Goal: Task Accomplishment & Management: Contribute content

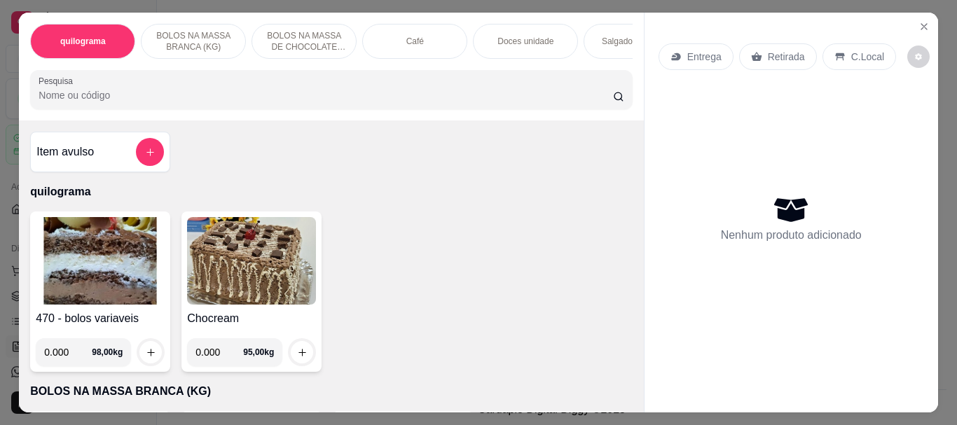
click at [116, 259] on img at bounding box center [100, 261] width 129 height 88
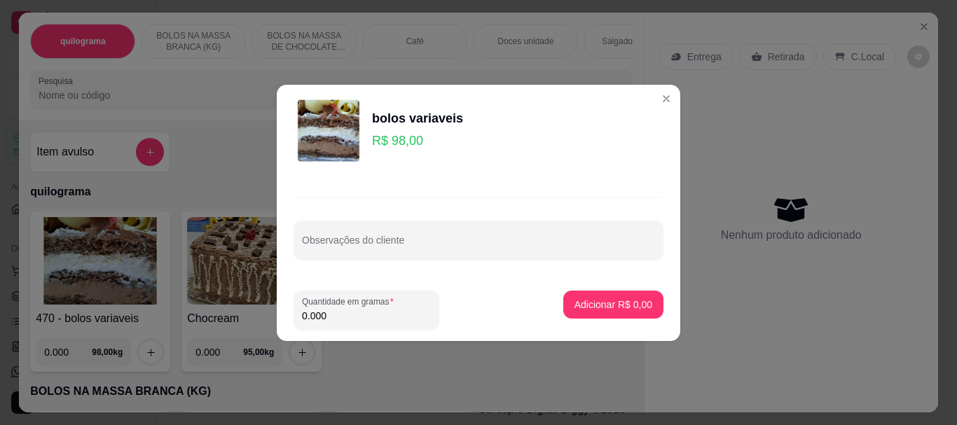
click at [371, 315] on input "0.000" at bounding box center [366, 316] width 129 height 14
type input "0.100"
click at [606, 296] on button "Adicionar R$ 9,80" at bounding box center [613, 304] width 97 height 27
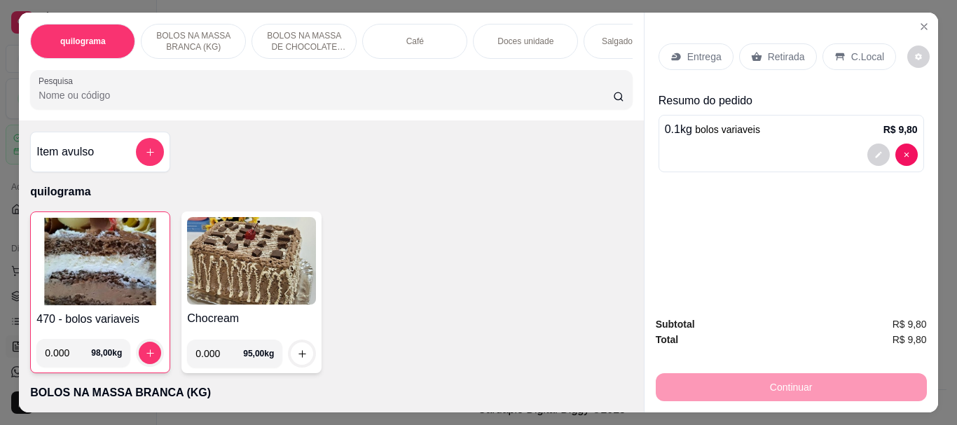
click at [858, 50] on p "C.Local" at bounding box center [867, 57] width 33 height 14
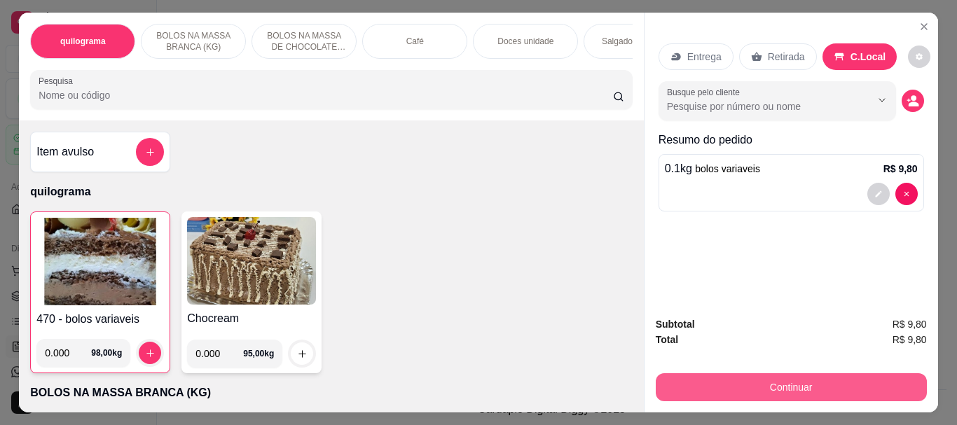
click at [818, 377] on button "Continuar" at bounding box center [791, 387] width 271 height 28
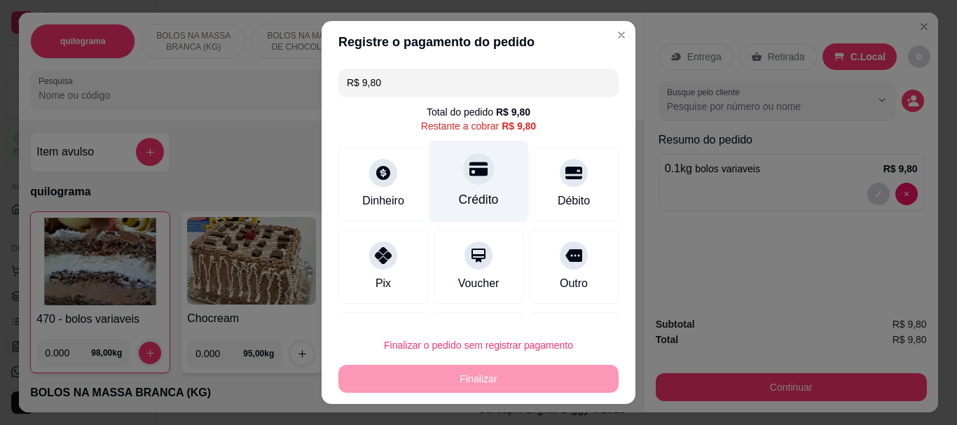
click at [459, 205] on div "Crédito" at bounding box center [479, 200] width 40 height 18
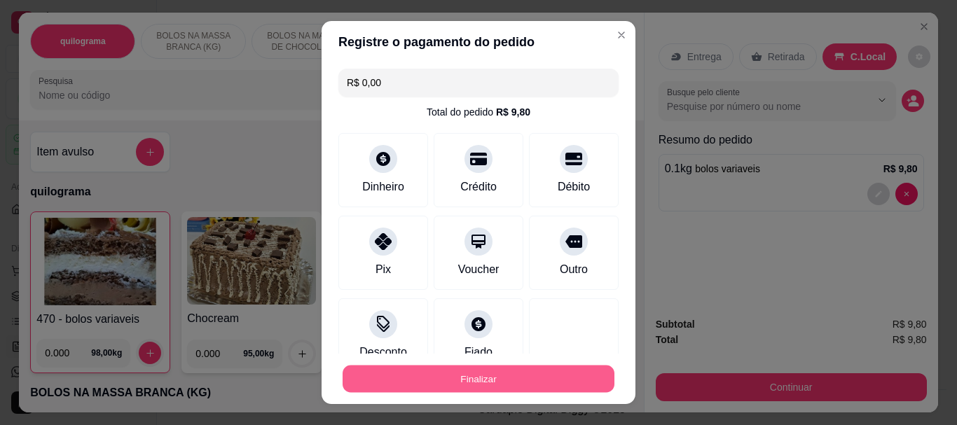
click at [471, 388] on button "Finalizar" at bounding box center [479, 378] width 272 height 27
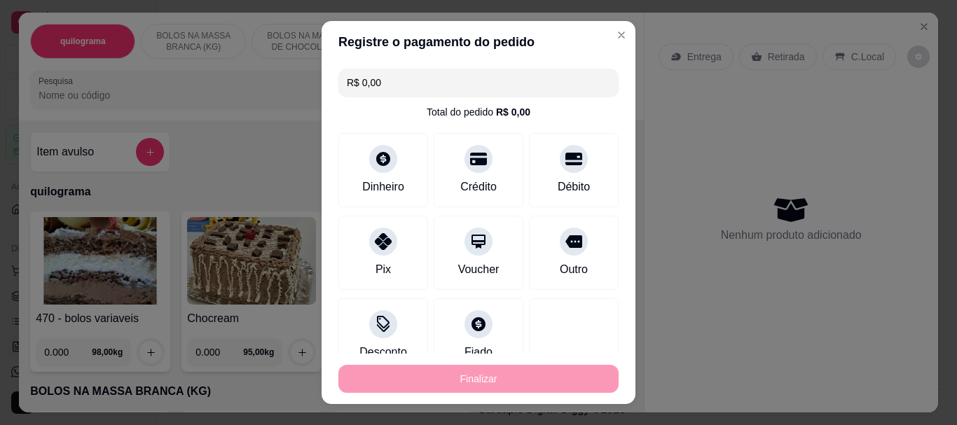
type input "-R$ 9,80"
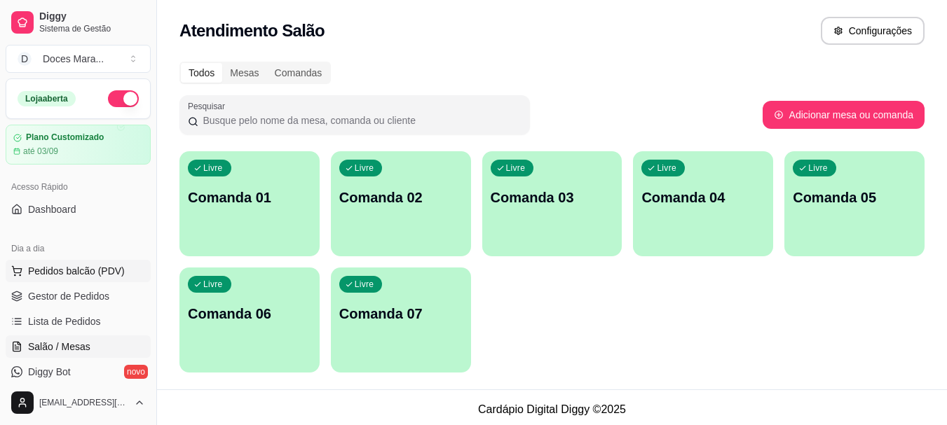
click at [53, 273] on span "Pedidos balcão (PDV)" at bounding box center [76, 271] width 97 height 14
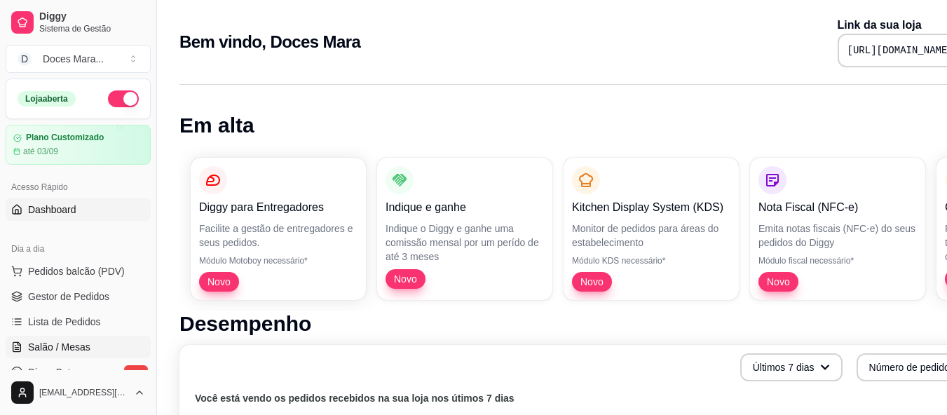
click at [69, 343] on span "Salão / Mesas" at bounding box center [59, 347] width 62 height 14
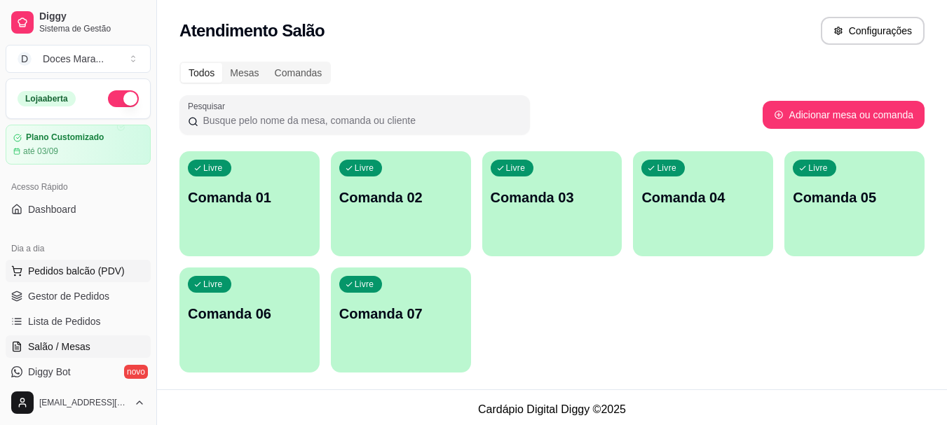
click at [63, 276] on span "Pedidos balcão (PDV)" at bounding box center [76, 271] width 97 height 14
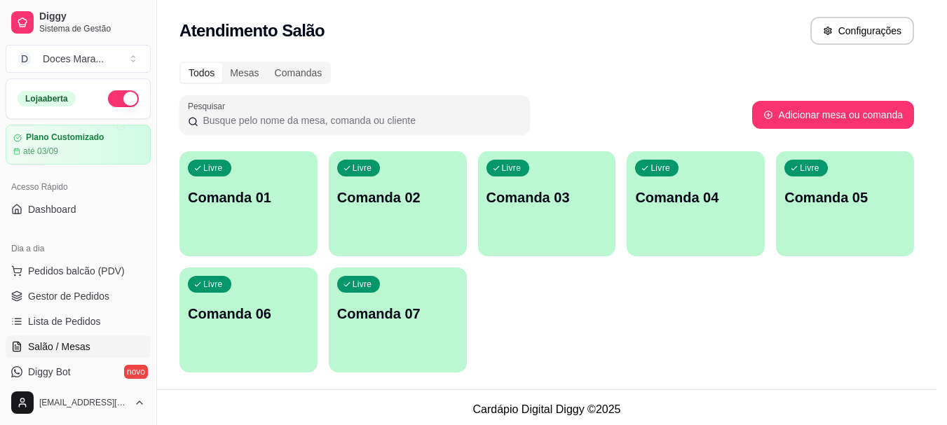
click at [67, 342] on div "0.000 98,00 kg" at bounding box center [99, 347] width 129 height 39
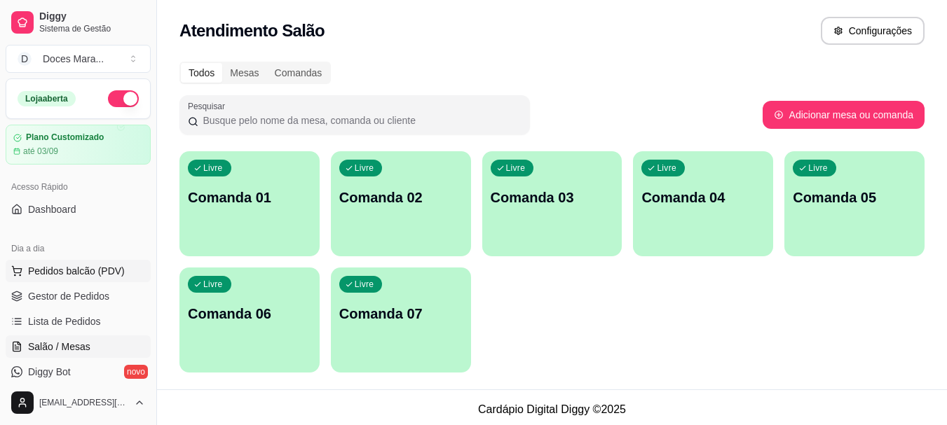
click at [50, 271] on span "Pedidos balcão (PDV)" at bounding box center [76, 271] width 97 height 14
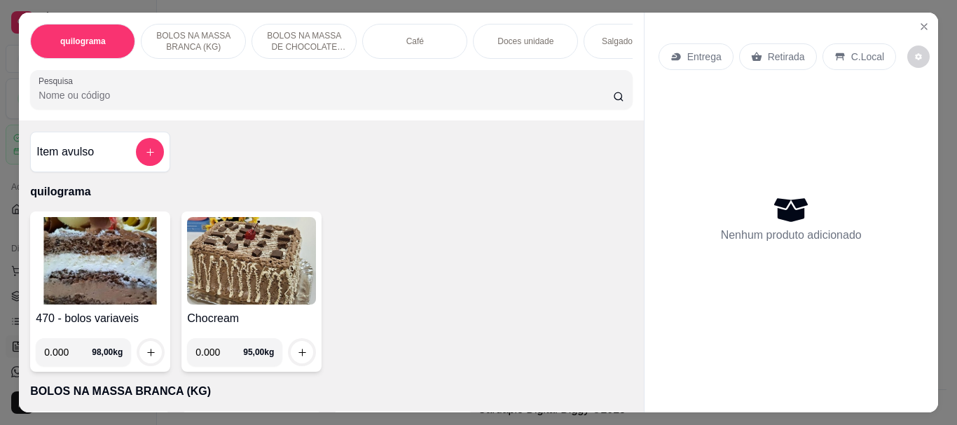
click at [424, 42] on div "Café" at bounding box center [414, 41] width 105 height 35
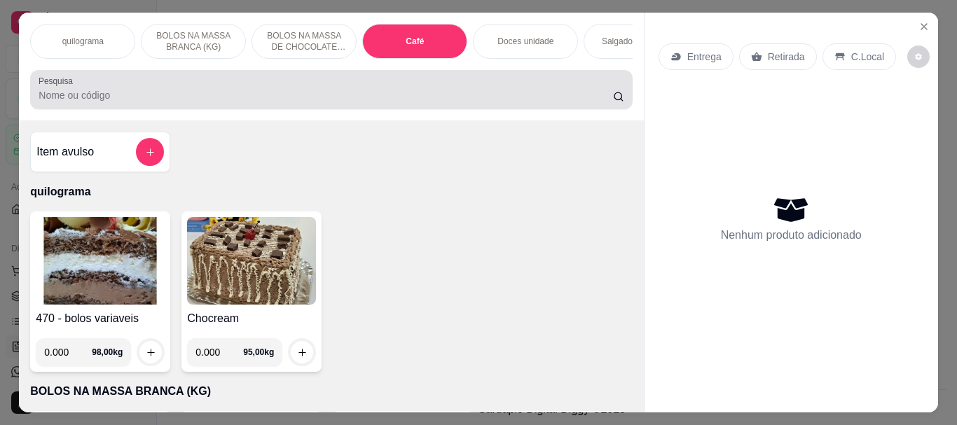
scroll to position [37, 0]
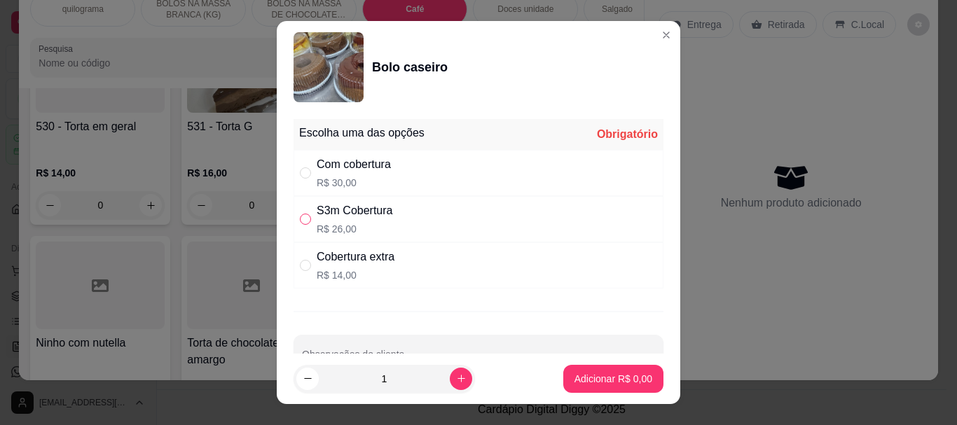
click at [300, 219] on input "" at bounding box center [305, 219] width 11 height 11
radio input "true"
click at [614, 378] on p "Adicionar R$ 26,00" at bounding box center [610, 379] width 83 height 14
type input "1"
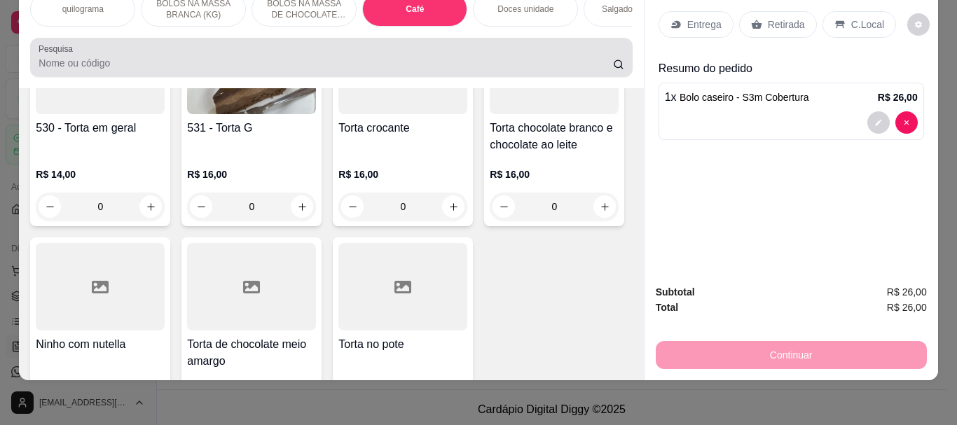
click at [85, 63] on input "Pesquisa" at bounding box center [326, 63] width 575 height 14
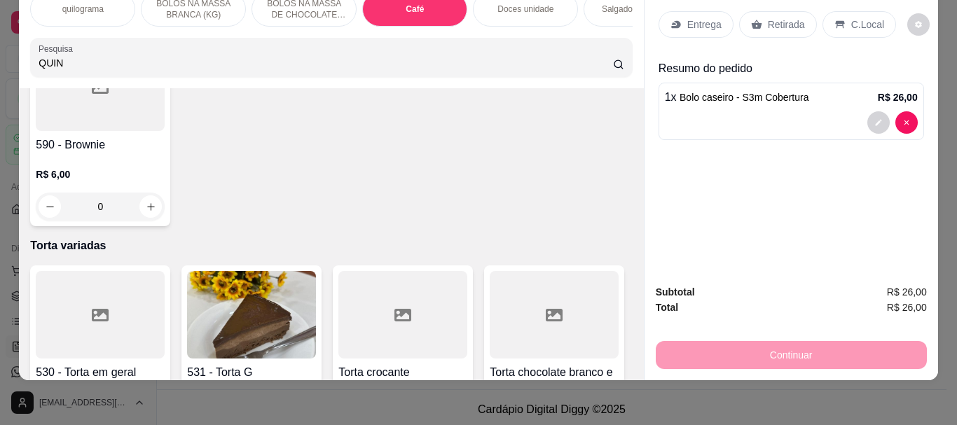
scroll to position [5208, 0]
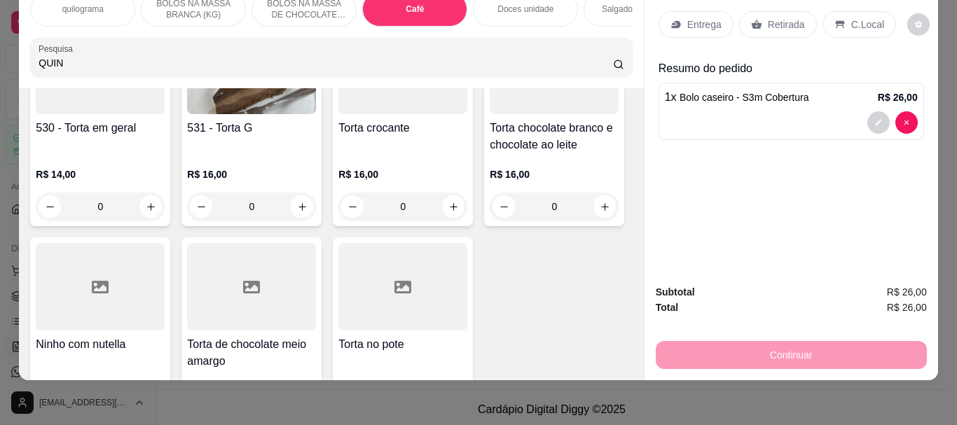
type input "QUIN"
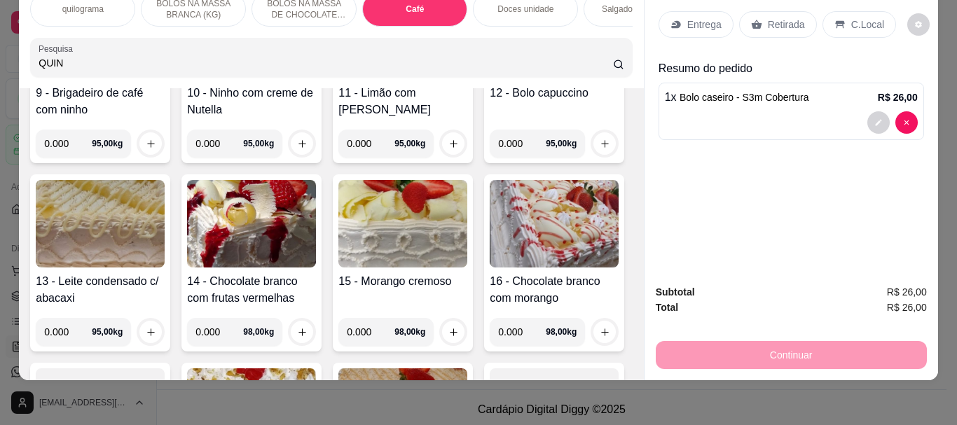
scroll to position [0, 0]
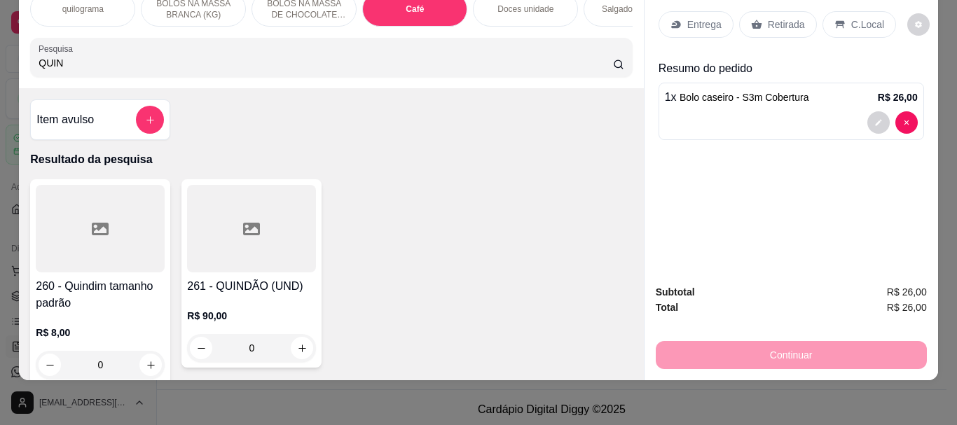
click at [71, 209] on div at bounding box center [100, 229] width 129 height 88
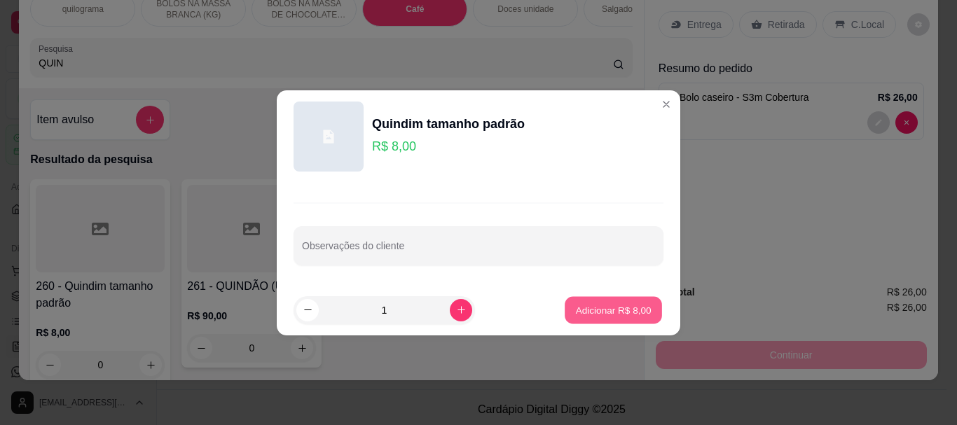
click at [605, 307] on p "Adicionar R$ 8,00" at bounding box center [613, 309] width 76 height 13
type input "1"
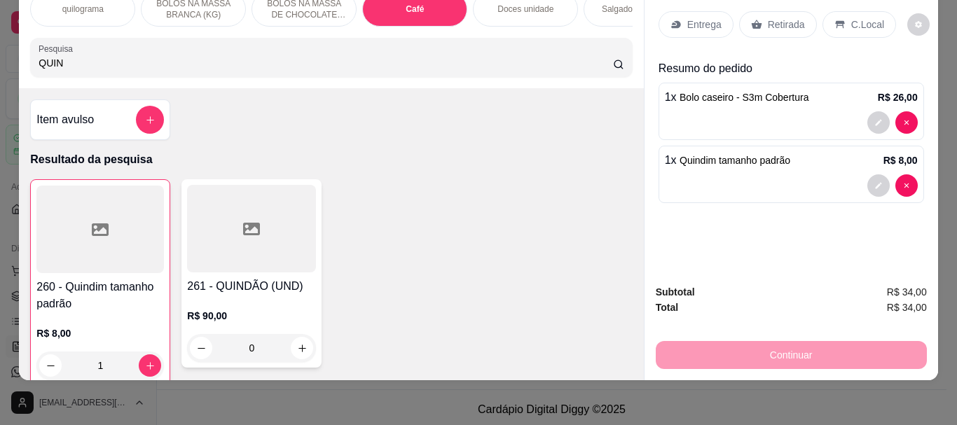
click at [67, 67] on input "QUIN" at bounding box center [326, 63] width 575 height 14
type input "Q"
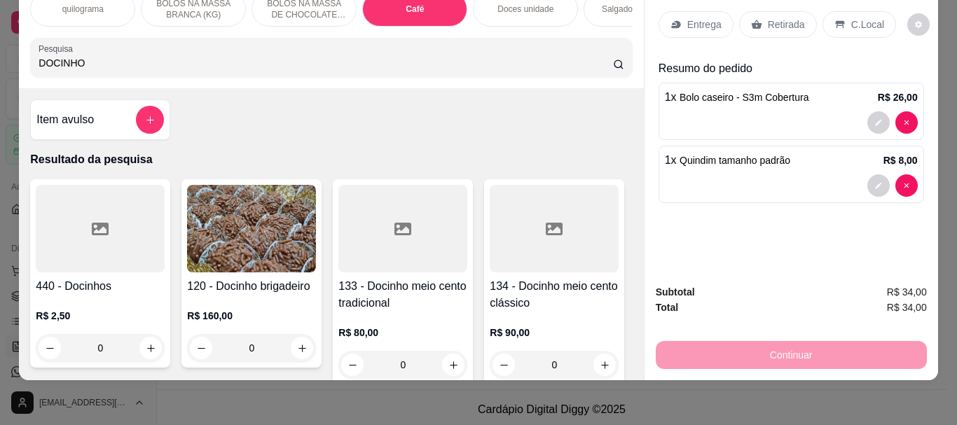
type input "DOCINHO"
click at [71, 224] on div at bounding box center [100, 229] width 129 height 88
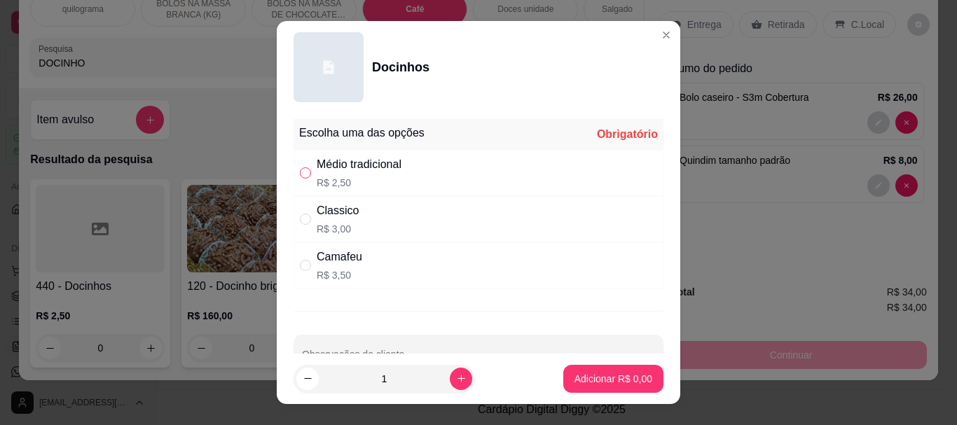
click at [301, 172] on input "" at bounding box center [305, 172] width 11 height 11
radio input "true"
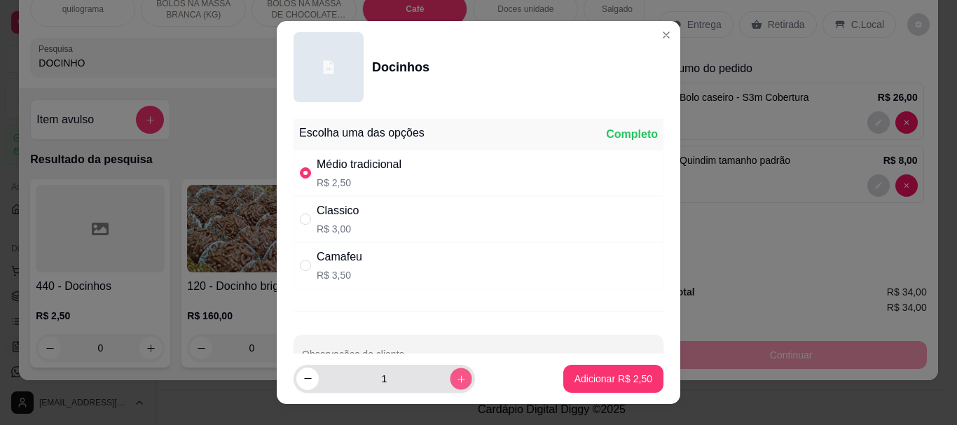
click at [456, 376] on icon "increase-product-quantity" at bounding box center [461, 378] width 11 height 11
type input "4"
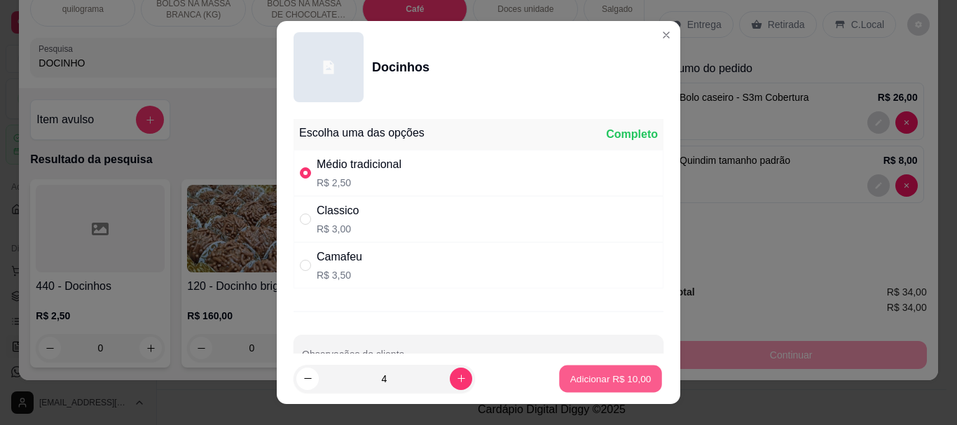
click at [585, 380] on p "Adicionar R$ 10,00" at bounding box center [610, 378] width 81 height 13
type input "4"
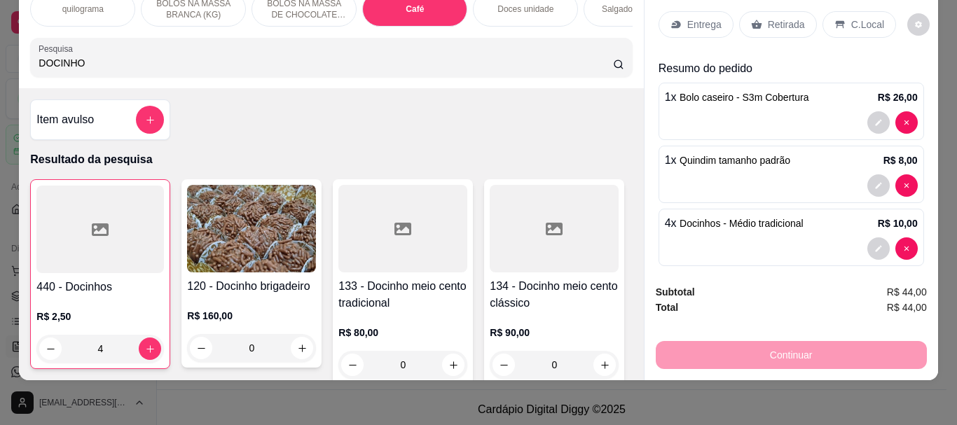
click at [842, 11] on div "C.Local" at bounding box center [860, 24] width 74 height 27
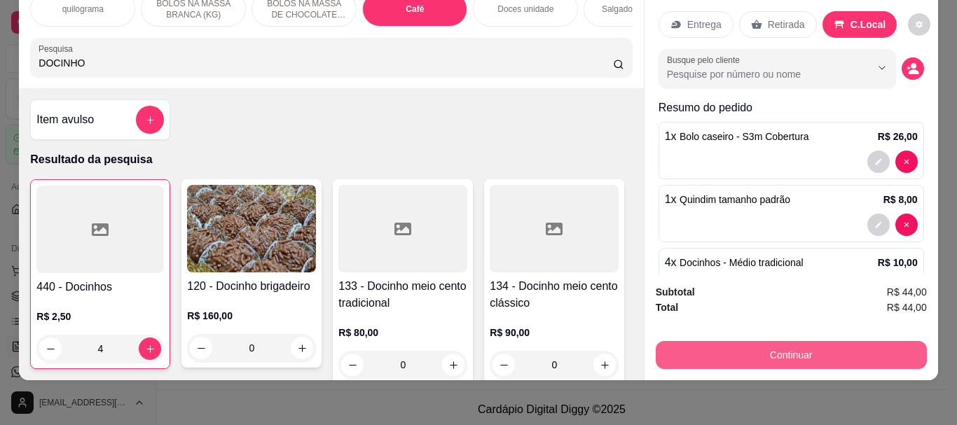
click at [778, 341] on button "Continuar" at bounding box center [791, 355] width 271 height 28
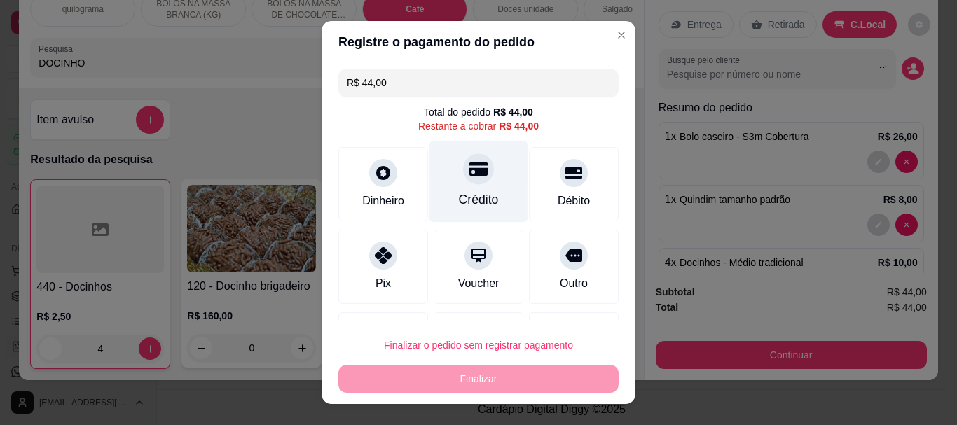
click at [463, 184] on div at bounding box center [478, 169] width 31 height 31
type input "R$ 0,00"
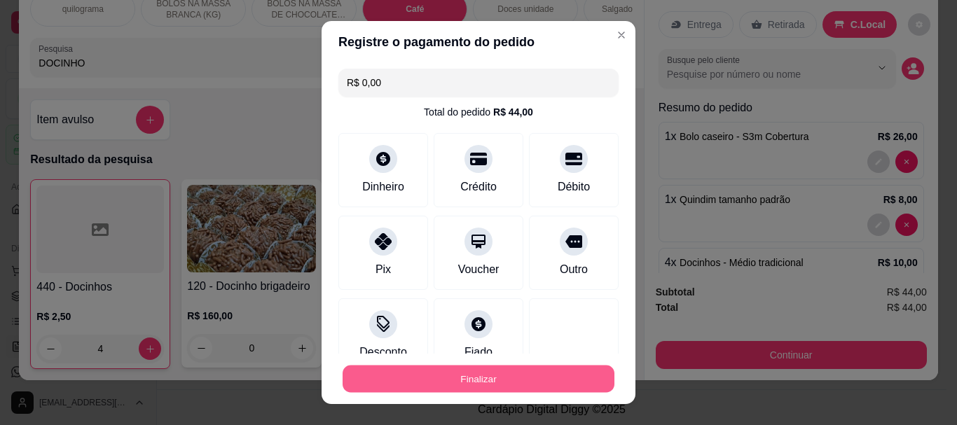
click at [472, 380] on button "Finalizar" at bounding box center [479, 378] width 272 height 27
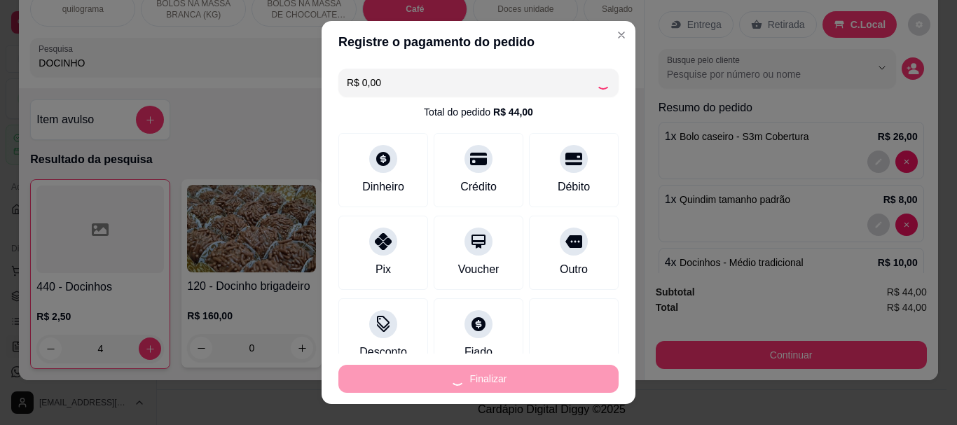
type input "0"
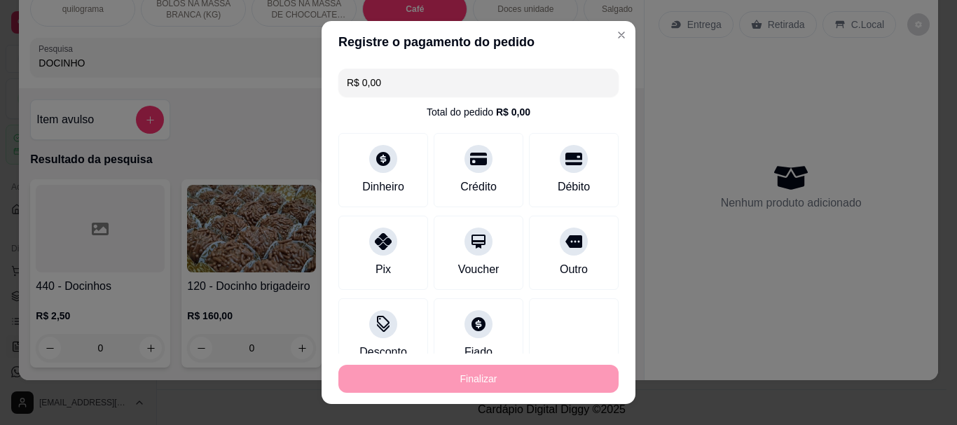
type input "-R$ 44,00"
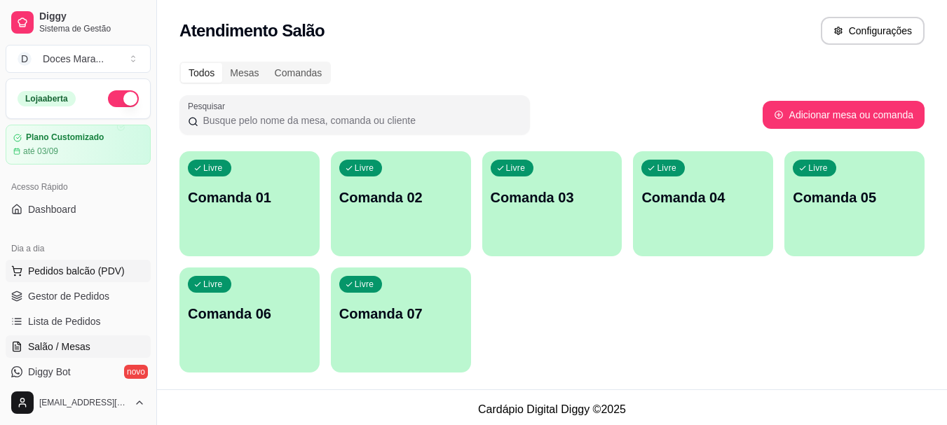
click at [57, 267] on span "Pedidos balcão (PDV)" at bounding box center [76, 271] width 97 height 14
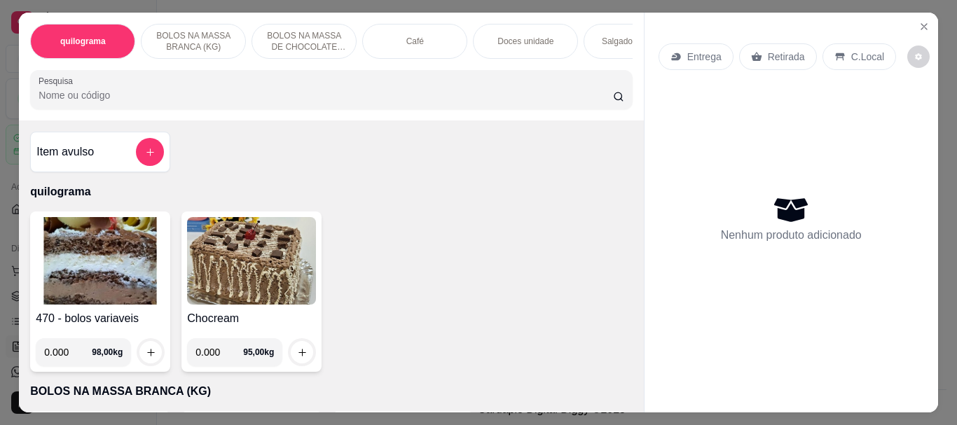
click at [99, 268] on img at bounding box center [100, 261] width 129 height 88
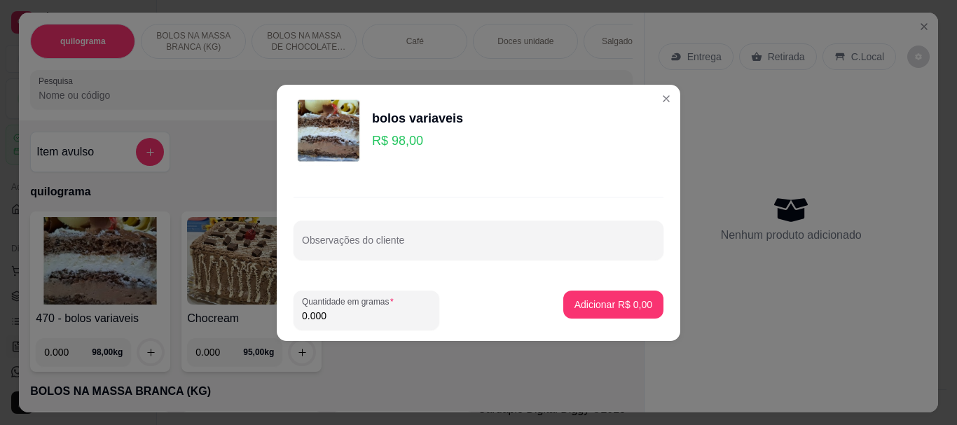
click at [409, 317] on input "0.000" at bounding box center [366, 316] width 129 height 14
type input "0.110"
click at [606, 302] on p "Adicionar R$ 10,78" at bounding box center [610, 304] width 81 height 13
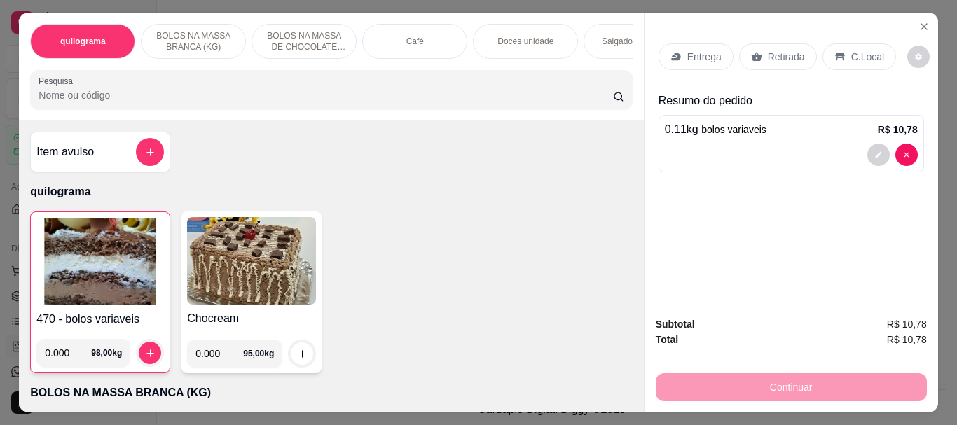
click at [841, 55] on div "C.Local" at bounding box center [860, 56] width 74 height 27
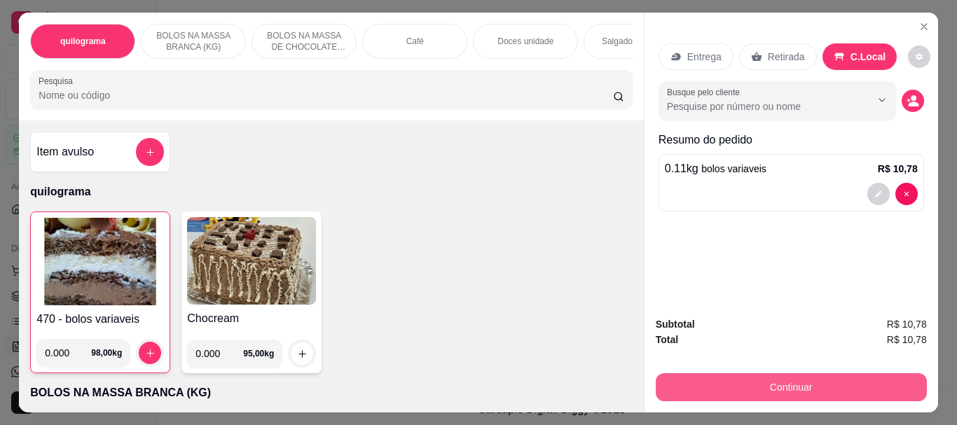
click at [788, 385] on button "Continuar" at bounding box center [791, 387] width 271 height 28
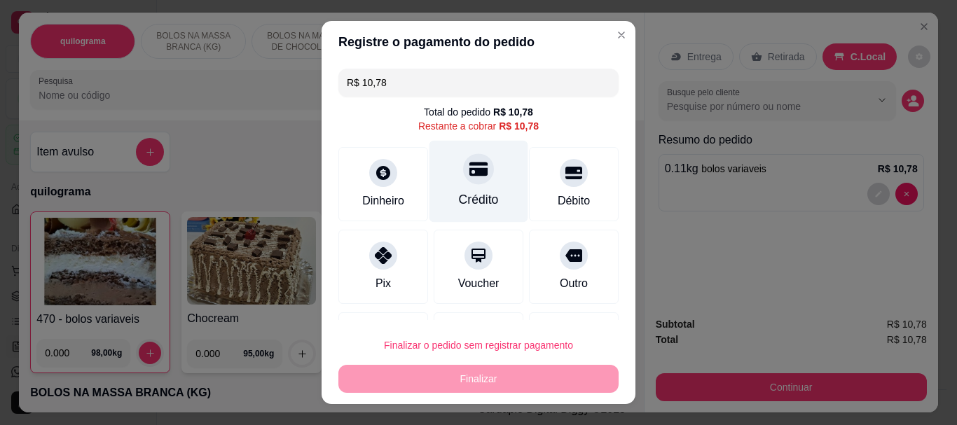
click at [472, 198] on div "Crédito" at bounding box center [479, 200] width 40 height 18
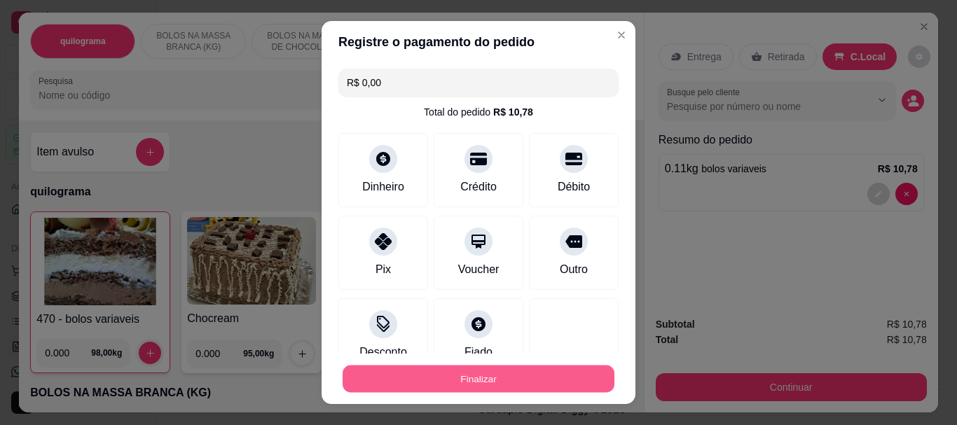
click at [462, 374] on button "Finalizar" at bounding box center [479, 378] width 272 height 27
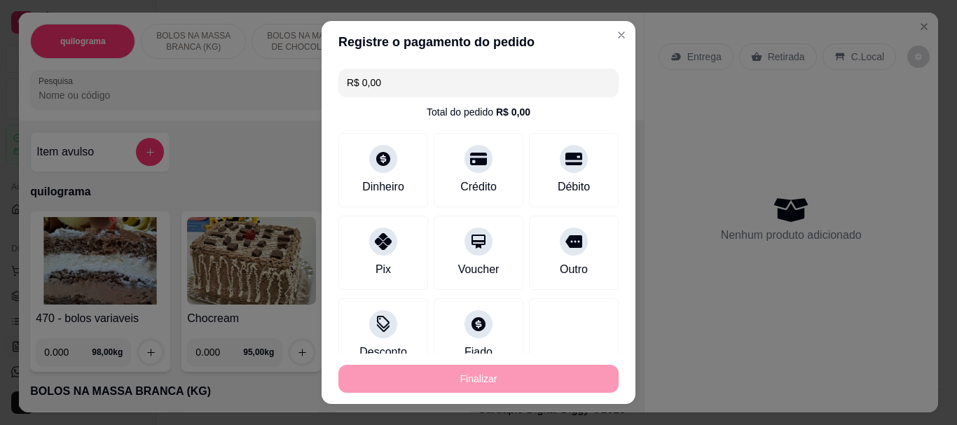
type input "-R$ 10,78"
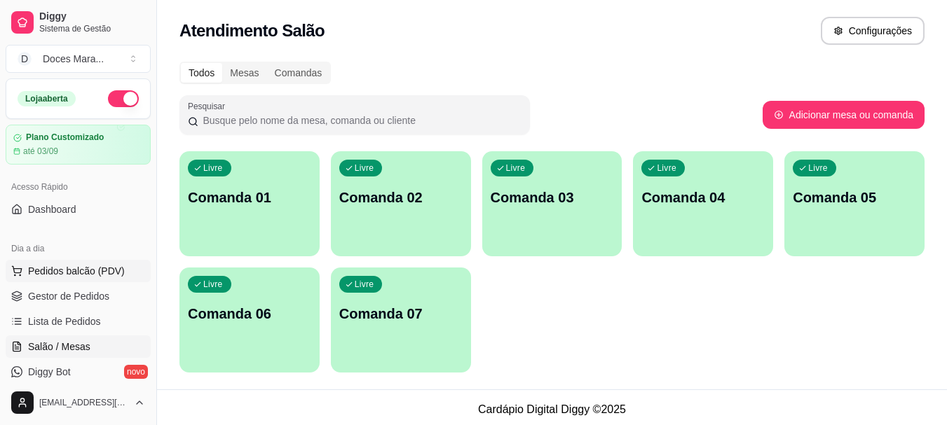
click at [73, 269] on span "Pedidos balcão (PDV)" at bounding box center [76, 271] width 97 height 14
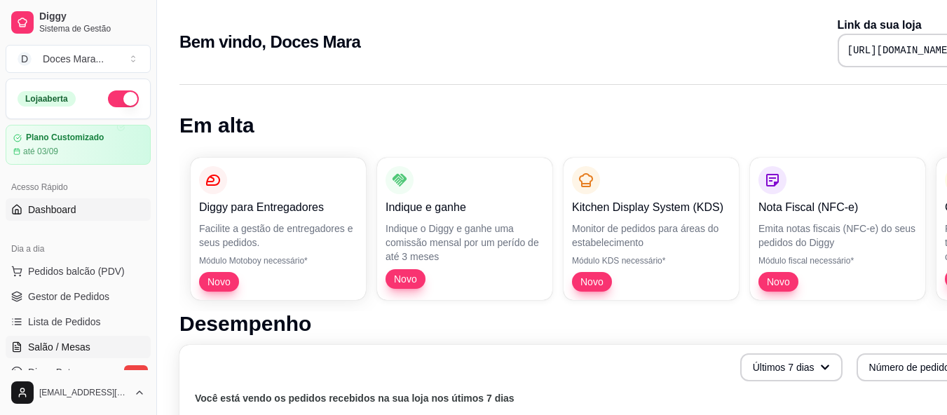
click at [59, 346] on span "Salão / Mesas" at bounding box center [59, 347] width 62 height 14
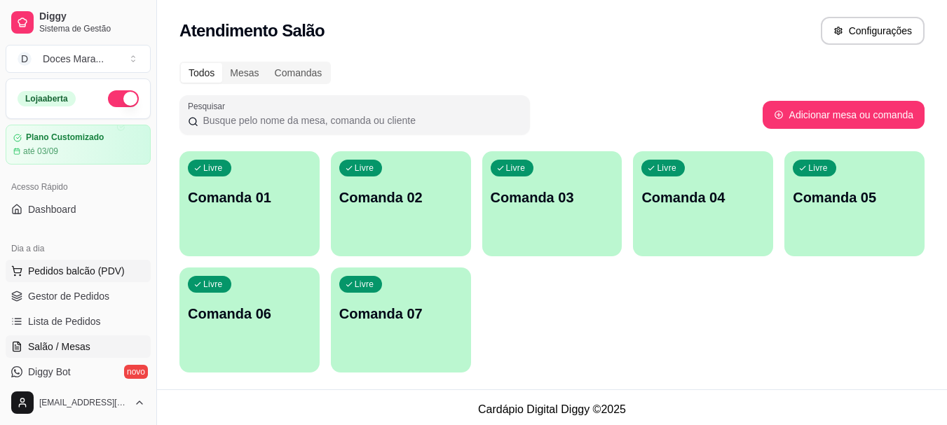
click at [82, 275] on span "Pedidos balcão (PDV)" at bounding box center [76, 271] width 97 height 14
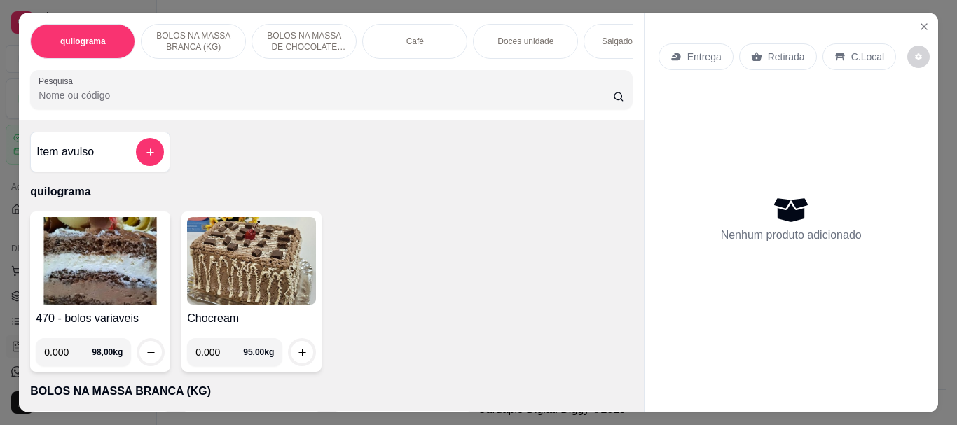
click at [378, 43] on div "Café" at bounding box center [414, 41] width 105 height 35
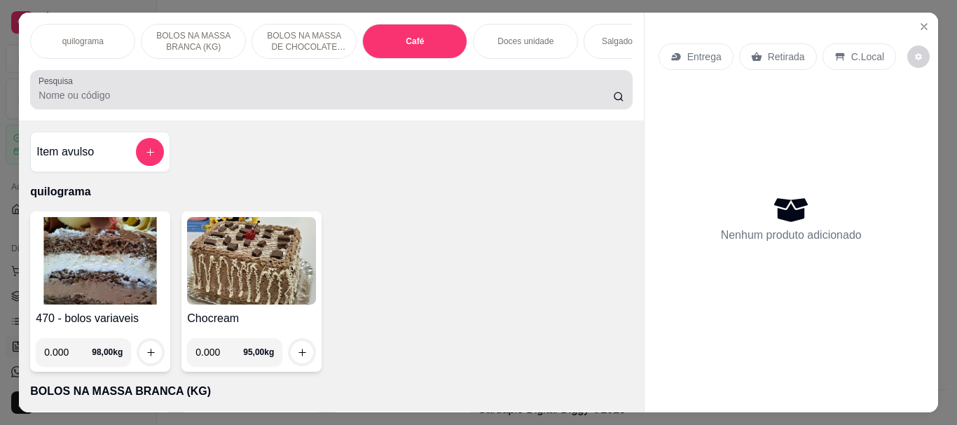
scroll to position [37, 0]
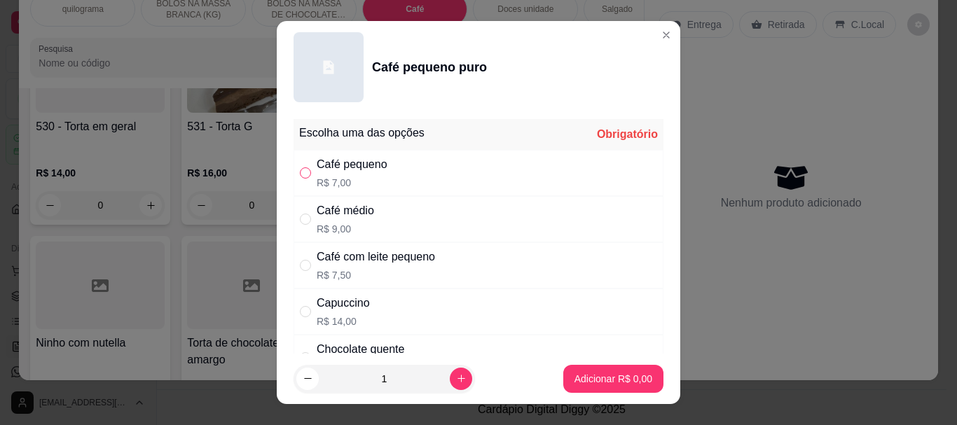
click at [300, 173] on input "" at bounding box center [305, 172] width 11 height 11
radio input "true"
click at [579, 372] on p "Adicionar R$ 7,00" at bounding box center [614, 379] width 78 height 14
type input "1"
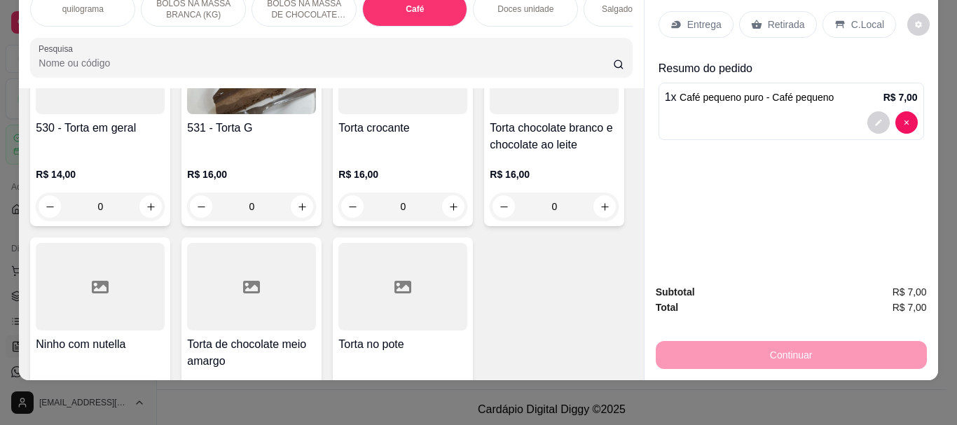
click at [48, 66] on input "Pesquisa" at bounding box center [326, 63] width 575 height 14
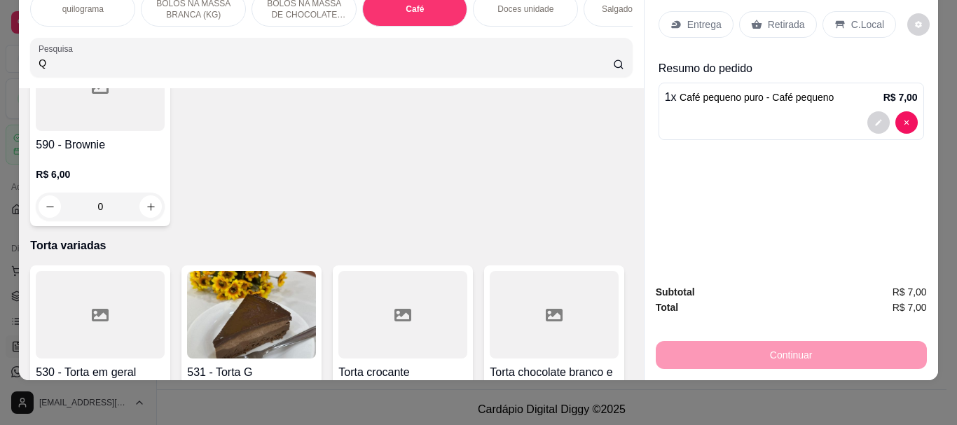
scroll to position [5208, 0]
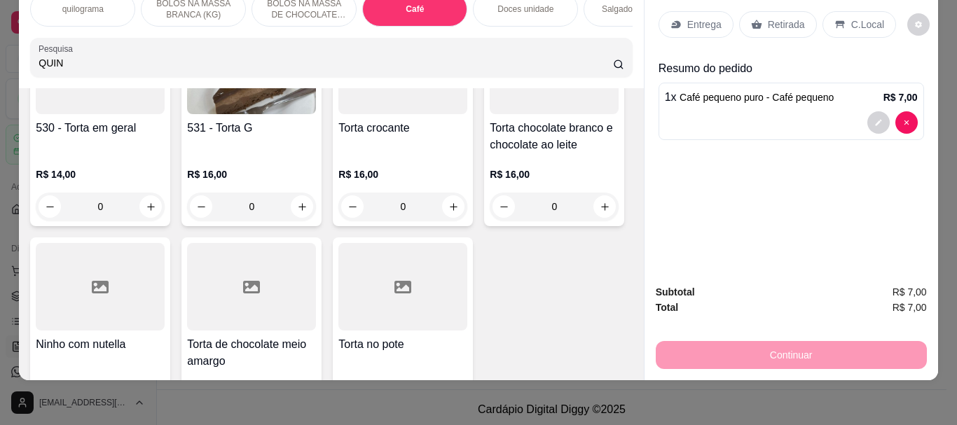
type input "QUIN"
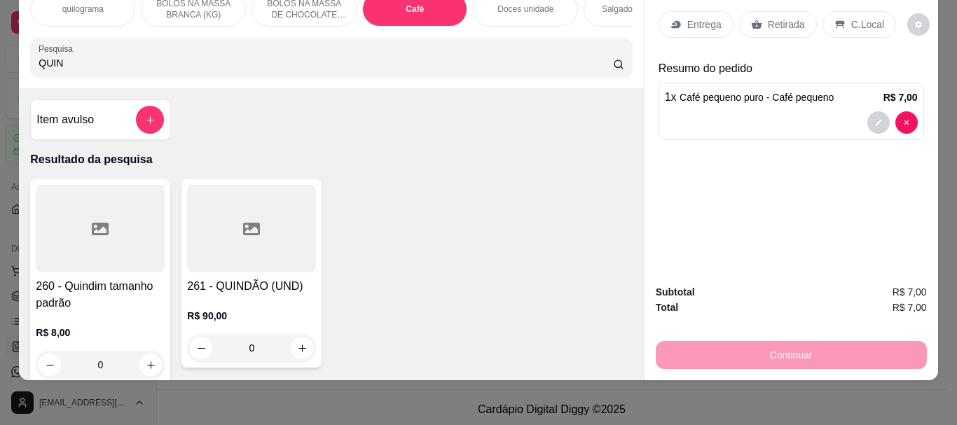
click at [141, 249] on div at bounding box center [100, 229] width 129 height 88
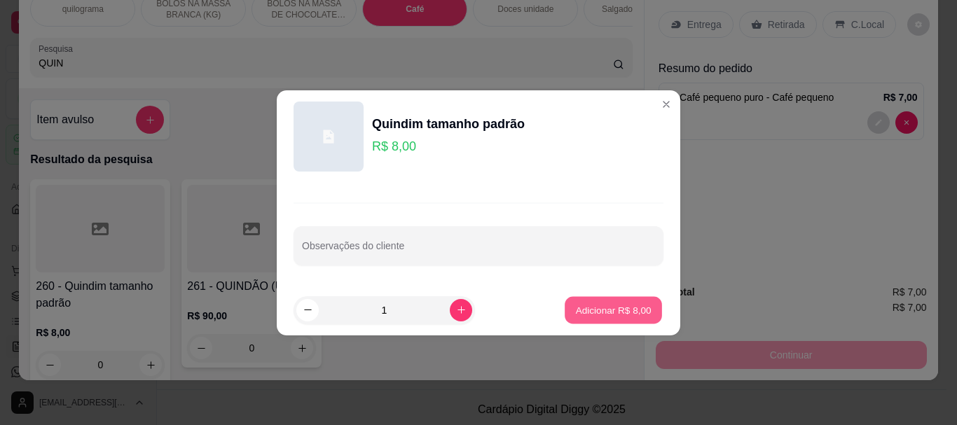
click at [565, 308] on button "Adicionar R$ 8,00" at bounding box center [613, 309] width 97 height 27
type input "1"
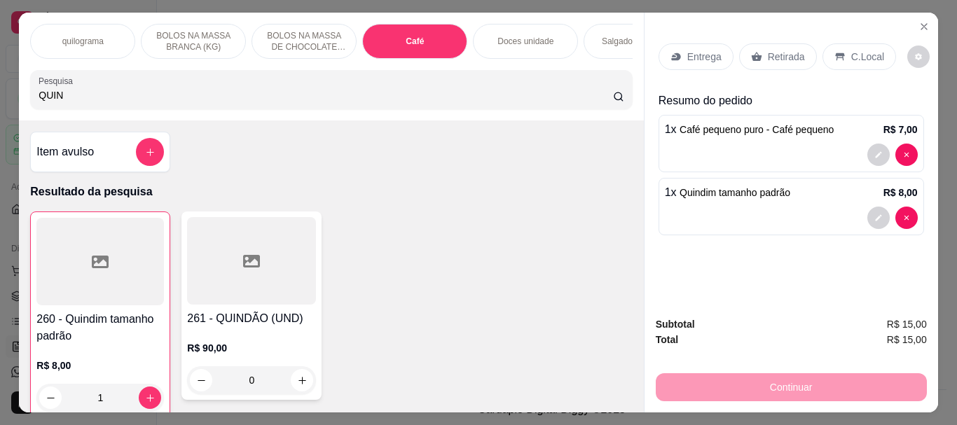
click at [74, 96] on input "QUIN" at bounding box center [326, 95] width 575 height 14
type input "Q"
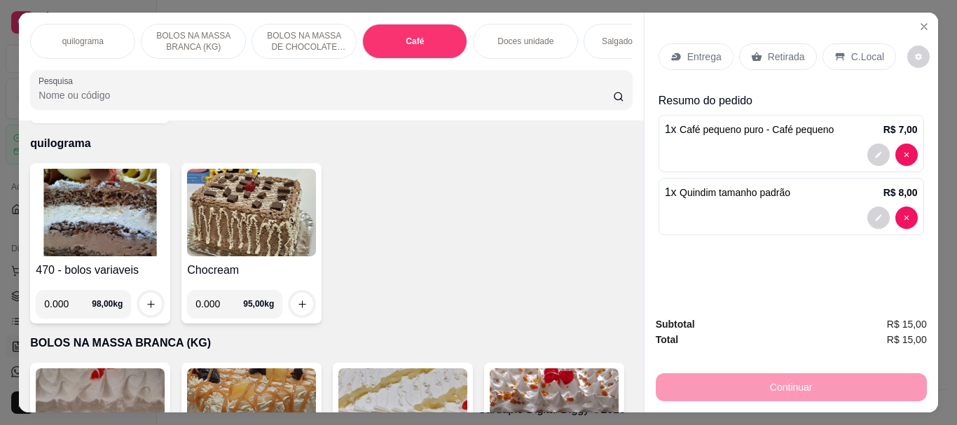
scroll to position [70, 0]
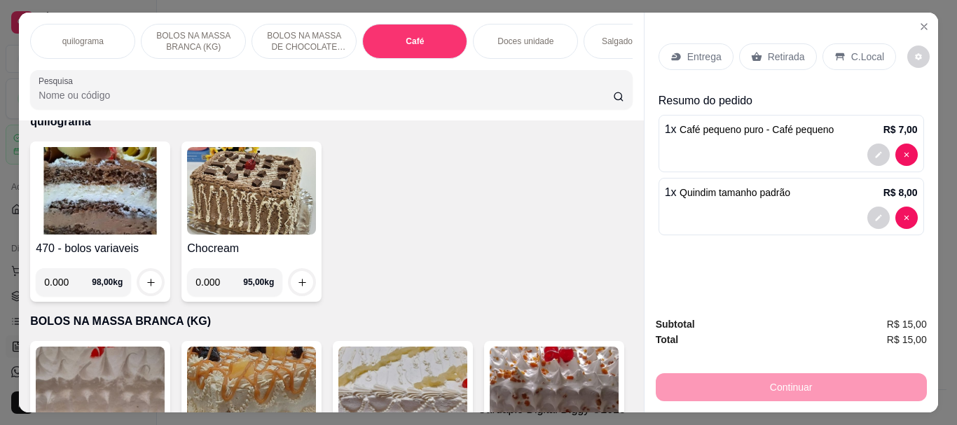
click at [502, 36] on p "Doces unidade" at bounding box center [525, 41] width 56 height 11
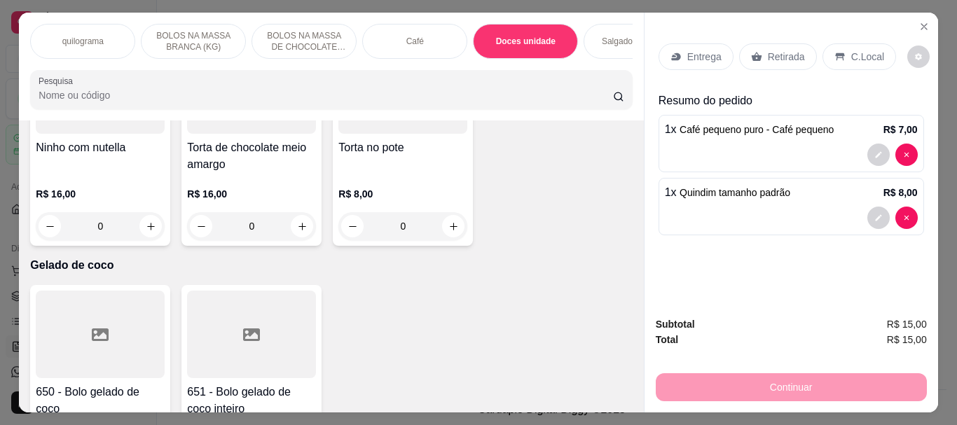
scroll to position [37, 0]
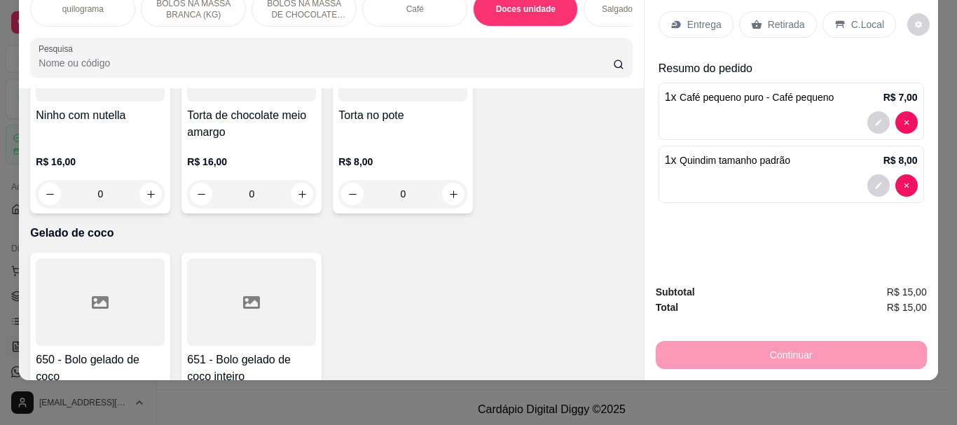
click at [851, 18] on p "C.Local" at bounding box center [867, 25] width 33 height 14
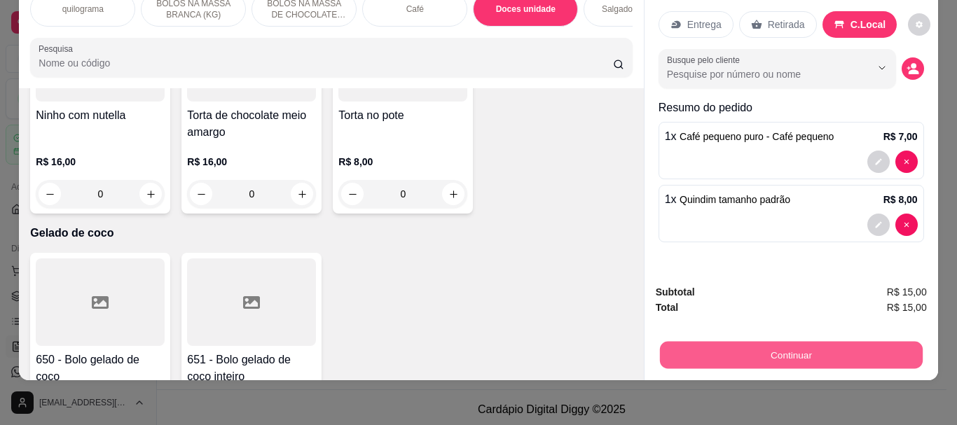
click at [790, 341] on button "Continuar" at bounding box center [790, 354] width 263 height 27
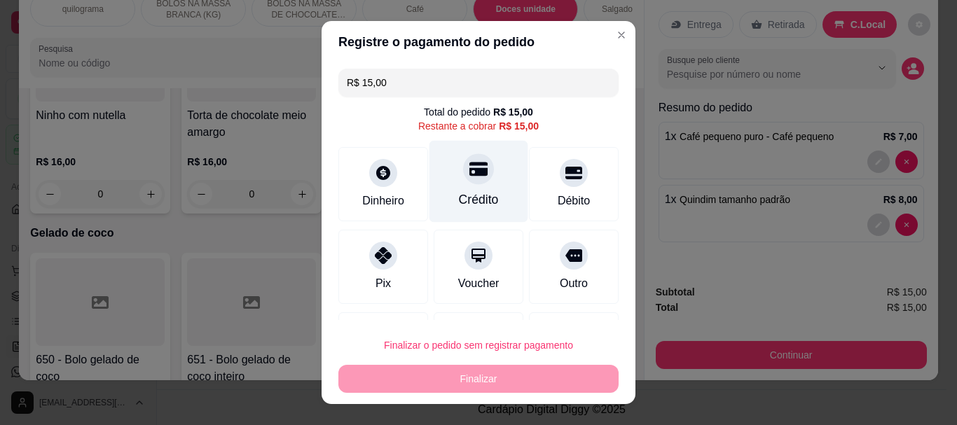
click at [463, 191] on div "Crédito" at bounding box center [479, 200] width 40 height 18
type input "R$ 0,00"
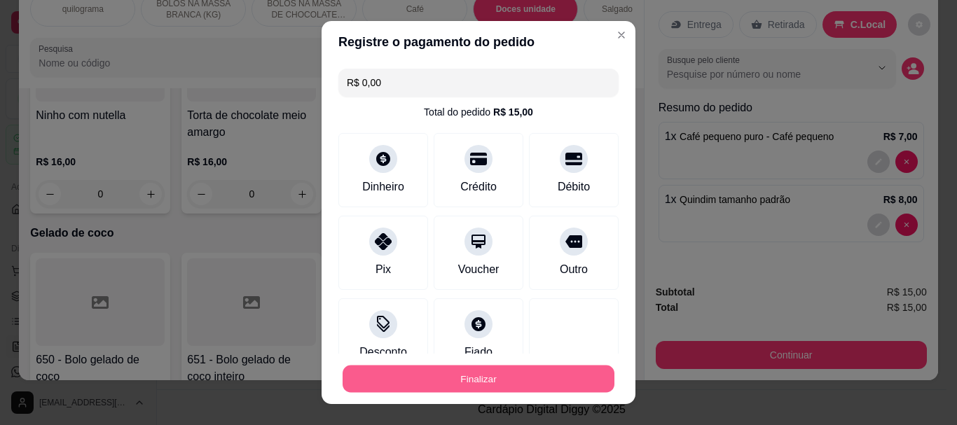
click at [479, 379] on button "Finalizar" at bounding box center [479, 378] width 272 height 27
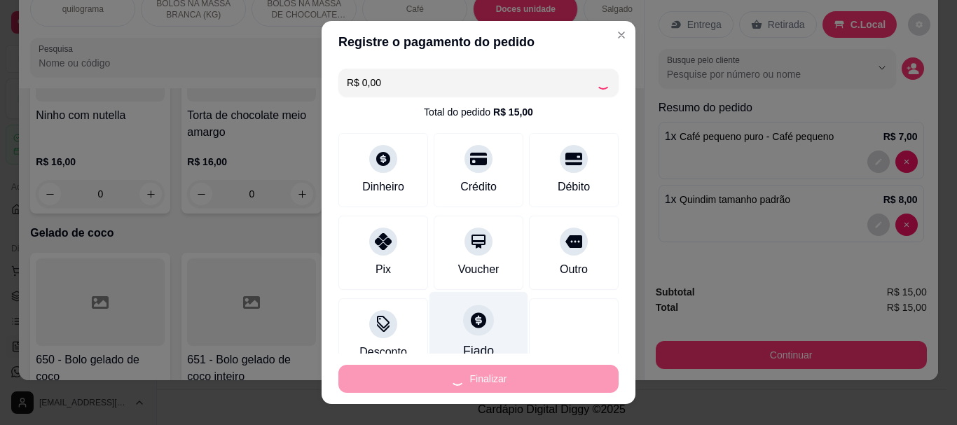
type input "0"
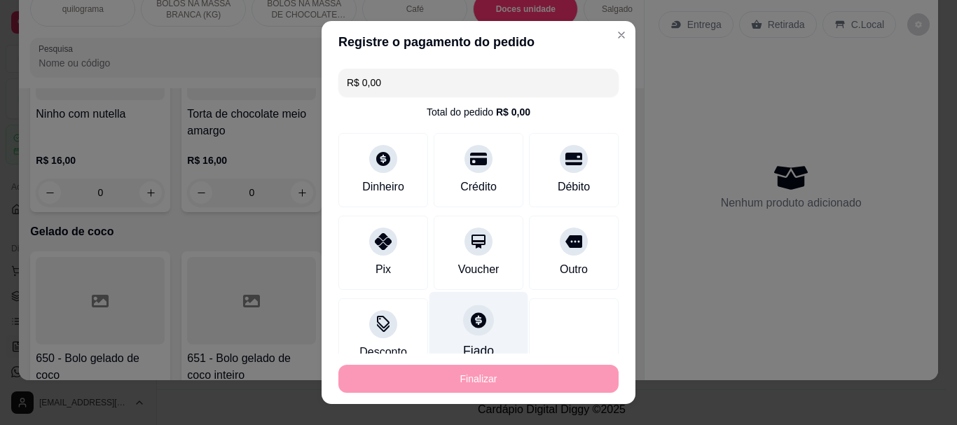
type input "-R$ 15,00"
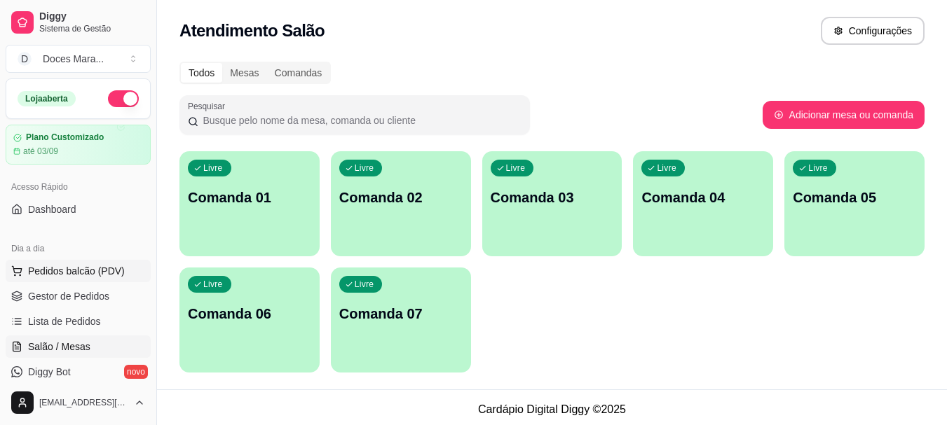
click at [57, 273] on span "Pedidos balcão (PDV)" at bounding box center [76, 271] width 97 height 14
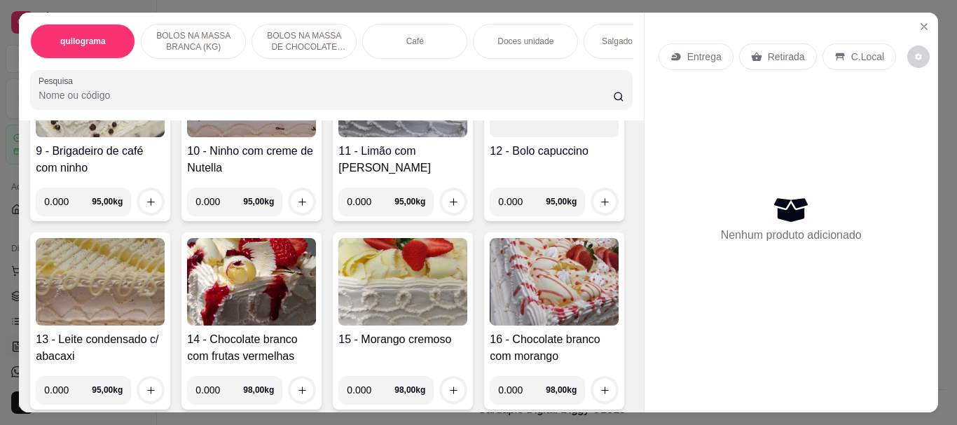
scroll to position [771, 0]
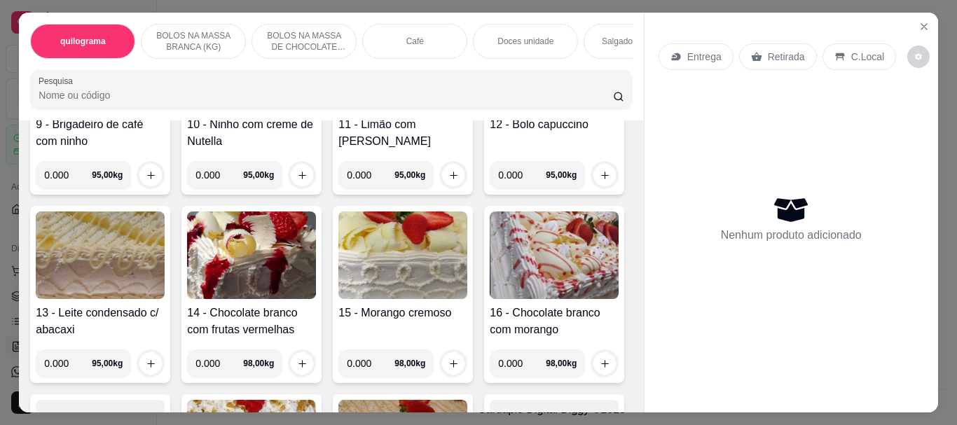
click at [338, 111] on img at bounding box center [402, 67] width 129 height 88
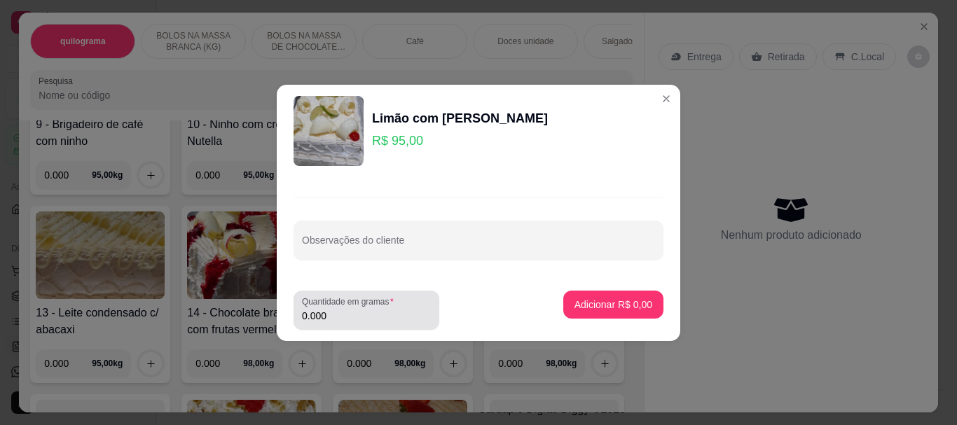
click at [389, 313] on input "0.000" at bounding box center [366, 316] width 129 height 14
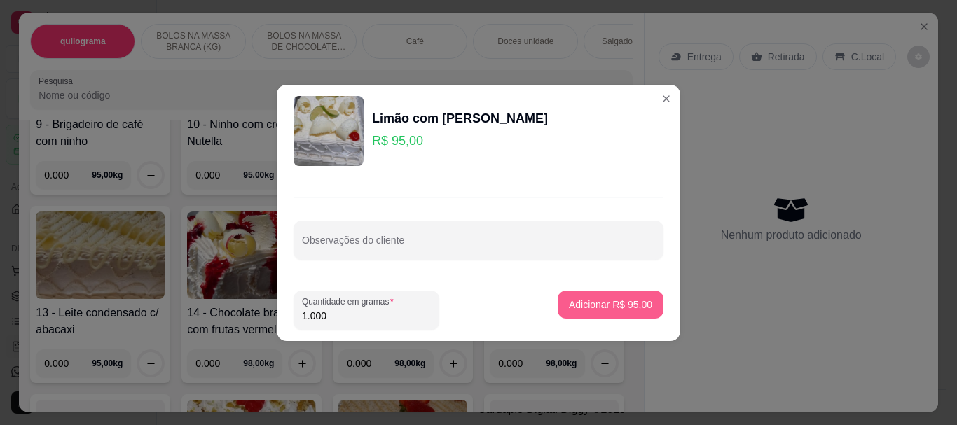
type input "1.000"
click at [604, 303] on p "Adicionar R$ 95,00" at bounding box center [610, 305] width 83 height 14
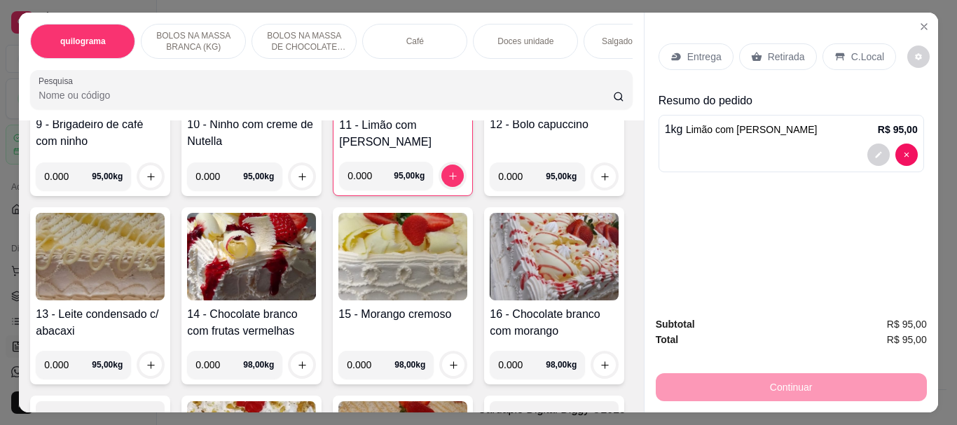
scroll to position [0, 0]
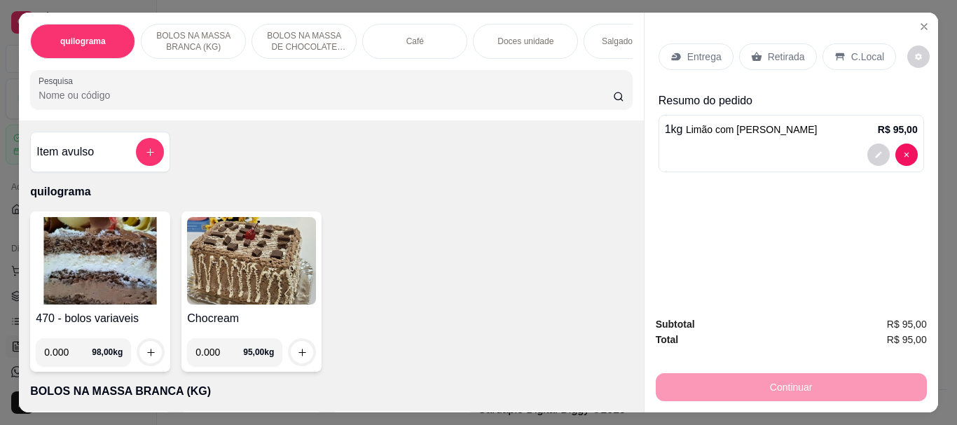
click at [104, 96] on input "Pesquisa" at bounding box center [326, 95] width 575 height 14
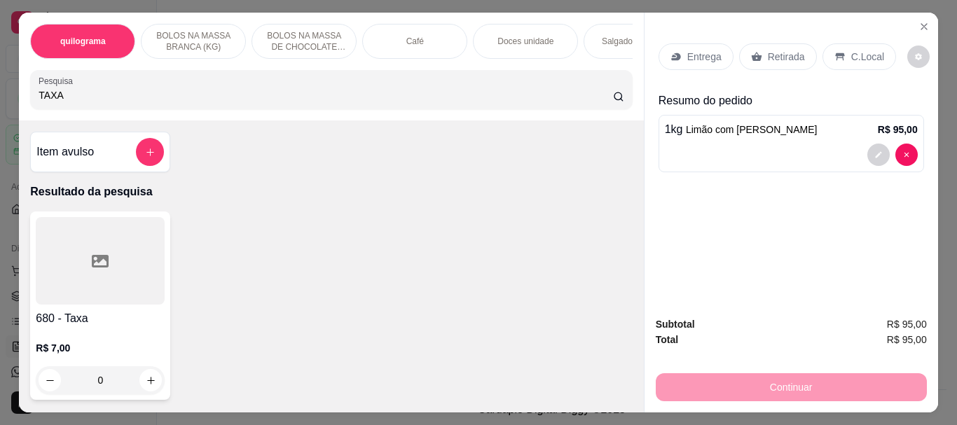
type input "TAXA"
click at [121, 257] on div at bounding box center [100, 261] width 129 height 88
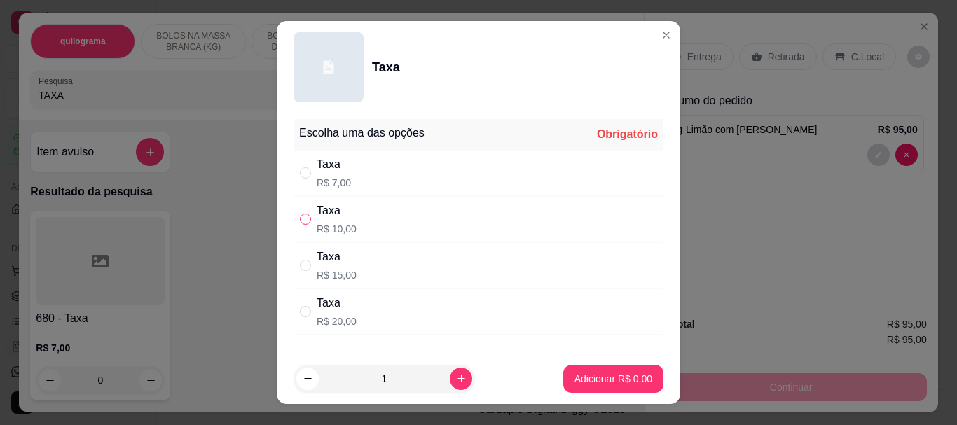
click at [301, 218] on input "" at bounding box center [305, 219] width 11 height 11
radio input "true"
click at [583, 368] on button "Adicionar R$ 10,00" at bounding box center [611, 379] width 106 height 28
type input "1"
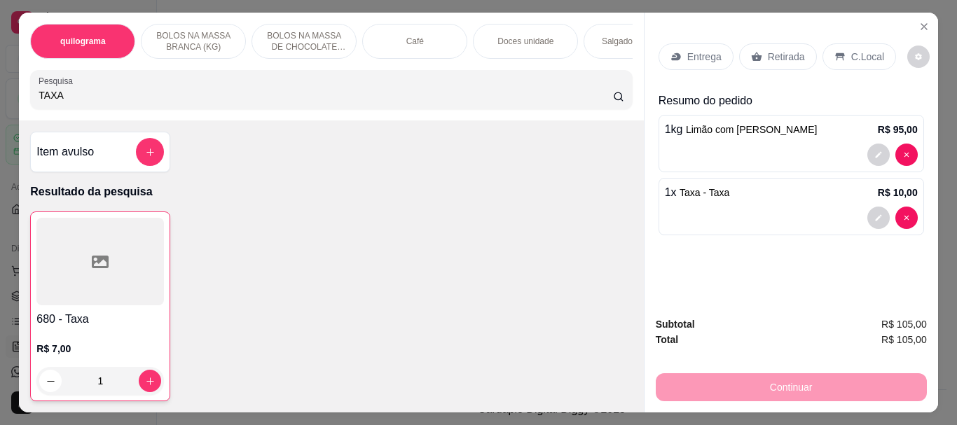
click at [782, 53] on p "Retirada" at bounding box center [786, 57] width 37 height 14
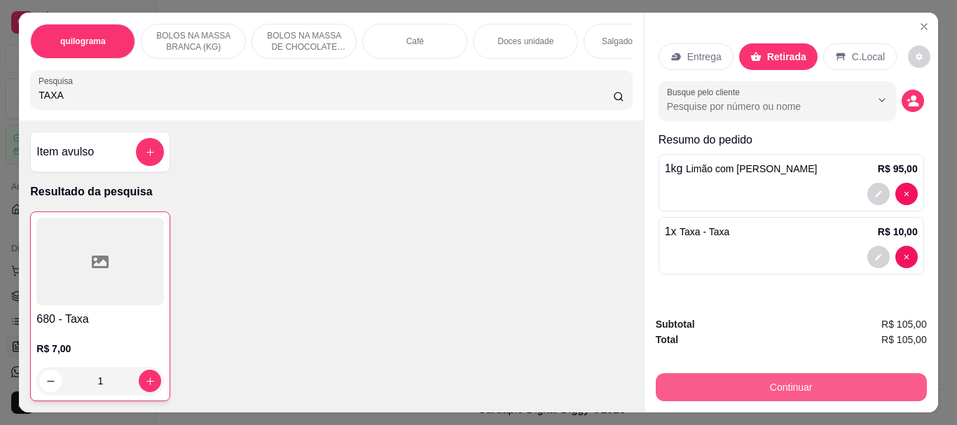
click at [796, 376] on button "Continuar" at bounding box center [791, 387] width 271 height 28
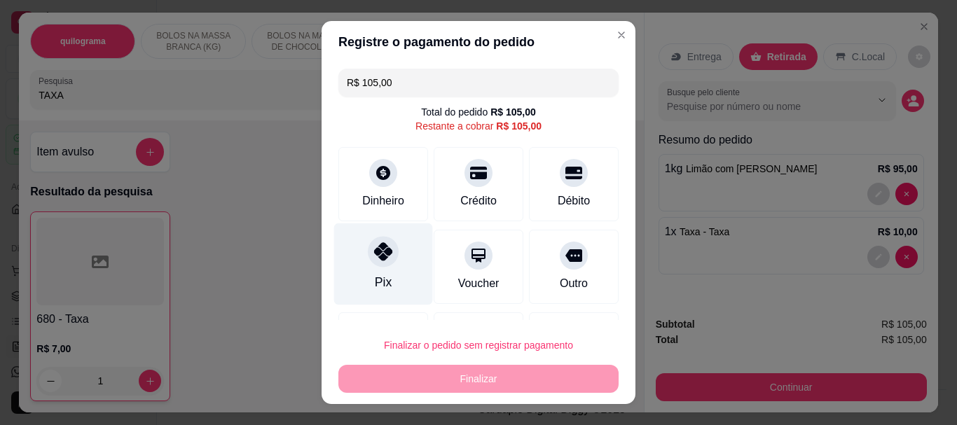
click at [378, 256] on icon at bounding box center [383, 252] width 18 height 18
type input "R$ 0,00"
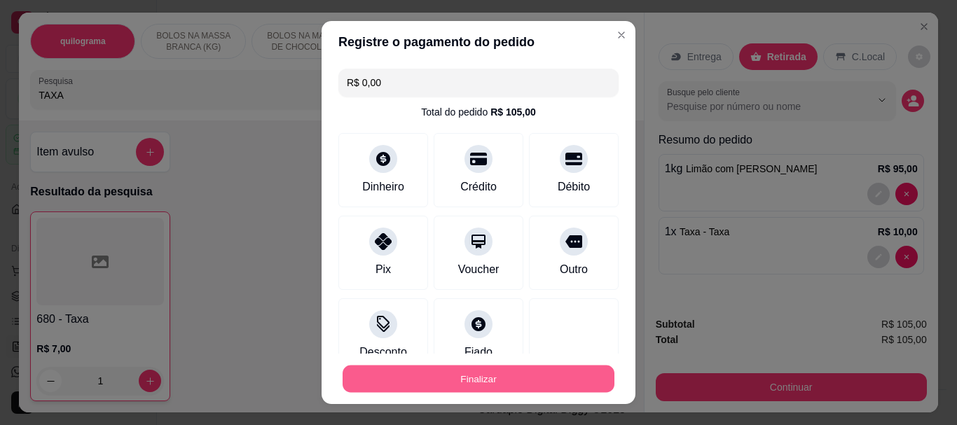
click at [466, 383] on button "Finalizar" at bounding box center [479, 378] width 272 height 27
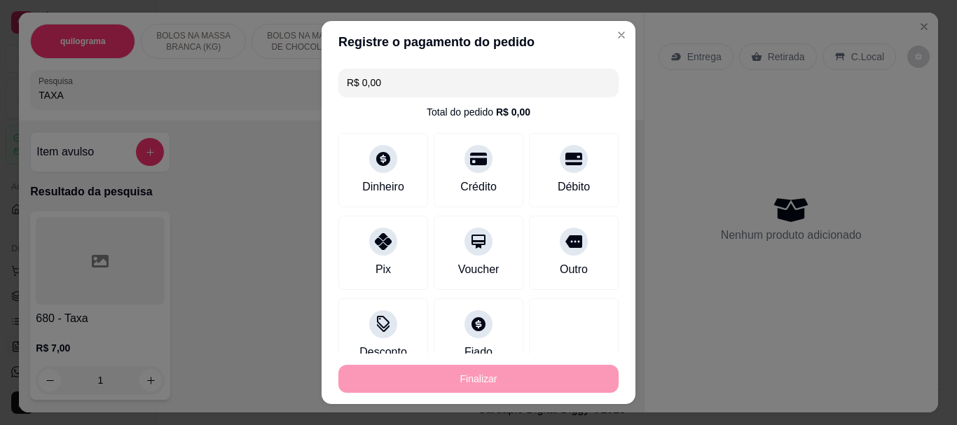
type input "0"
type input "-R$ 105,00"
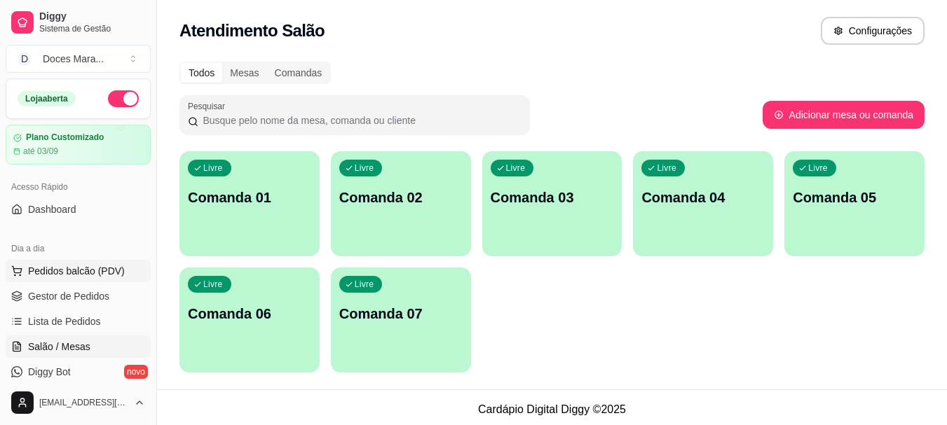
click at [54, 268] on span "Pedidos balcão (PDV)" at bounding box center [76, 271] width 97 height 14
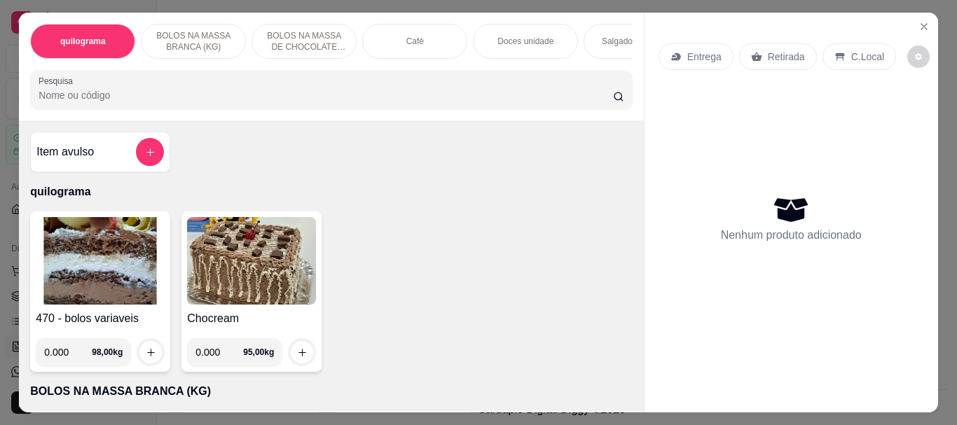
click at [497, 41] on p "Doces unidade" at bounding box center [525, 41] width 56 height 11
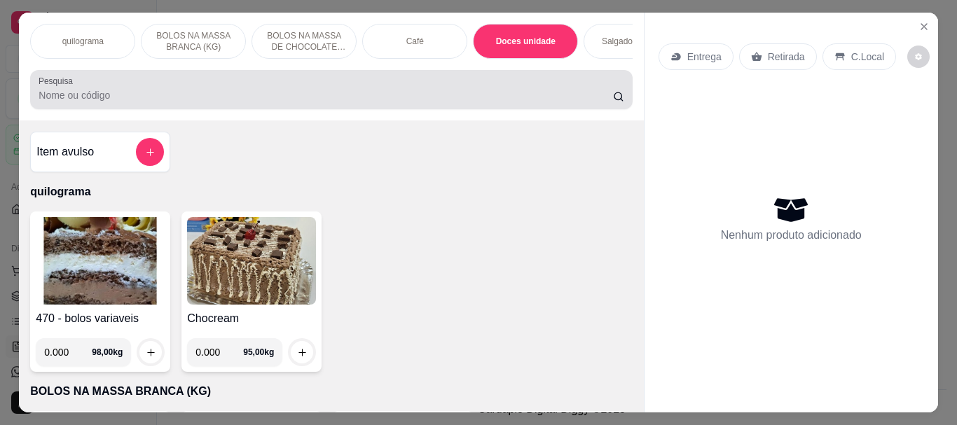
scroll to position [37, 0]
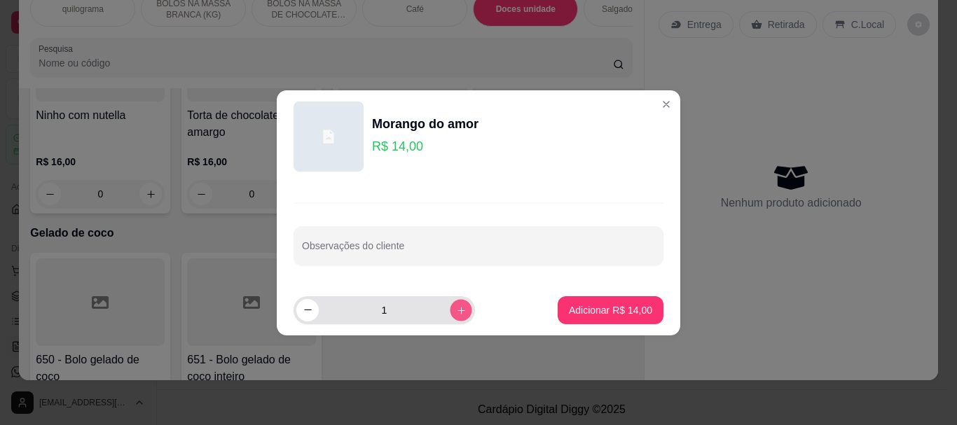
click at [450, 315] on button "increase-product-quantity" at bounding box center [461, 310] width 22 height 22
click at [303, 314] on icon "decrease-product-quantity" at bounding box center [308, 310] width 11 height 11
type input "1"
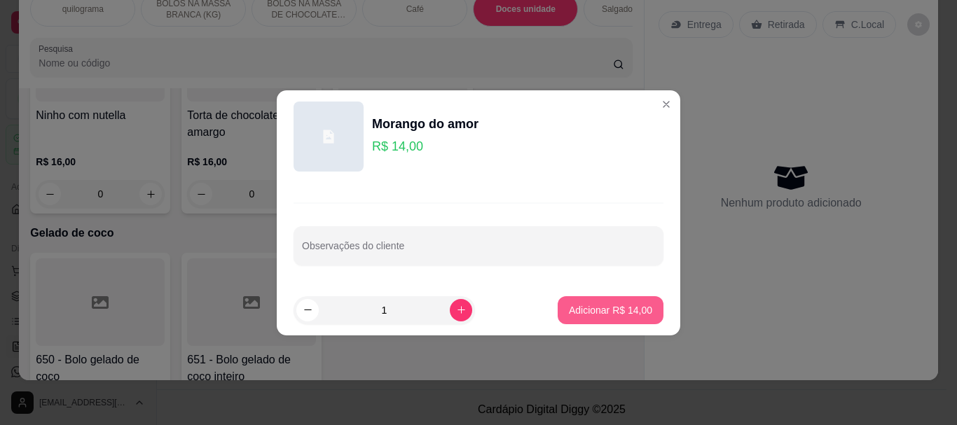
click at [645, 303] on button "Adicionar R$ 14,00" at bounding box center [611, 310] width 106 height 28
type input "1"
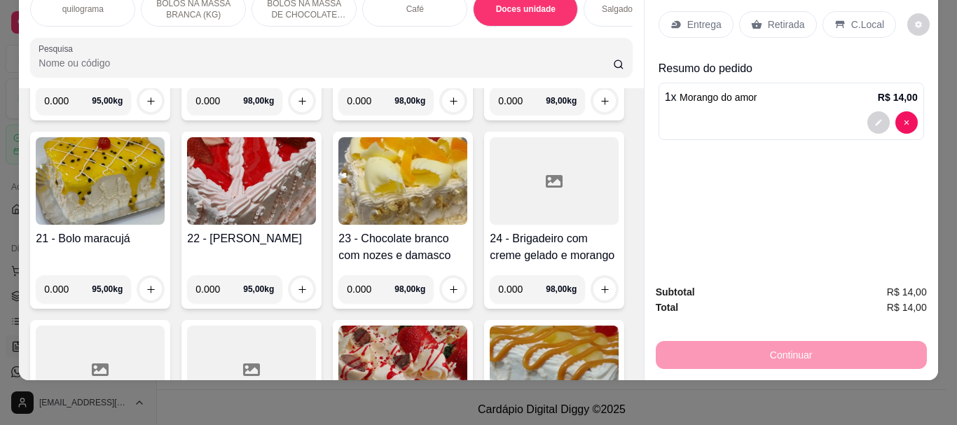
scroll to position [1191, 0]
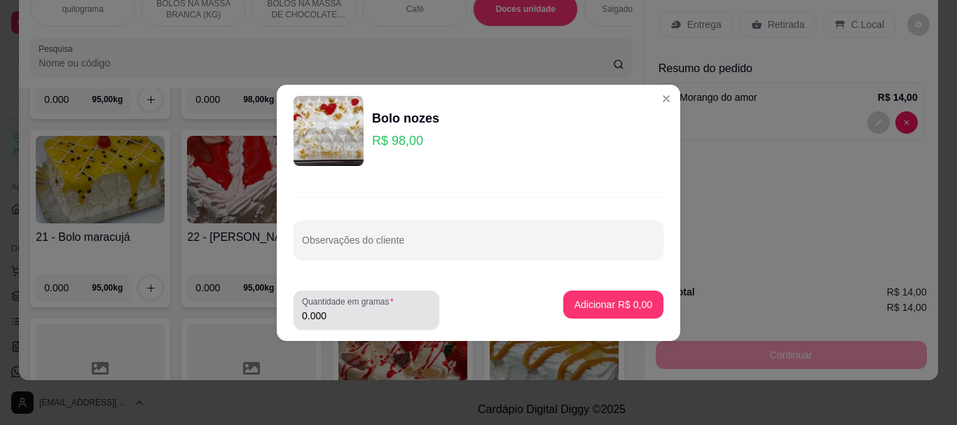
click at [324, 311] on input "0.000" at bounding box center [366, 316] width 129 height 14
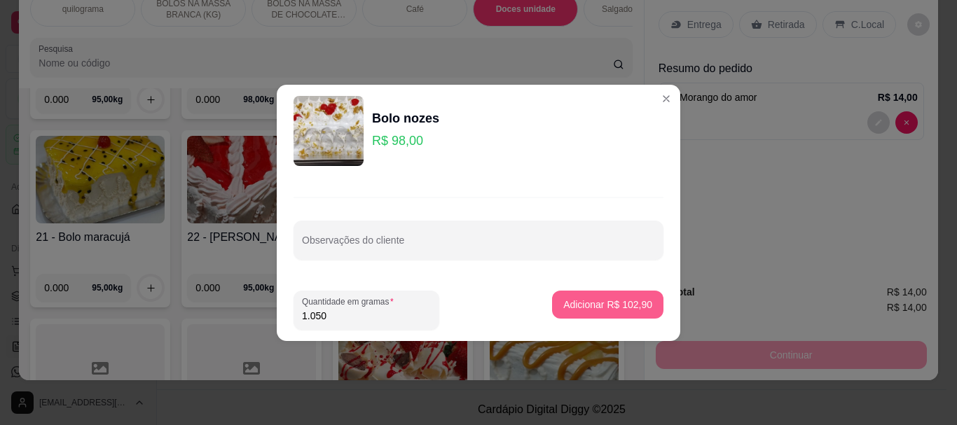
type input "1.050"
click at [567, 296] on button "Adicionar R$ 102,90" at bounding box center [607, 305] width 111 height 28
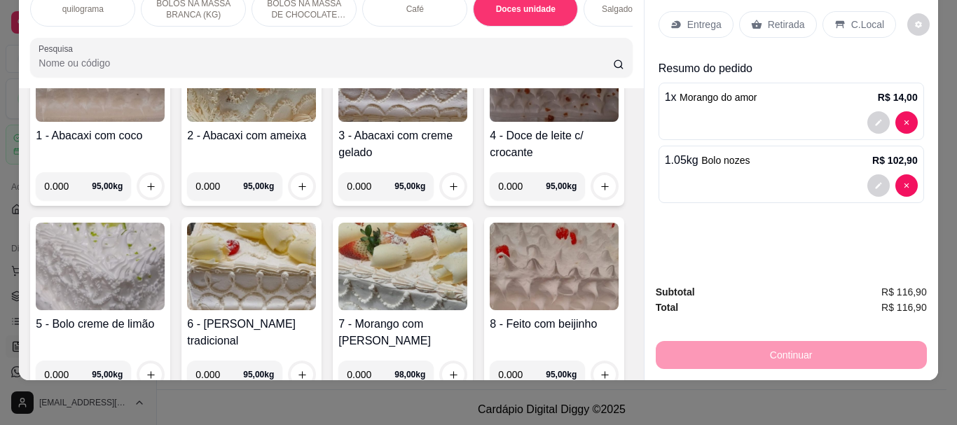
scroll to position [0, 0]
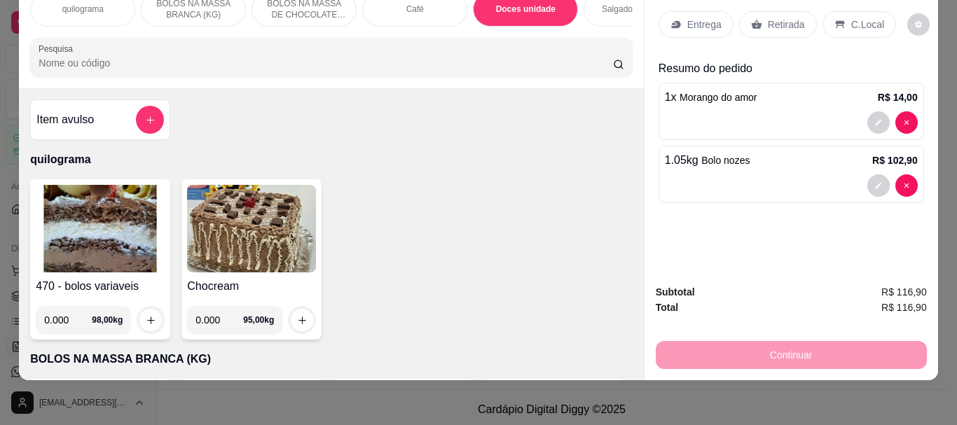
click at [107, 226] on img at bounding box center [100, 229] width 129 height 88
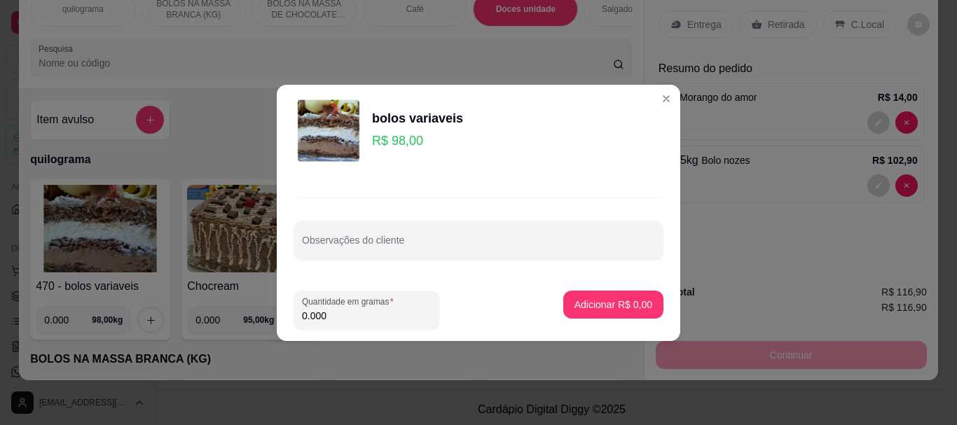
click at [376, 310] on input "0.000" at bounding box center [366, 316] width 129 height 14
type input "0.080"
click at [625, 303] on p "Adicionar R$ 7,84" at bounding box center [613, 304] width 76 height 13
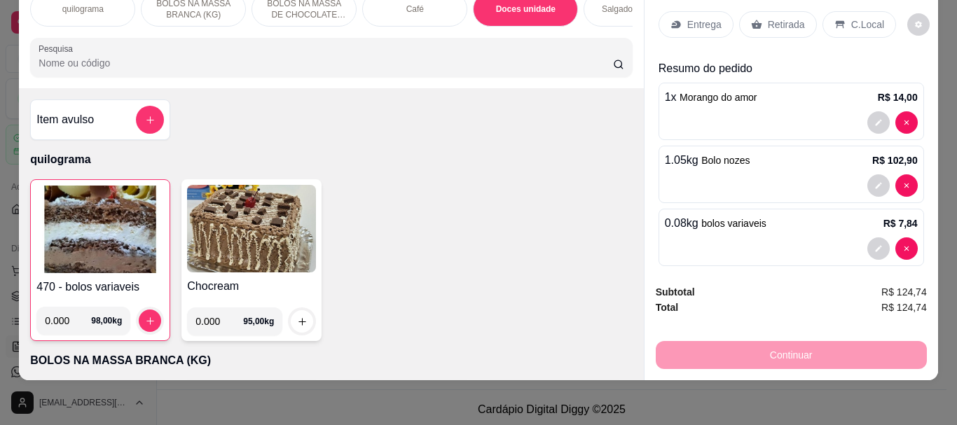
click at [39, 67] on input "Pesquisa" at bounding box center [326, 63] width 575 height 14
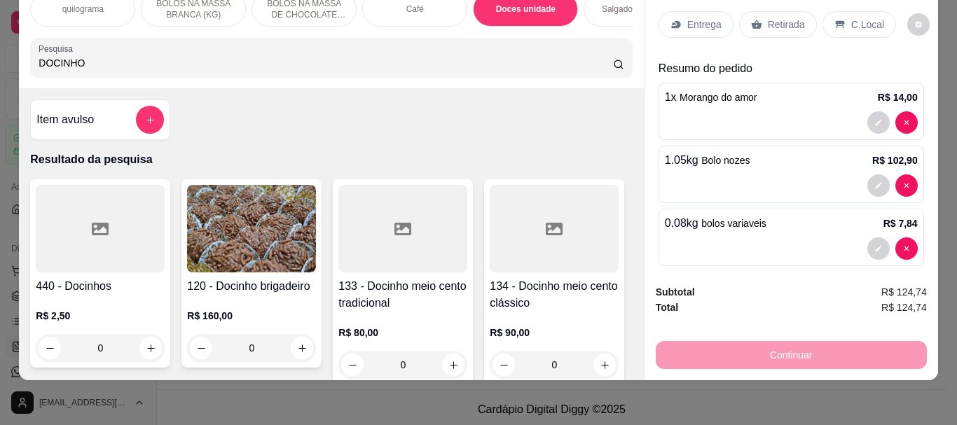
type input "DOCINHO"
click at [57, 253] on div at bounding box center [100, 229] width 129 height 88
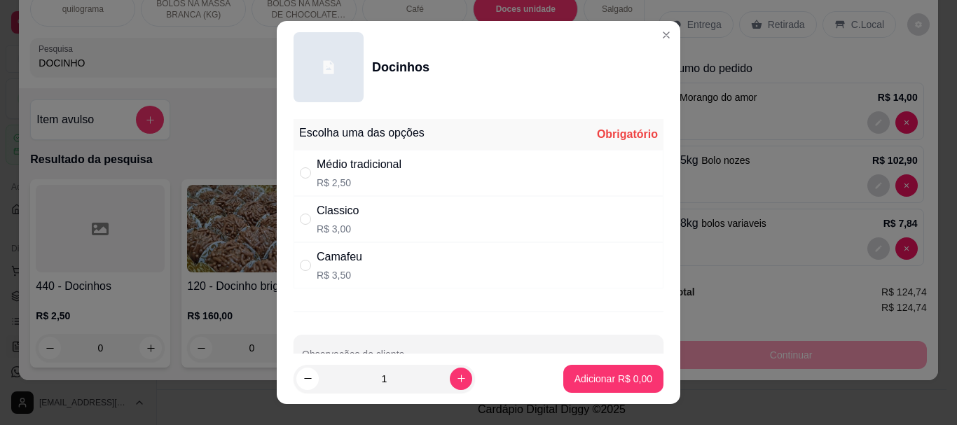
click at [306, 172] on div "" at bounding box center [308, 172] width 17 height 15
radio input "true"
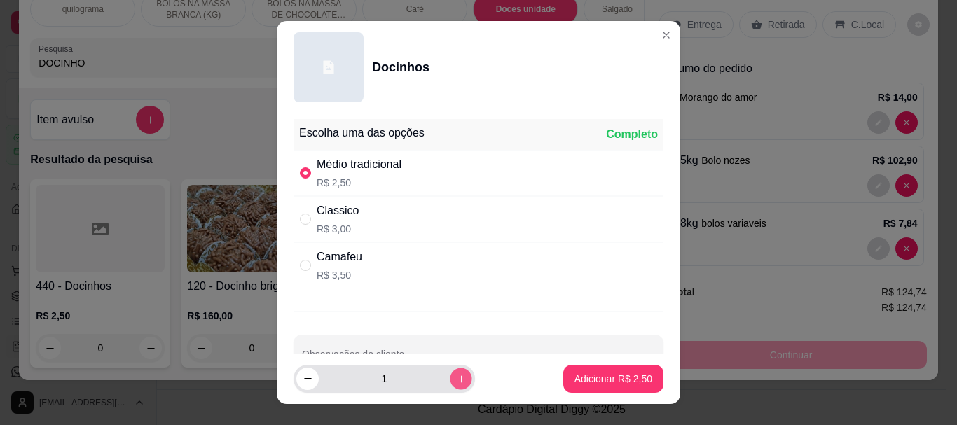
click at [456, 378] on icon "increase-product-quantity" at bounding box center [461, 378] width 11 height 11
type input "4"
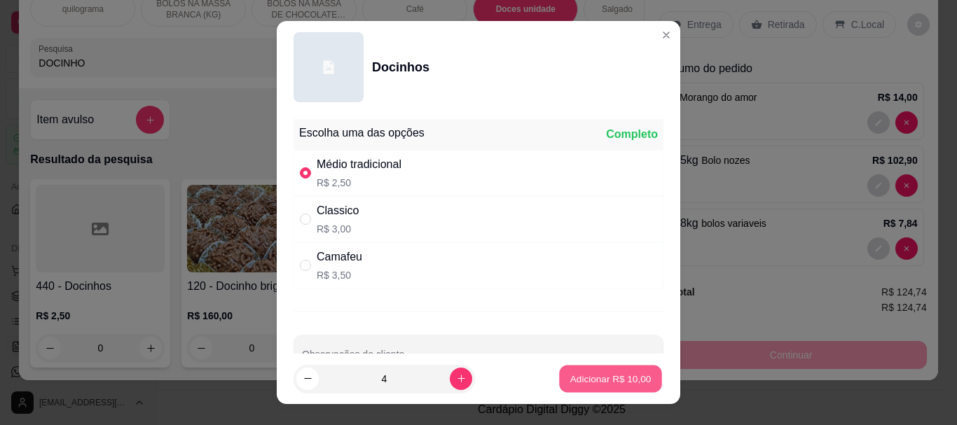
click at [574, 375] on p "Adicionar R$ 10,00" at bounding box center [610, 378] width 81 height 13
type input "4"
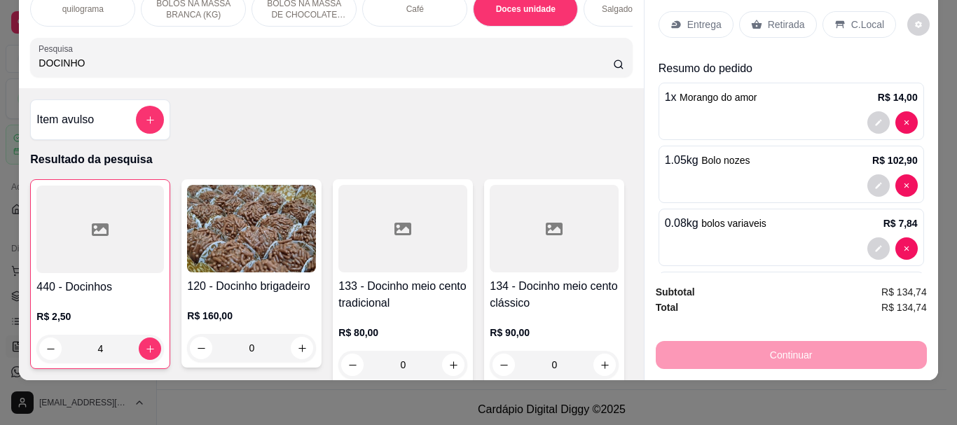
click at [783, 18] on p "Retirada" at bounding box center [786, 25] width 37 height 14
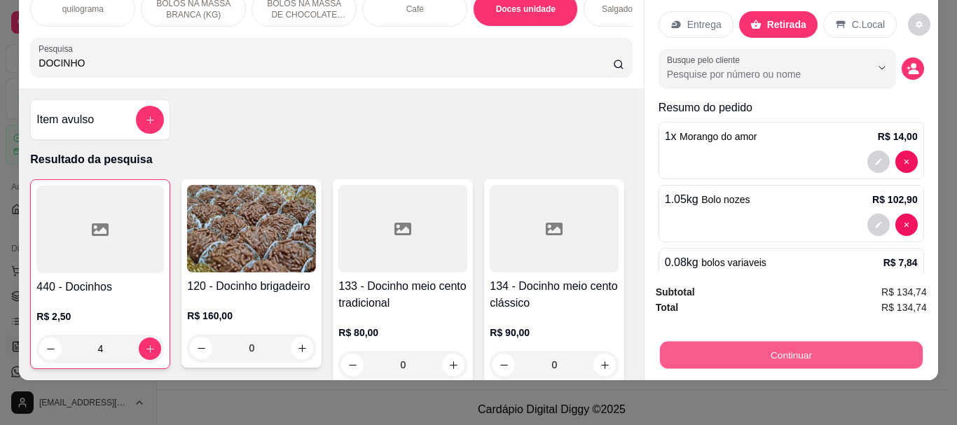
click at [781, 341] on button "Continuar" at bounding box center [790, 354] width 263 height 27
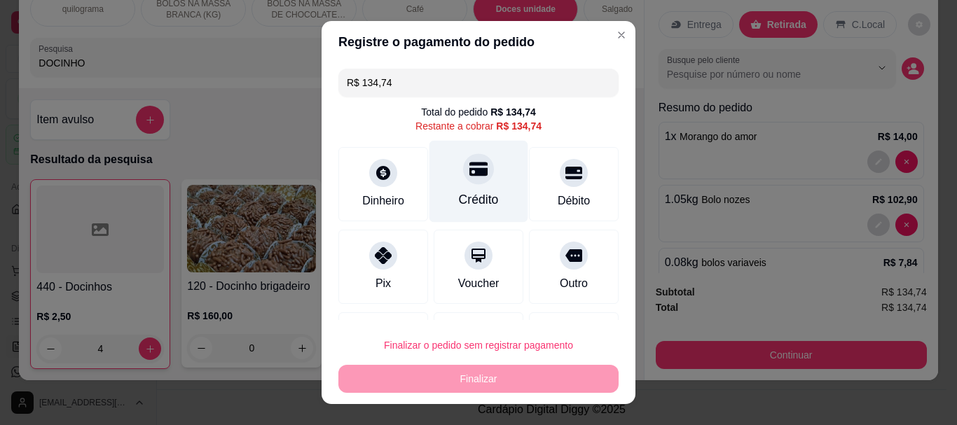
click at [459, 197] on div "Crédito" at bounding box center [479, 200] width 40 height 18
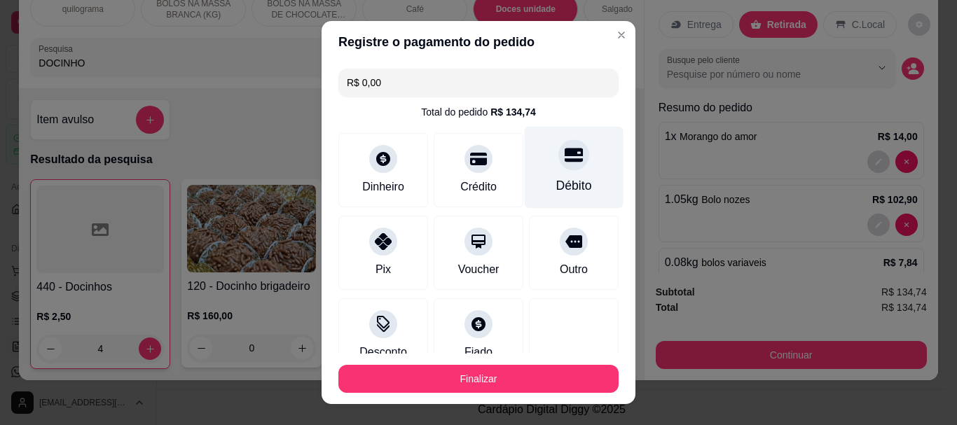
click at [560, 181] on div "Débito" at bounding box center [574, 186] width 36 height 18
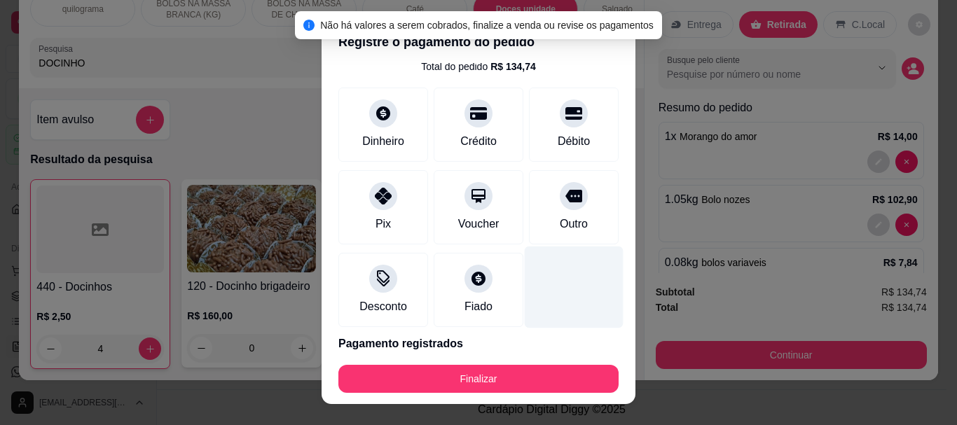
scroll to position [97, 0]
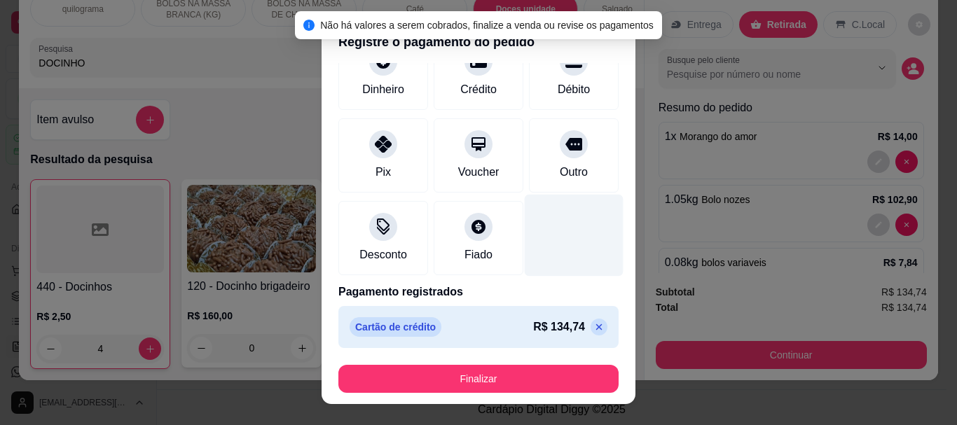
drag, startPoint x: 573, startPoint y: 327, endPoint x: 589, endPoint y: 245, distance: 84.1
click at [591, 320] on p at bounding box center [599, 327] width 17 height 17
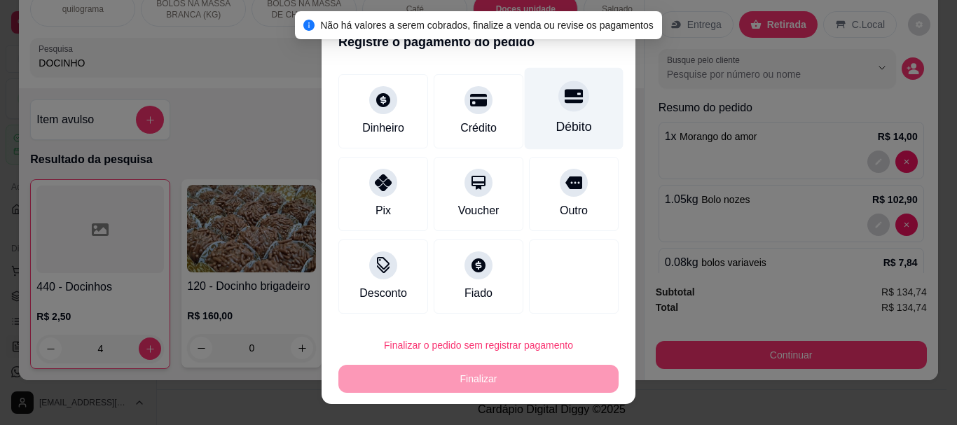
click at [561, 110] on div "Débito" at bounding box center [574, 109] width 99 height 82
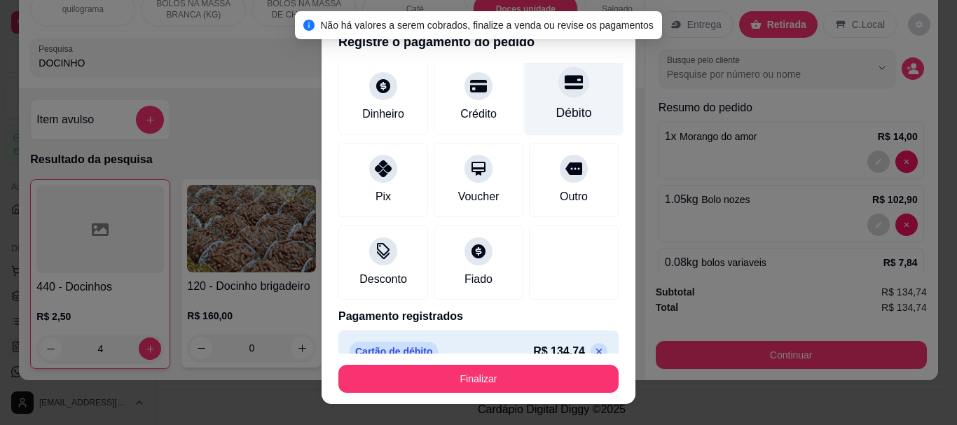
type input "R$ 0,00"
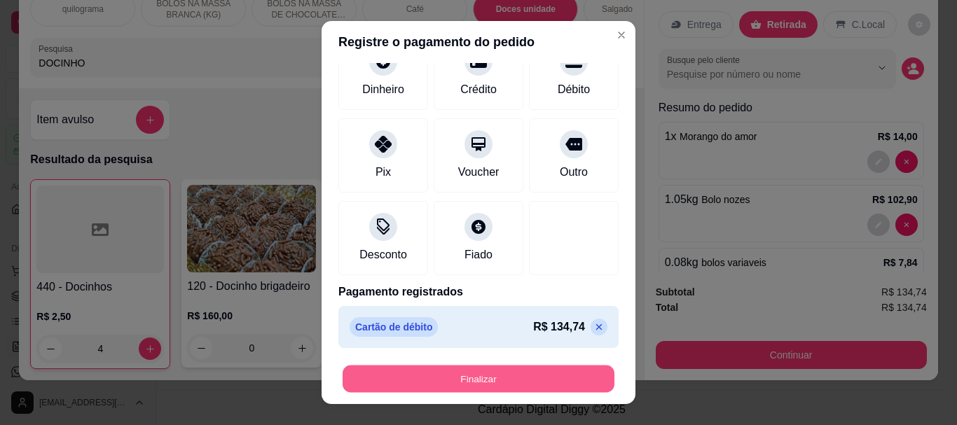
click at [488, 382] on button "Finalizar" at bounding box center [479, 378] width 272 height 27
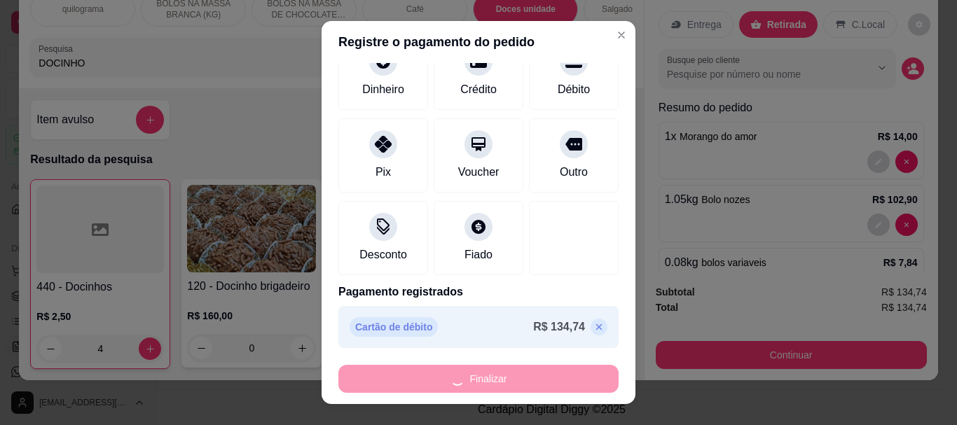
type input "0"
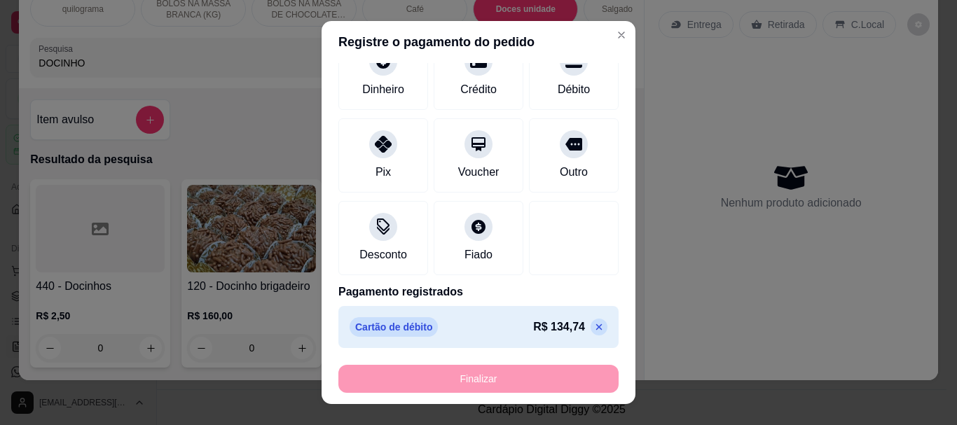
type input "-R$ 134,74"
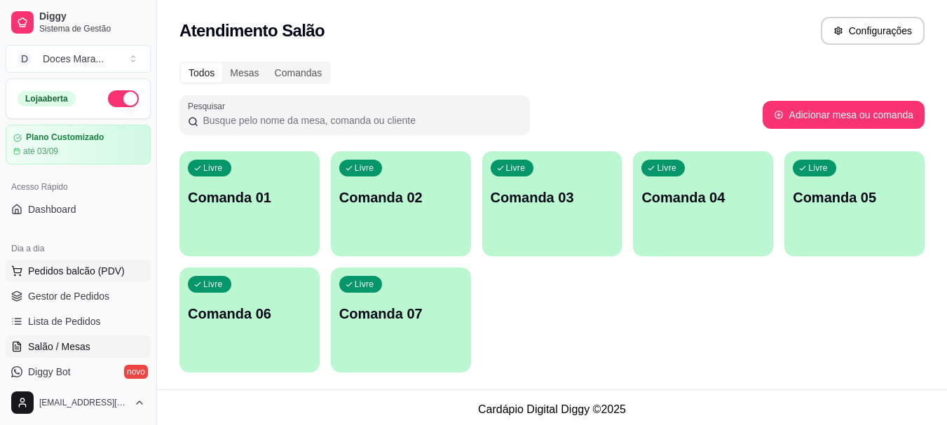
click at [41, 277] on span "Pedidos balcão (PDV)" at bounding box center [76, 271] width 97 height 14
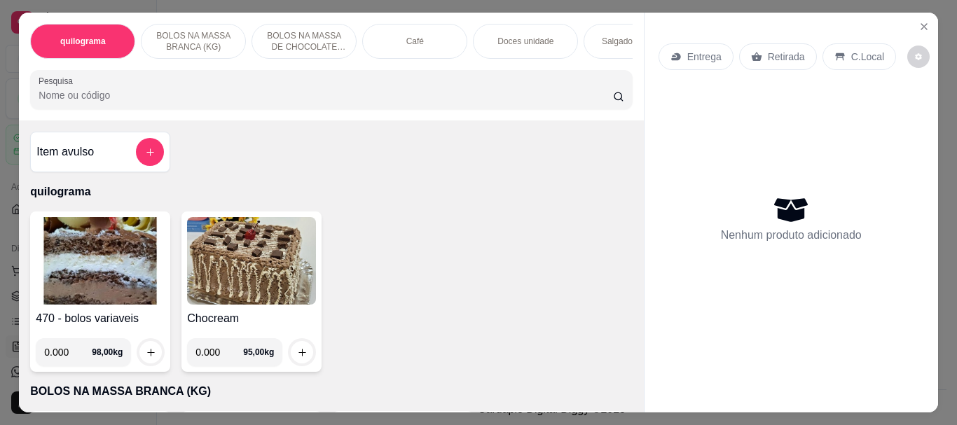
click at [365, 32] on div "Café" at bounding box center [414, 41] width 105 height 35
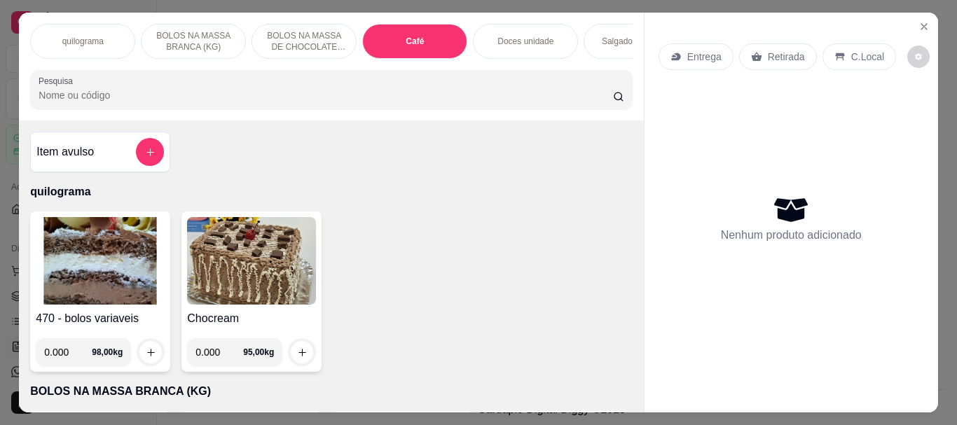
scroll to position [37, 0]
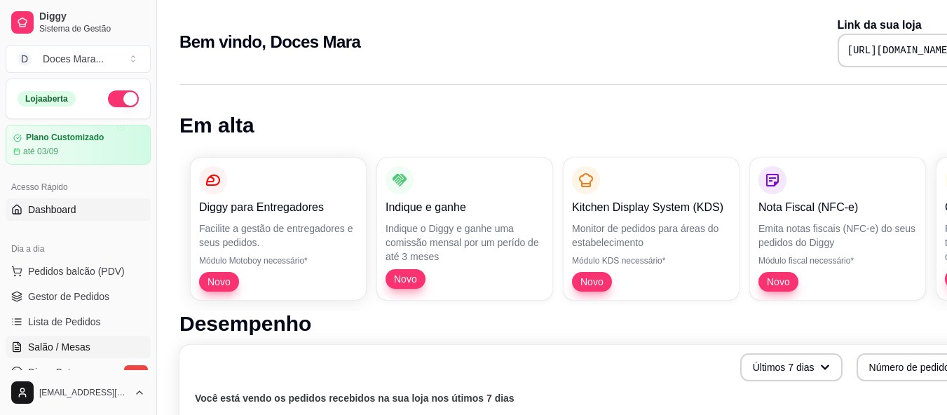
click at [69, 348] on span "Salão / Mesas" at bounding box center [59, 347] width 62 height 14
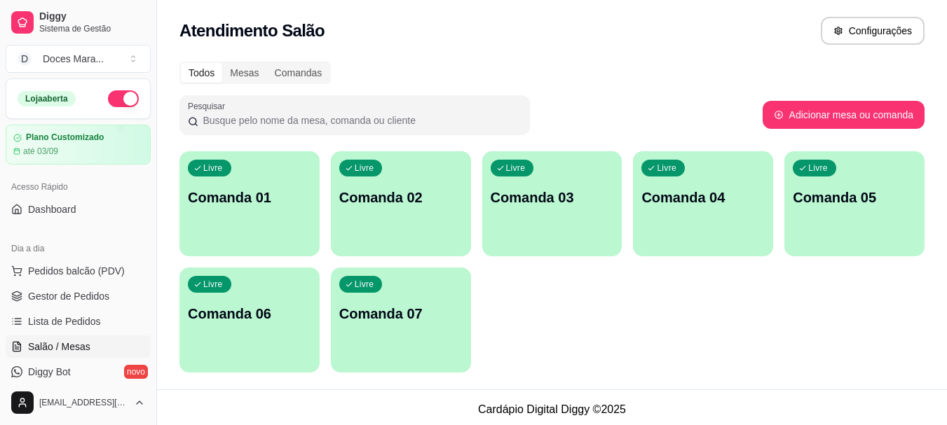
click at [238, 229] on div "Livre Comanda 01" at bounding box center [249, 195] width 140 height 88
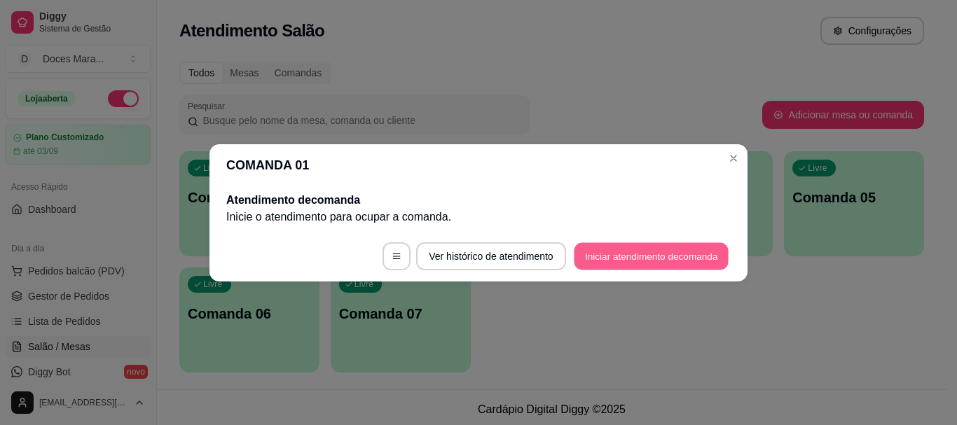
click at [606, 258] on button "Iniciar atendimento de comanda" at bounding box center [651, 255] width 155 height 27
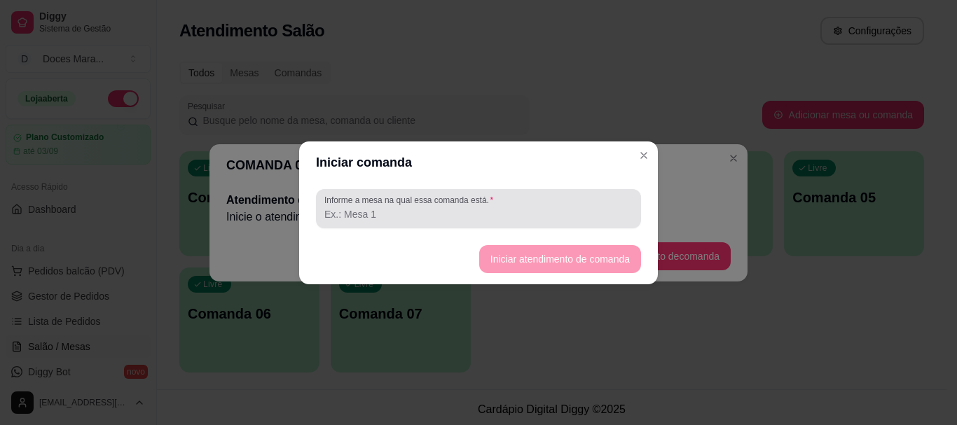
click at [413, 224] on div "Informe a mesa na qual essa comanda está." at bounding box center [478, 208] width 325 height 39
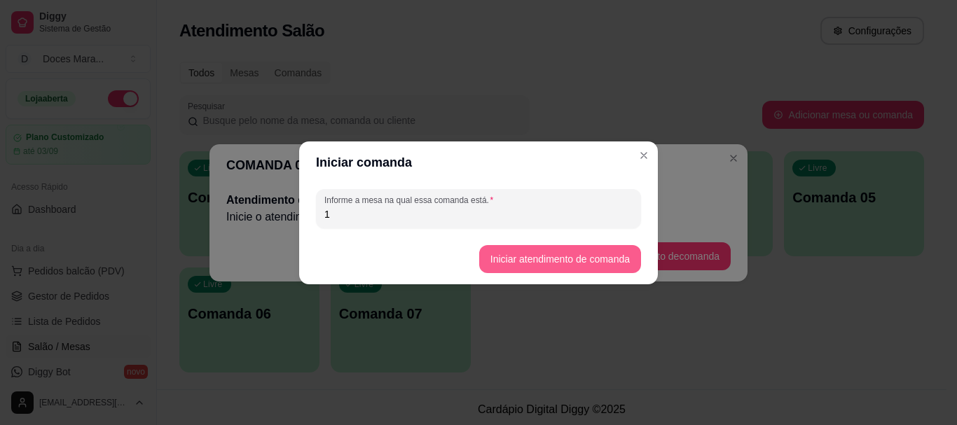
type input "1"
click at [523, 252] on button "Iniciar atendimento de comanda" at bounding box center [559, 258] width 157 height 27
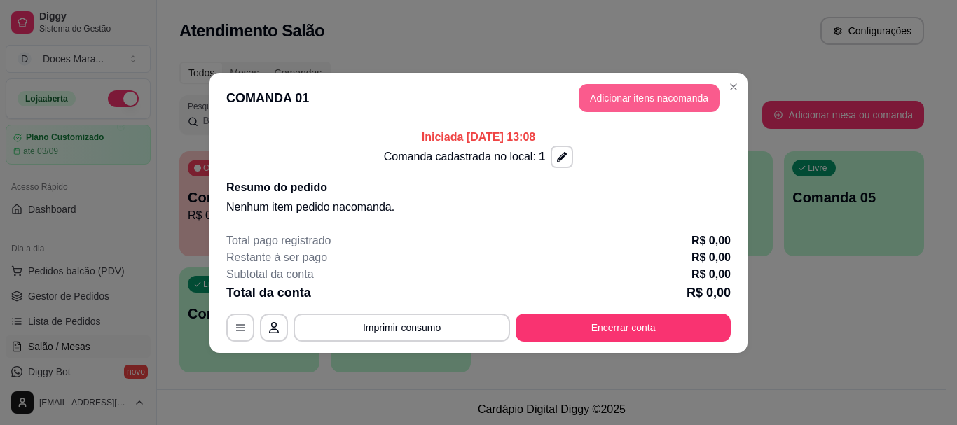
click at [624, 92] on button "Adicionar itens na comanda" at bounding box center [649, 98] width 141 height 28
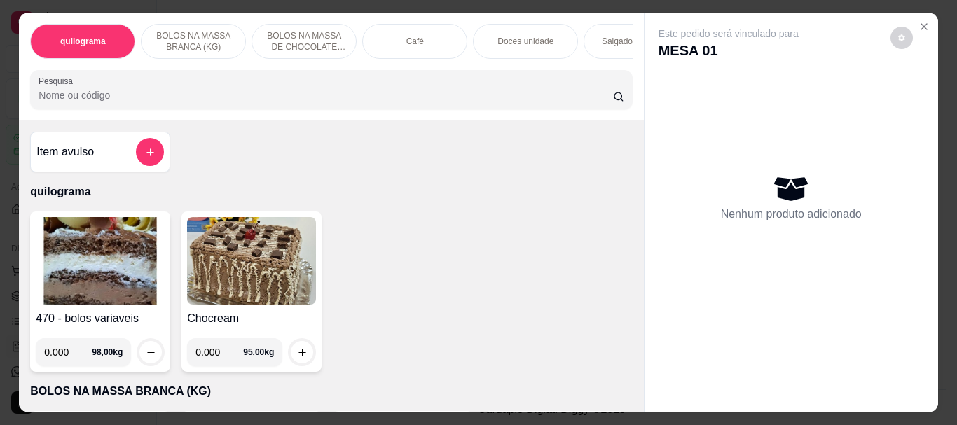
click at [404, 43] on div "Café" at bounding box center [414, 41] width 105 height 35
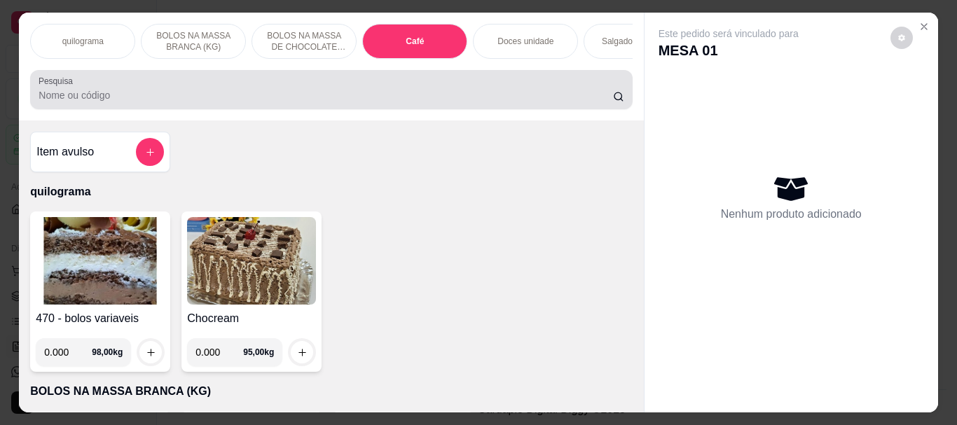
scroll to position [37, 0]
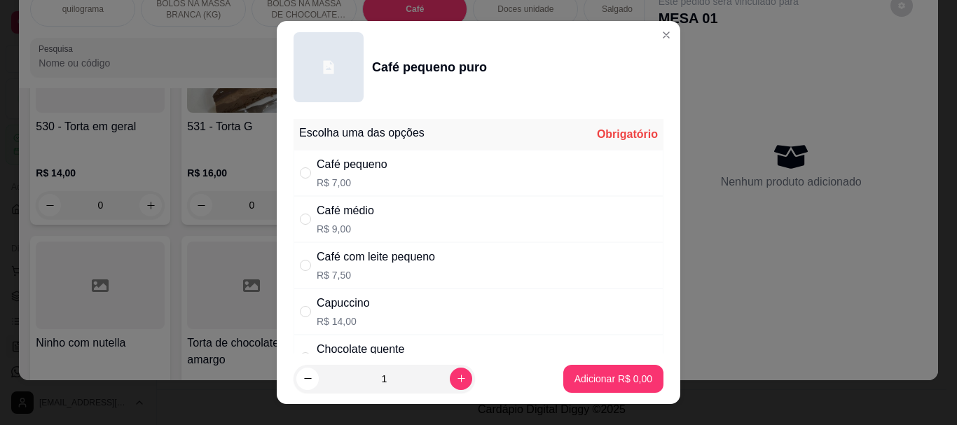
click at [306, 172] on div "" at bounding box center [308, 172] width 17 height 15
radio input "true"
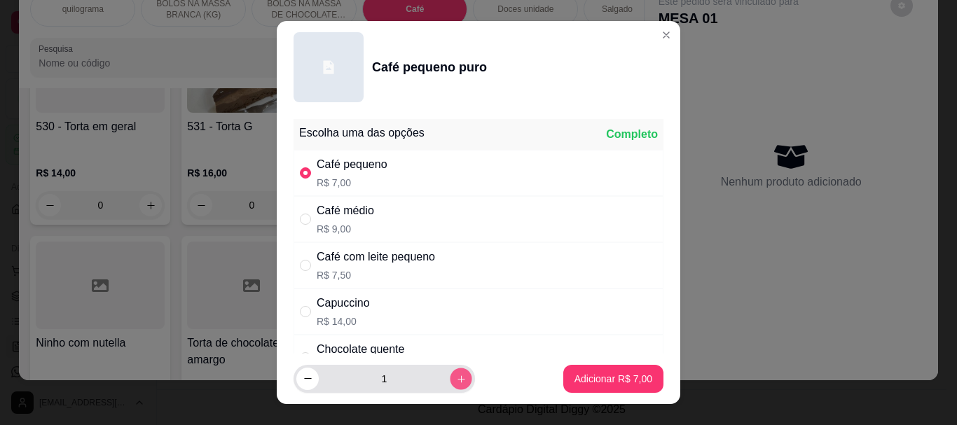
click at [450, 375] on button "increase-product-quantity" at bounding box center [461, 379] width 22 height 22
type input "3"
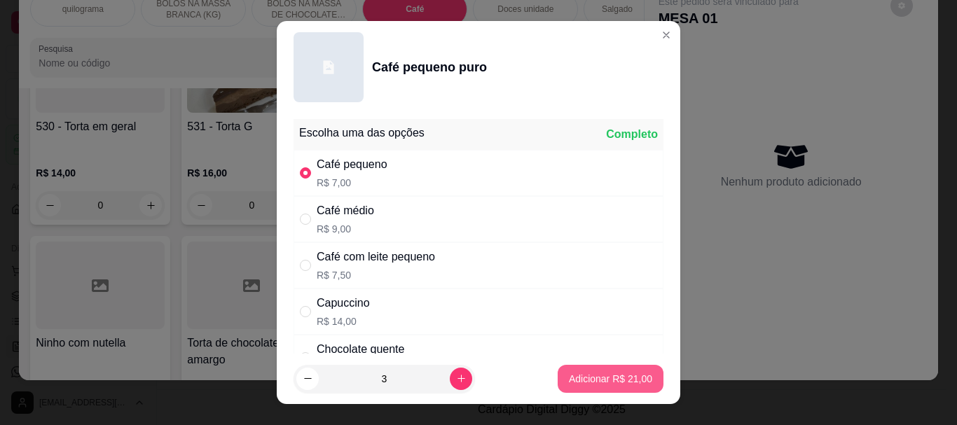
click at [582, 380] on p "Adicionar R$ 21,00" at bounding box center [610, 379] width 83 height 14
type input "3"
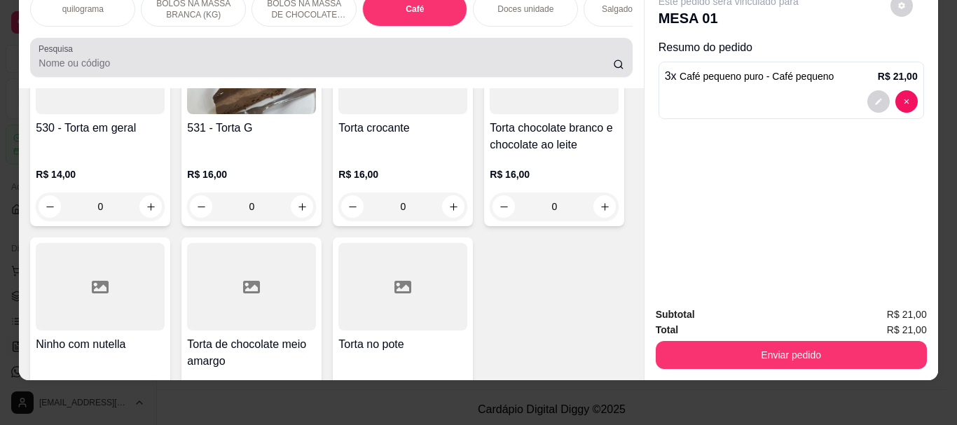
scroll to position [0, 0]
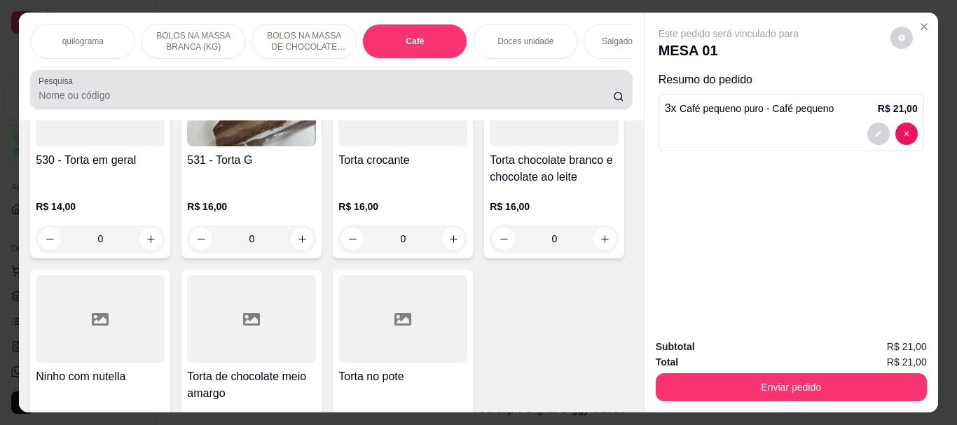
click at [88, 102] on input "Pesquisa" at bounding box center [326, 95] width 575 height 14
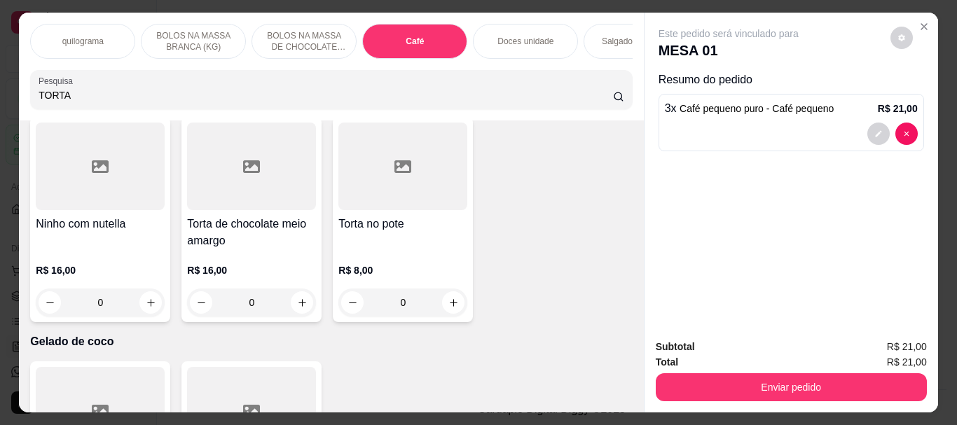
scroll to position [5554, 0]
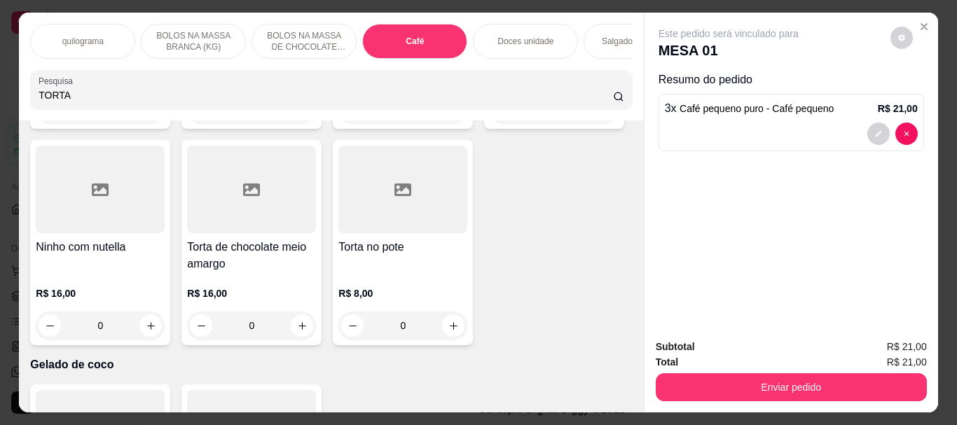
type input "TORTA"
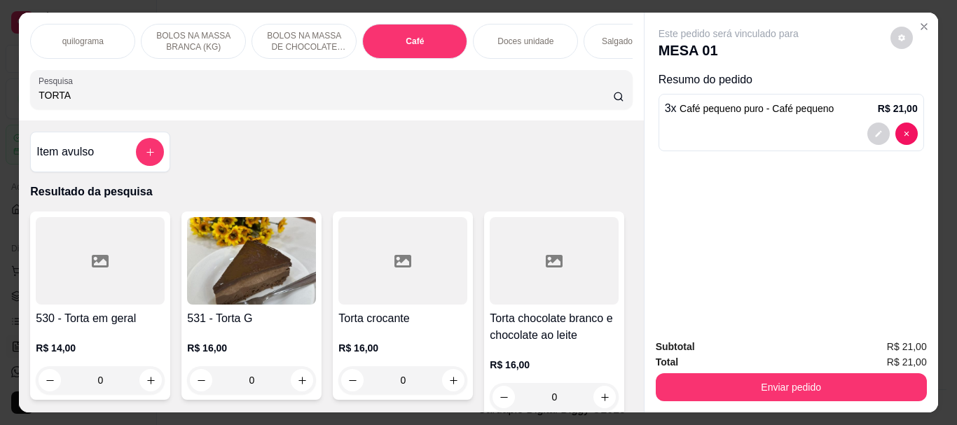
click at [237, 259] on img at bounding box center [251, 261] width 129 height 88
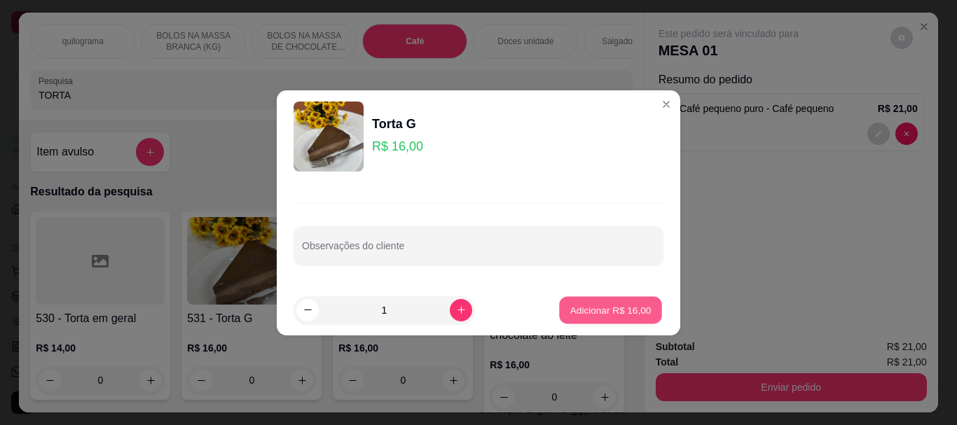
click at [603, 318] on button "Adicionar R$ 16,00" at bounding box center [610, 309] width 103 height 27
type input "1"
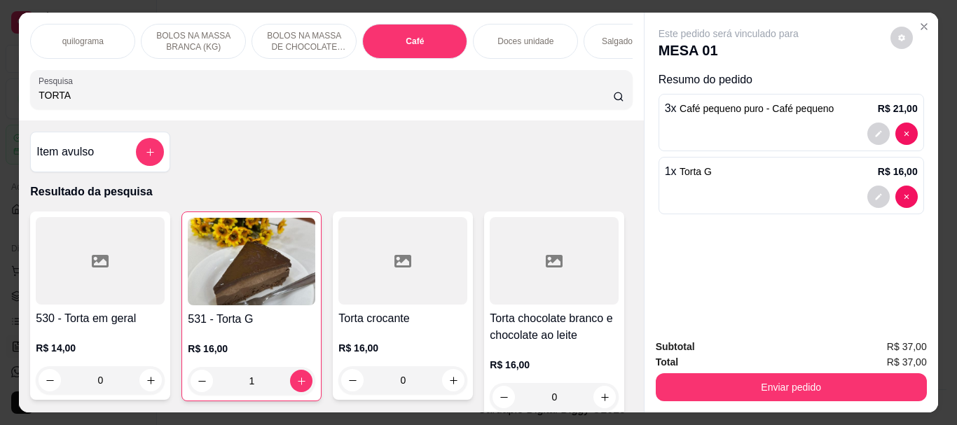
click at [130, 102] on input "TORTA" at bounding box center [326, 95] width 575 height 14
type input "T"
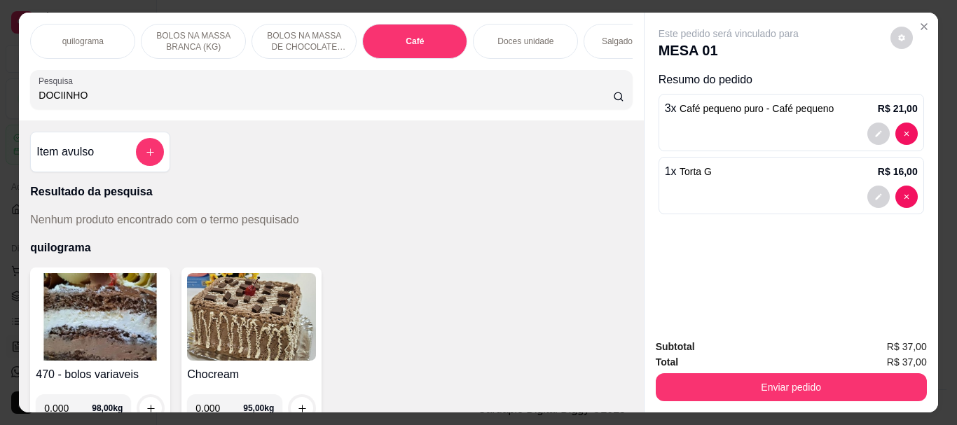
click at [56, 100] on input "DOCIINHO" at bounding box center [326, 95] width 575 height 14
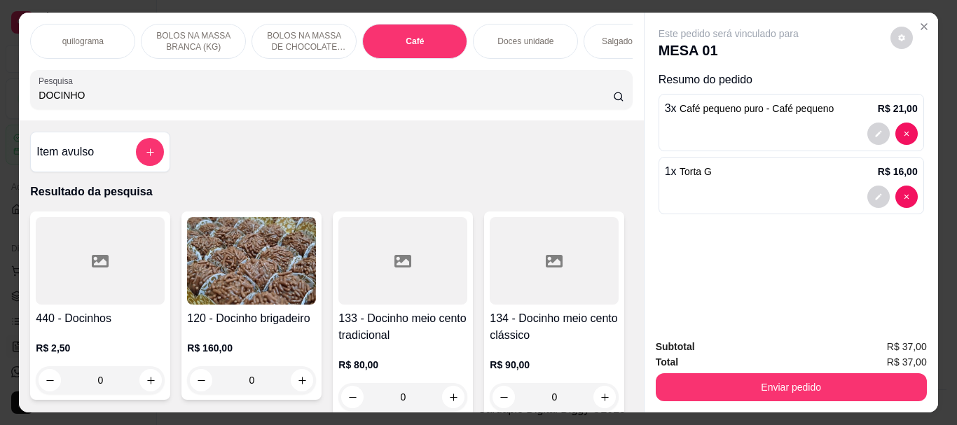
type input "DOCINHO"
click at [79, 226] on div at bounding box center [100, 261] width 129 height 88
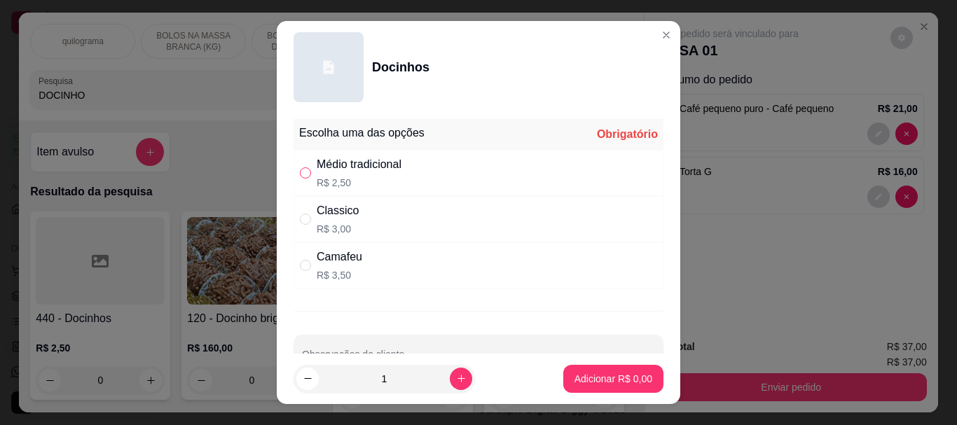
click at [300, 169] on input "" at bounding box center [305, 172] width 11 height 11
radio input "true"
click at [595, 378] on p "Adicionar R$ 2,50" at bounding box center [613, 378] width 76 height 13
type input "1"
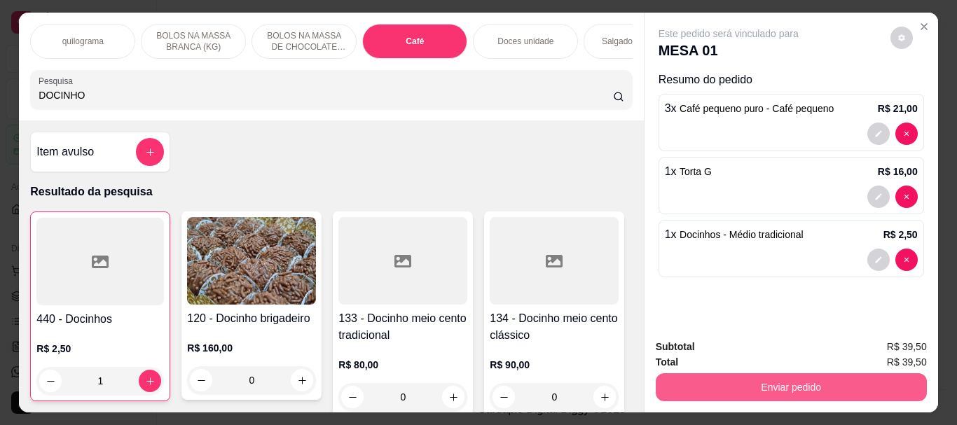
click at [751, 383] on button "Enviar pedido" at bounding box center [791, 387] width 271 height 28
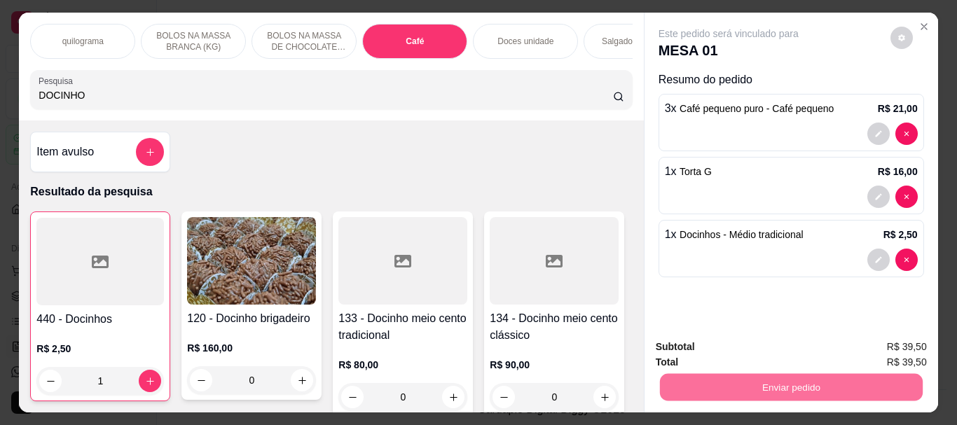
click at [739, 348] on button "Não registrar e enviar pedido" at bounding box center [745, 347] width 142 height 26
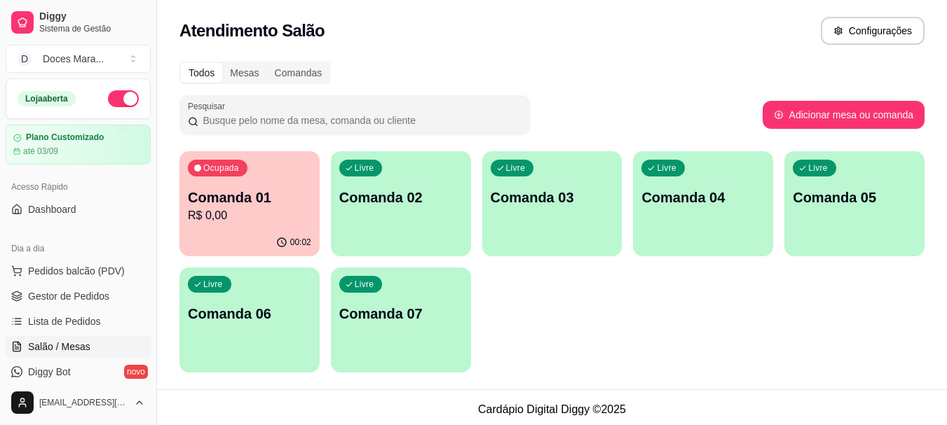
click at [213, 248] on div "00:02" at bounding box center [249, 242] width 140 height 27
click at [74, 271] on span "Pedidos balcão (PDV)" at bounding box center [76, 271] width 97 height 14
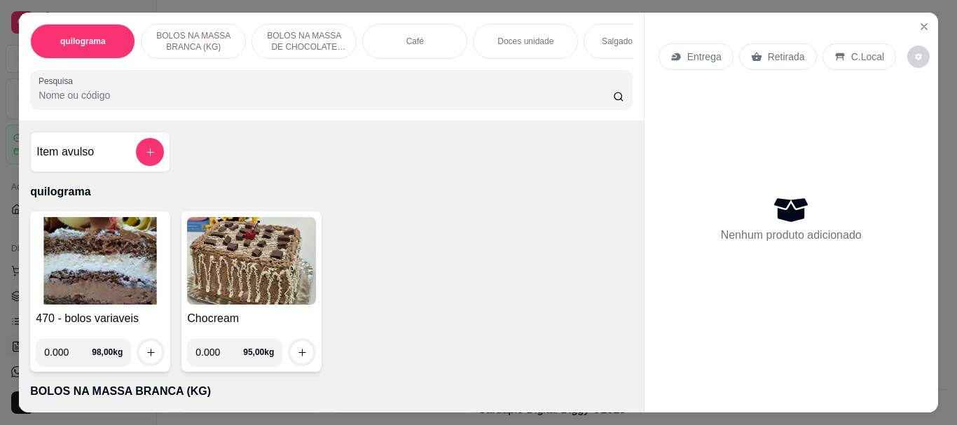
click at [132, 93] on input "Pesquisa" at bounding box center [326, 95] width 575 height 14
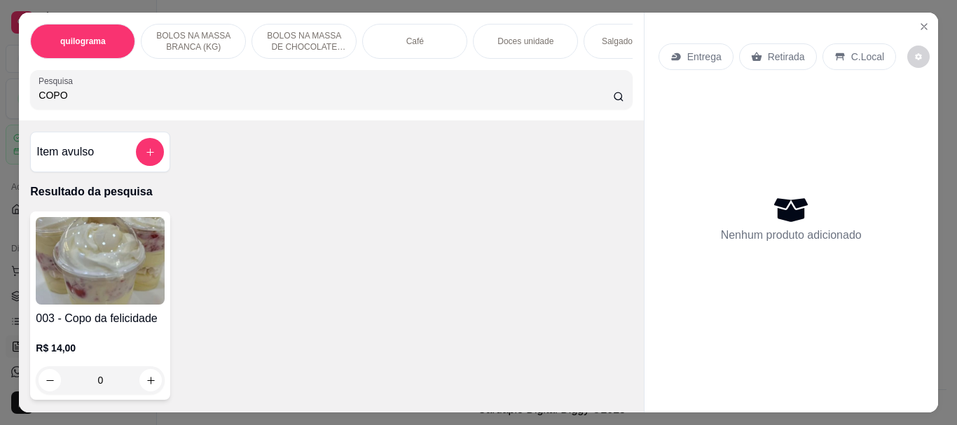
type input "COPO"
click at [121, 305] on img at bounding box center [100, 261] width 129 height 88
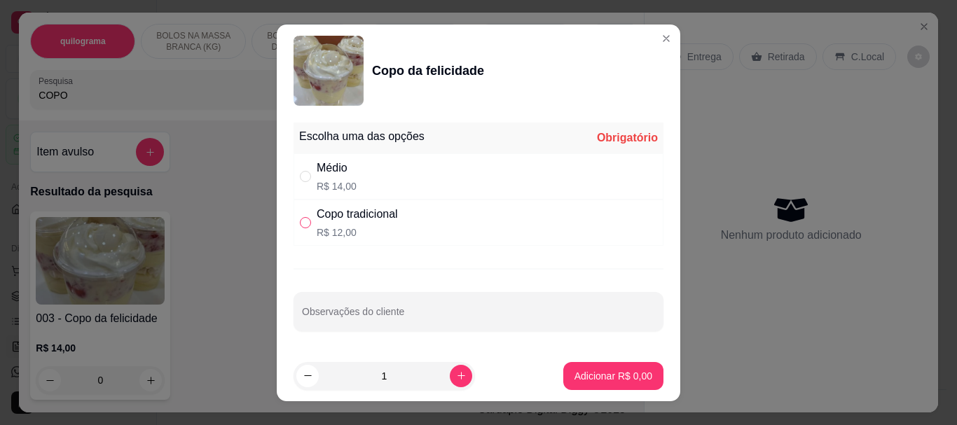
click at [300, 226] on input "" at bounding box center [305, 222] width 11 height 11
radio input "true"
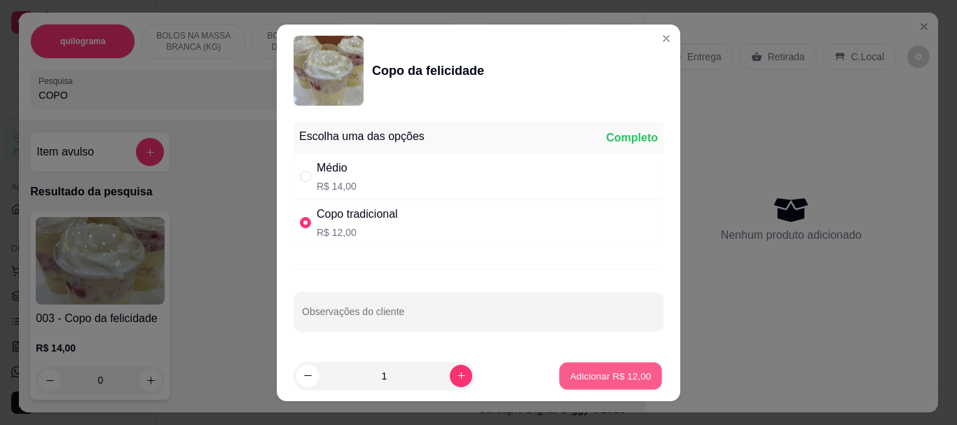
click at [579, 370] on p "Adicionar R$ 12,00" at bounding box center [610, 375] width 81 height 13
type input "1"
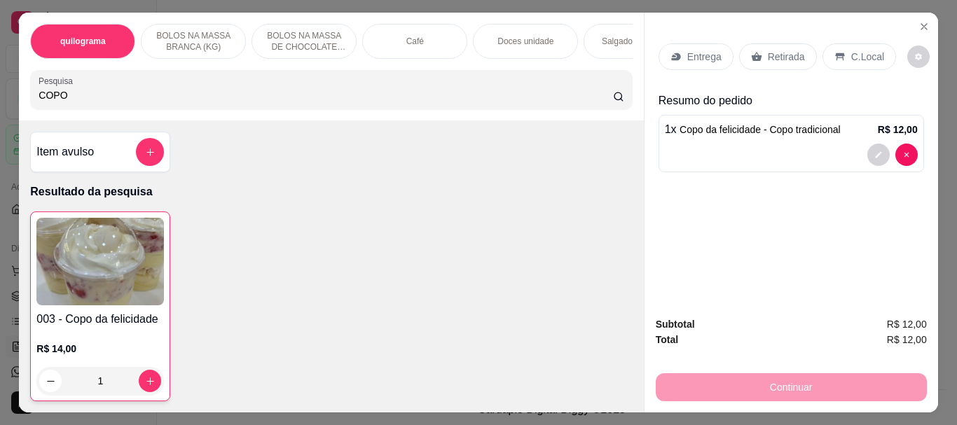
click at [425, 34] on div "Café" at bounding box center [414, 41] width 105 height 35
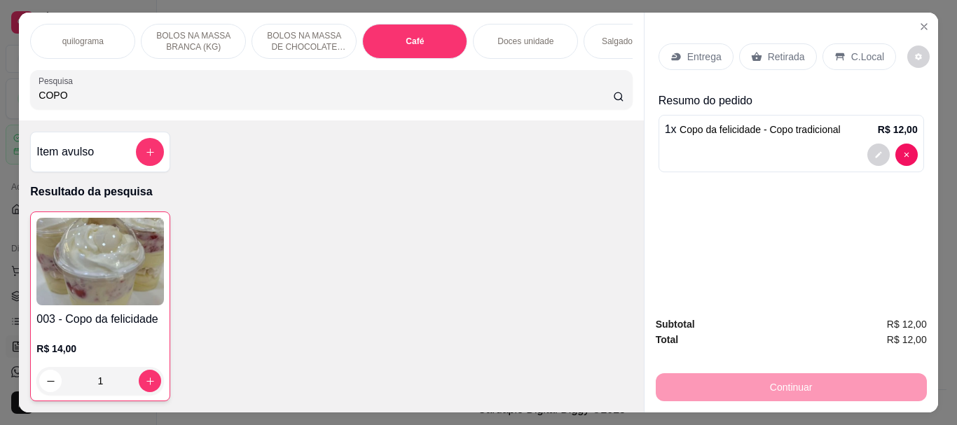
scroll to position [37, 0]
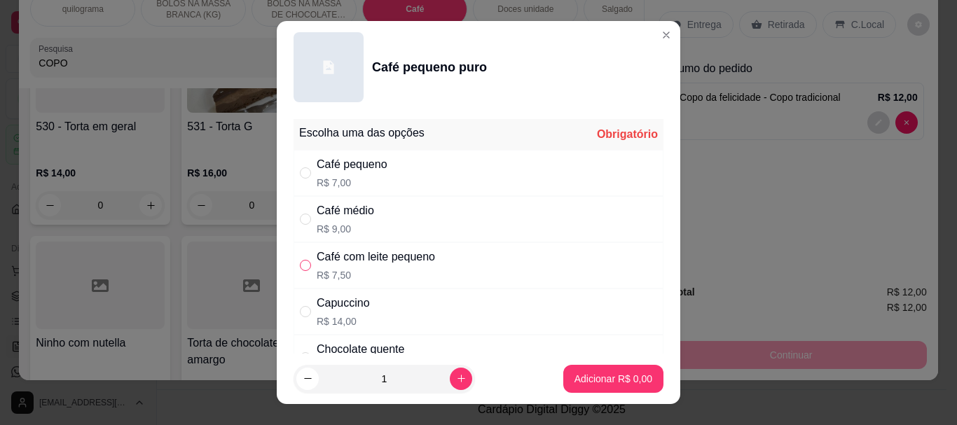
click at [301, 263] on input "" at bounding box center [305, 265] width 11 height 11
radio input "true"
click at [575, 372] on p "Adicionar R$ 7,50" at bounding box center [613, 378] width 76 height 13
type input "1"
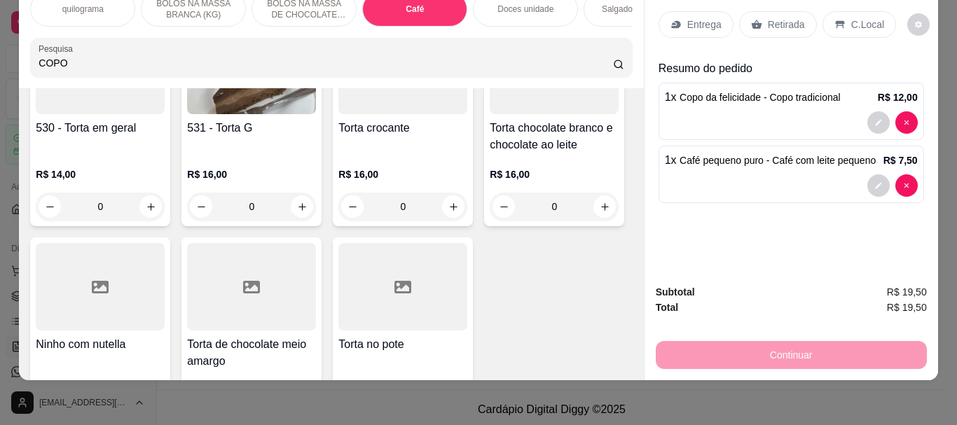
click at [784, 18] on p "Retirada" at bounding box center [786, 25] width 37 height 14
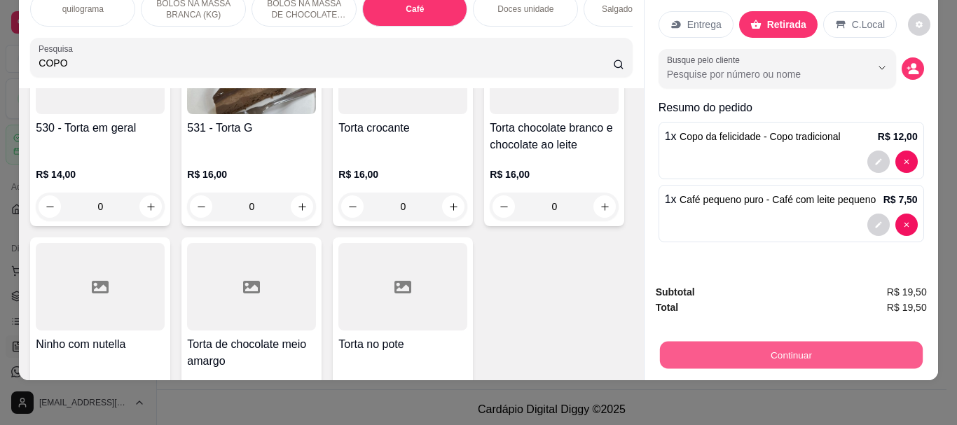
click at [769, 341] on button "Continuar" at bounding box center [790, 354] width 263 height 27
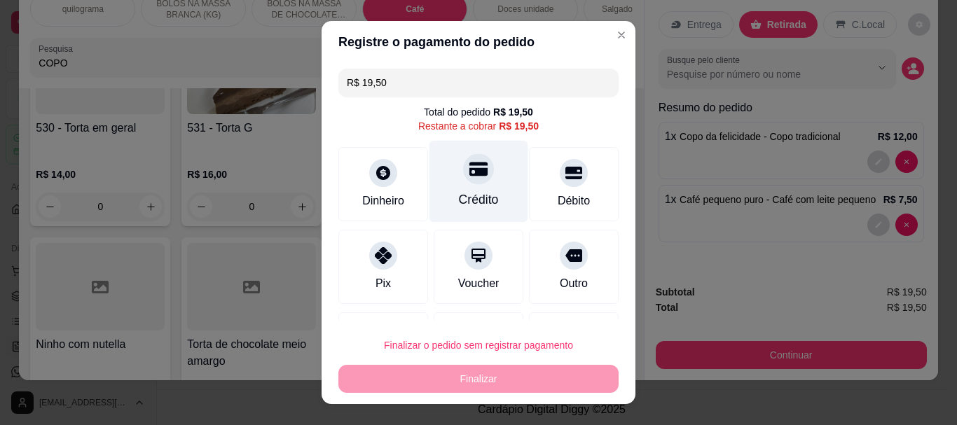
click at [478, 178] on div "Crédito" at bounding box center [479, 182] width 99 height 82
type input "R$ 0,00"
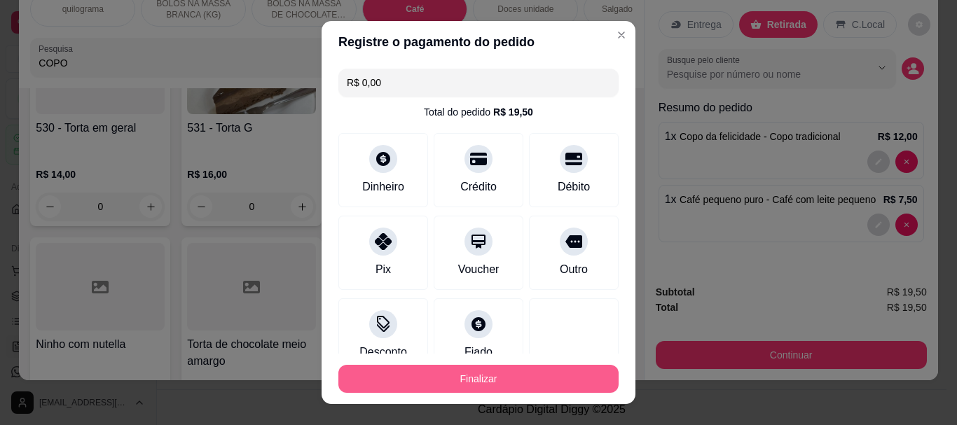
click at [477, 374] on button "Finalizar" at bounding box center [478, 379] width 280 height 28
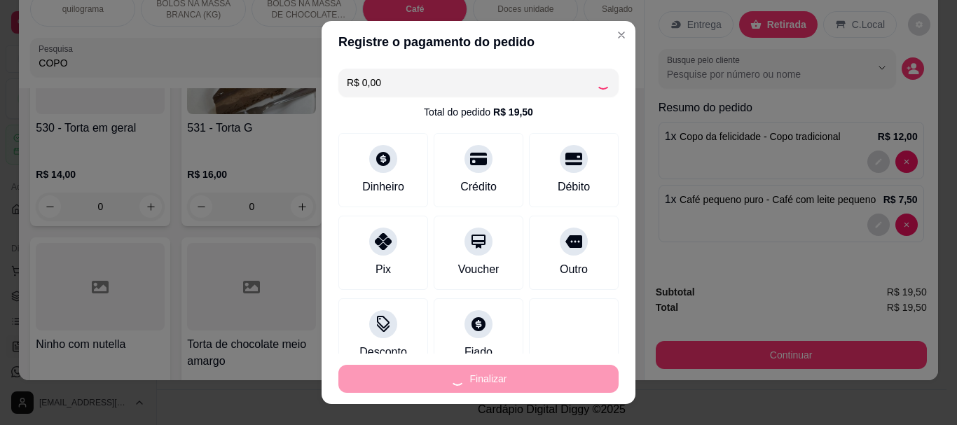
type input "0"
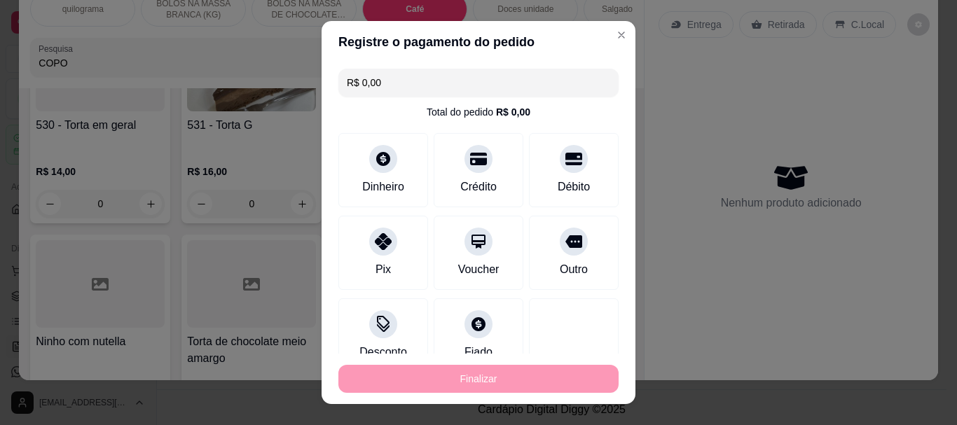
type input "-R$ 19,50"
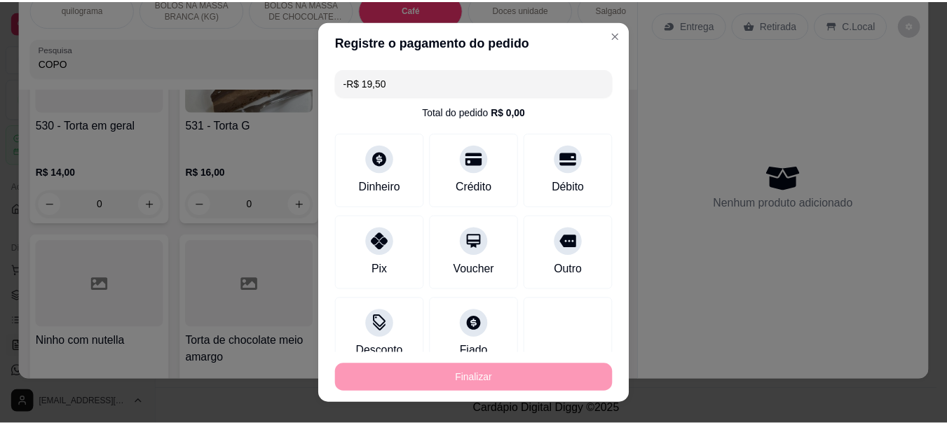
scroll to position [5191, 0]
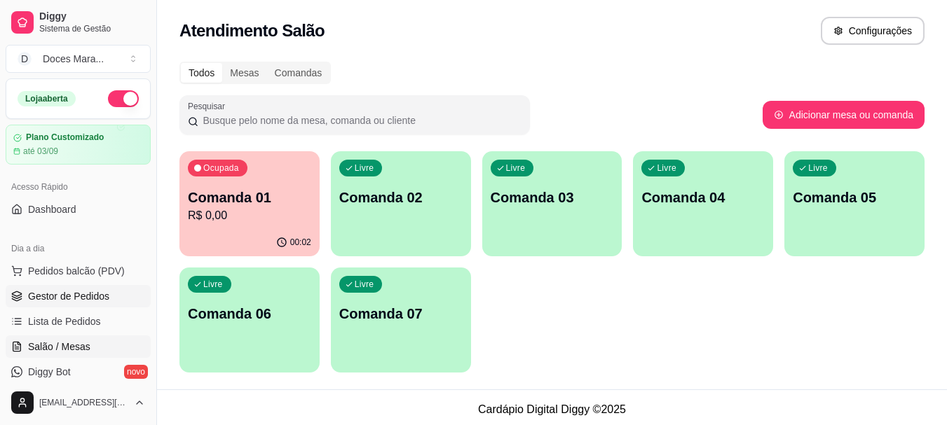
click at [85, 294] on span "Gestor de Pedidos" at bounding box center [68, 296] width 81 height 14
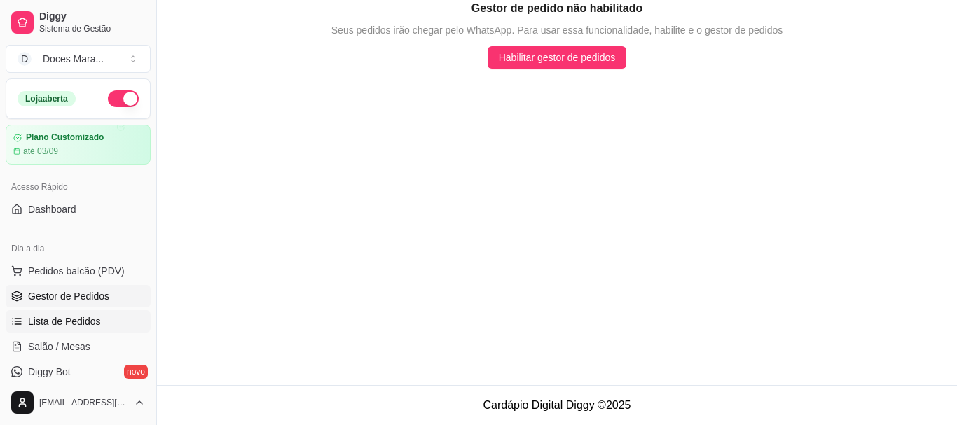
click at [78, 321] on span "Lista de Pedidos" at bounding box center [64, 322] width 73 height 14
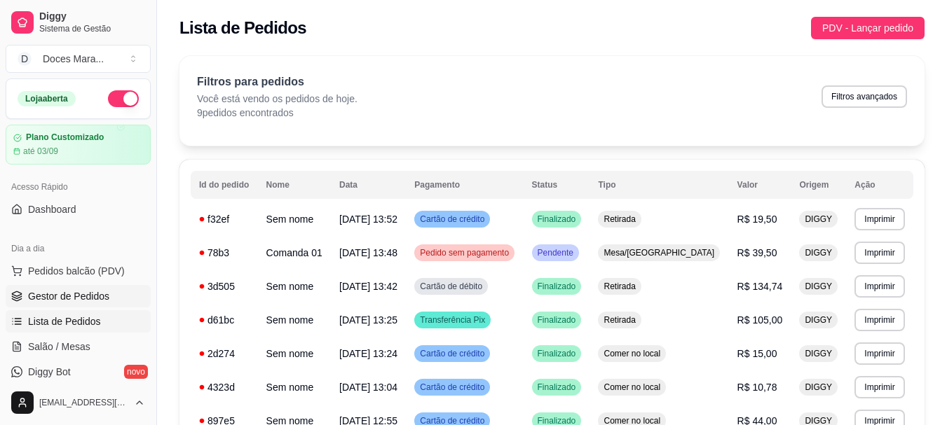
click at [103, 294] on span "Gestor de Pedidos" at bounding box center [68, 296] width 81 height 14
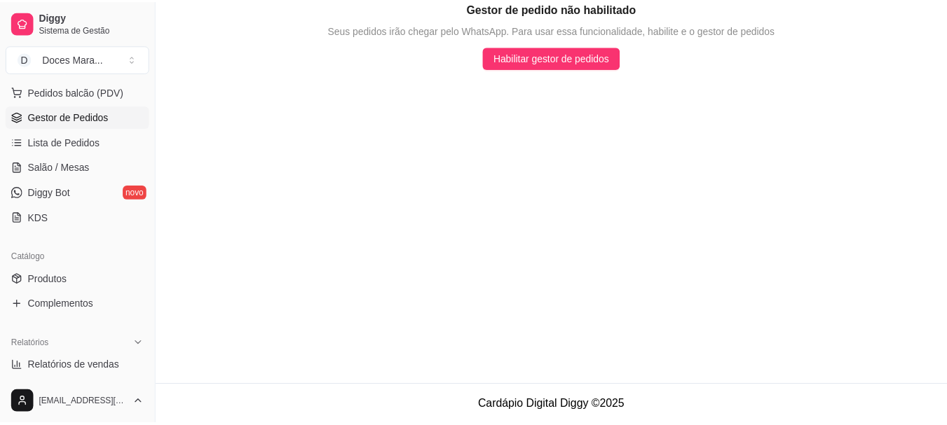
scroll to position [210, 0]
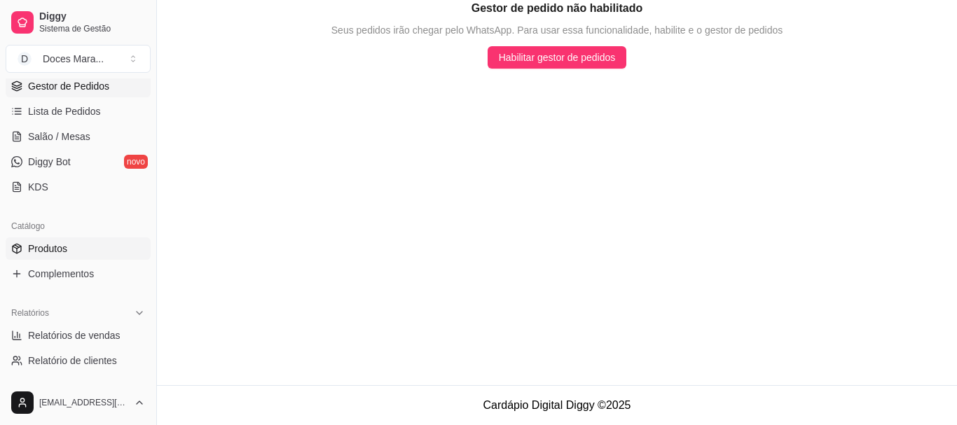
click at [46, 248] on span "Produtos" at bounding box center [47, 249] width 39 height 14
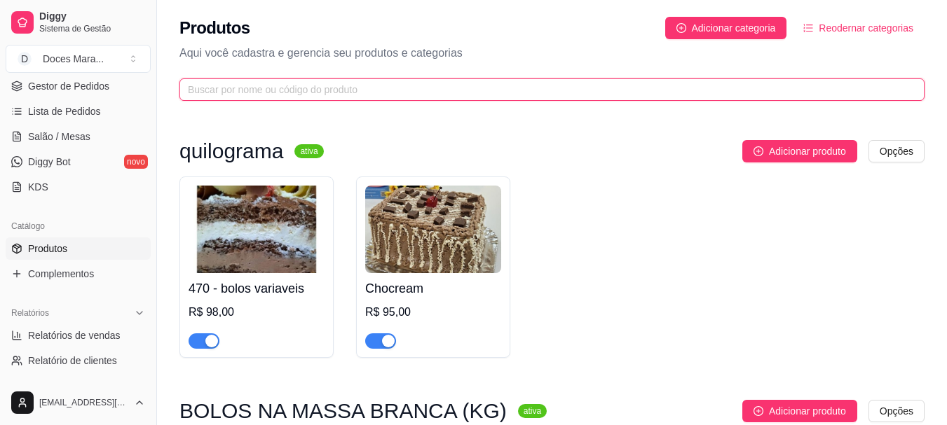
click at [231, 81] on span at bounding box center [551, 89] width 745 height 22
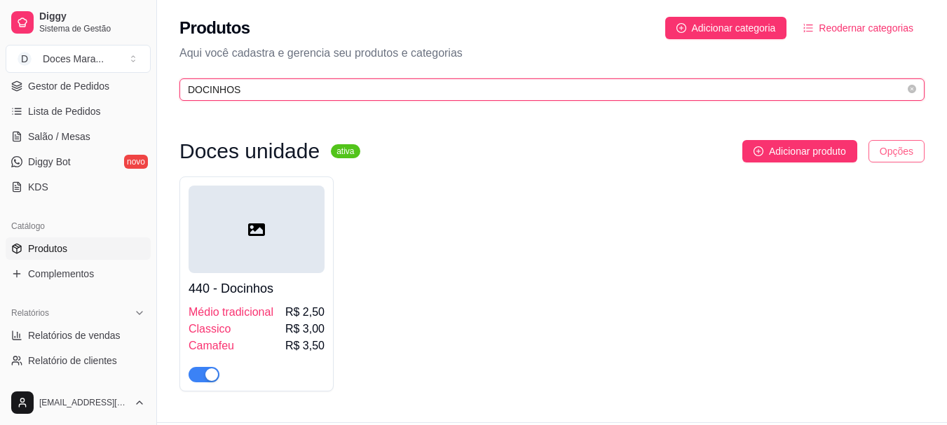
type input "DOCINHOS"
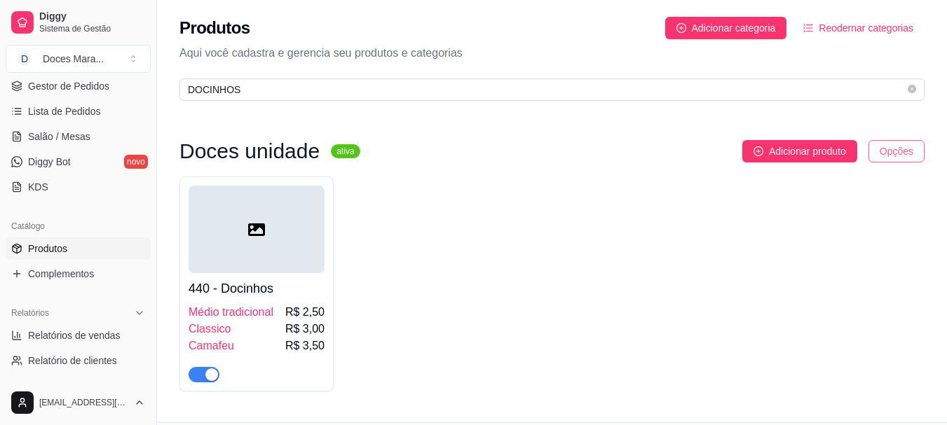
click at [903, 149] on html "Diggy Sistema de Gestão D Doces Mara ... Loja aberta Plano Customizado até 03/0…" at bounding box center [473, 212] width 947 height 425
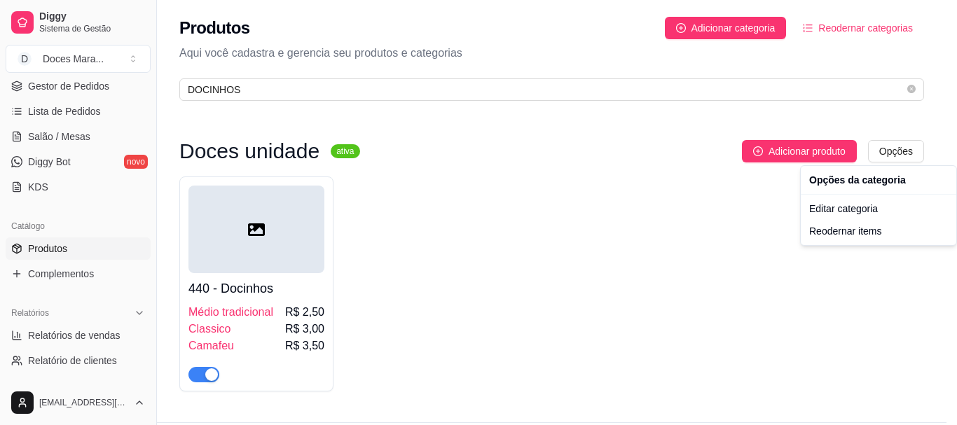
click at [797, 149] on html "Diggy Sistema de Gestão D Doces Mara ... Loja aberta Plano Customizado até 03/0…" at bounding box center [478, 212] width 957 height 425
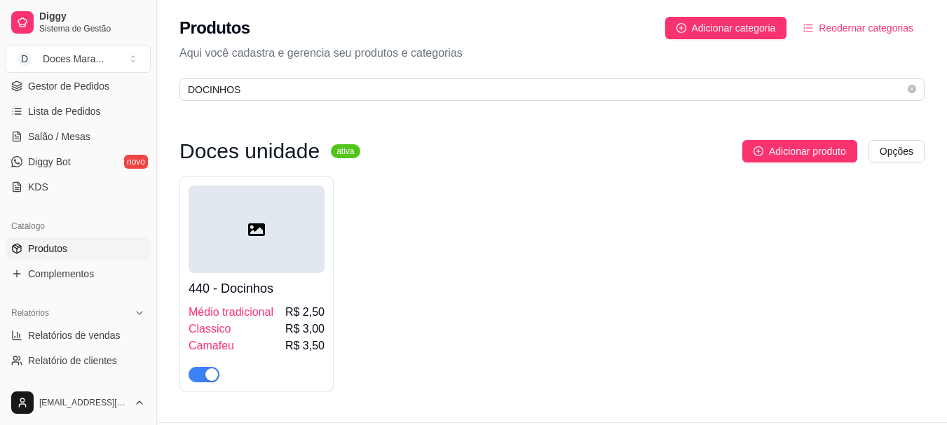
click at [797, 149] on span "Adicionar produto" at bounding box center [807, 151] width 77 height 15
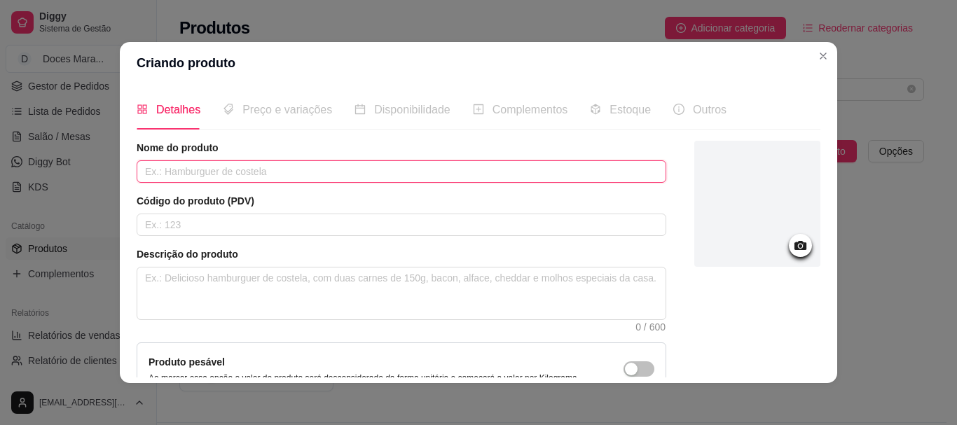
click at [157, 169] on input "text" at bounding box center [402, 171] width 530 height 22
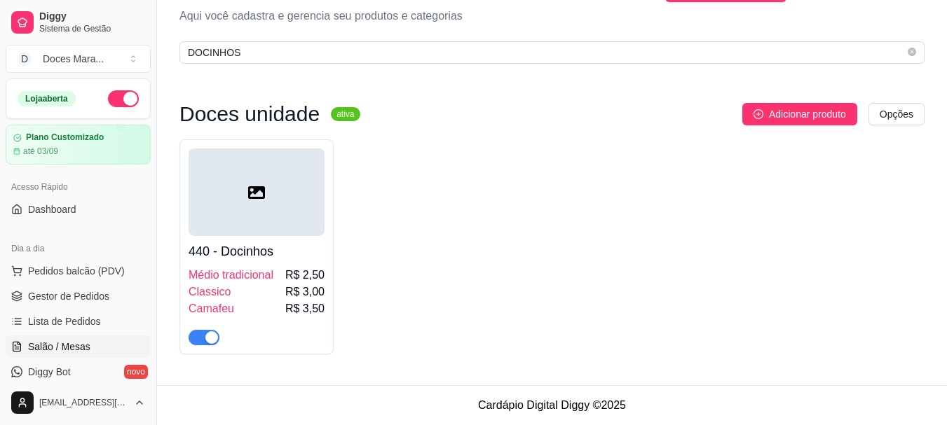
click at [67, 344] on span "Salão / Mesas" at bounding box center [59, 347] width 62 height 14
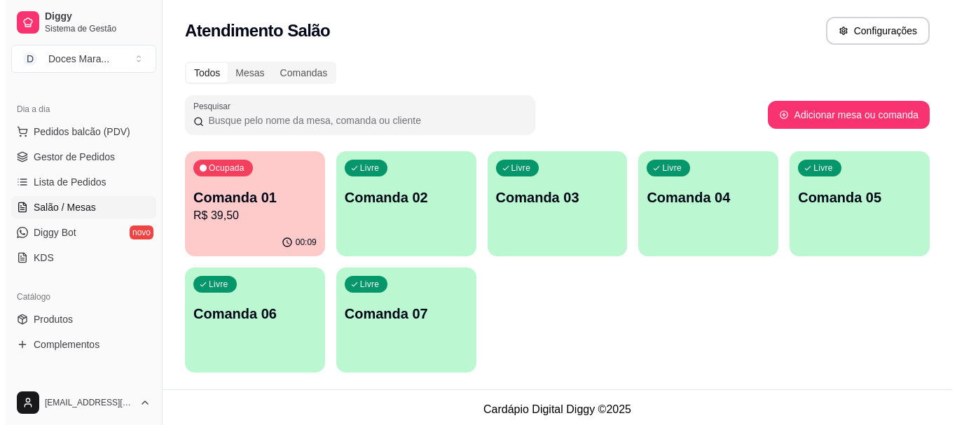
scroll to position [140, 0]
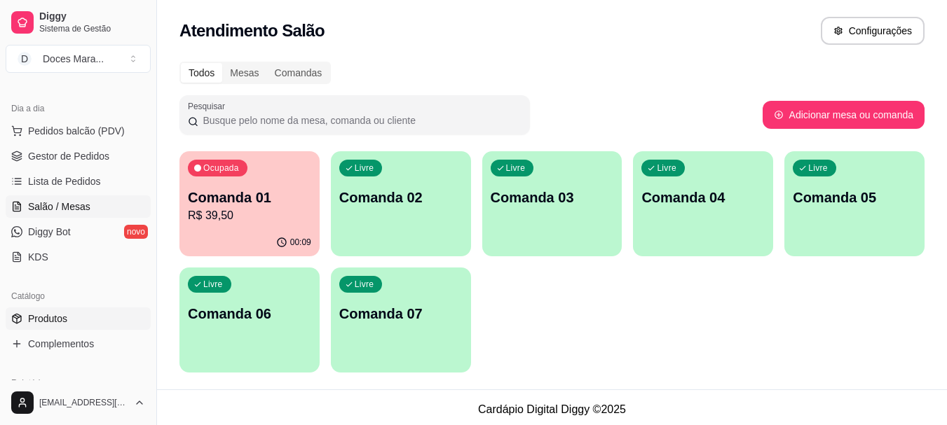
click at [60, 315] on span "Produtos" at bounding box center [47, 319] width 39 height 14
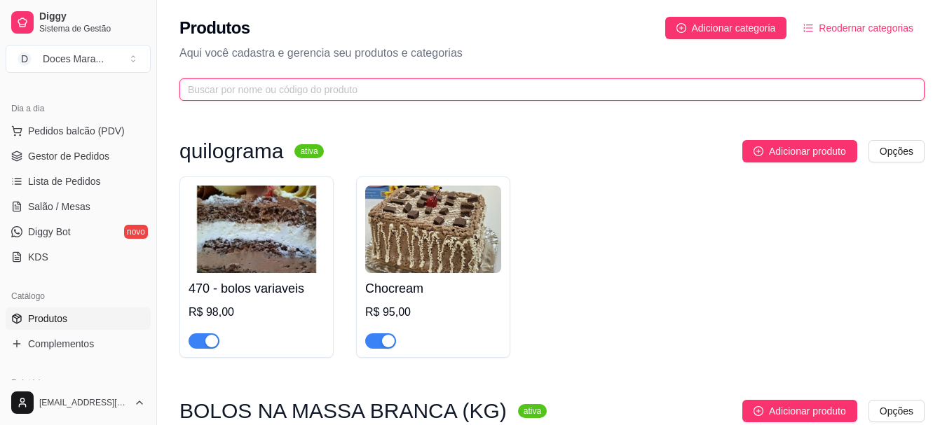
click at [220, 95] on input "text" at bounding box center [546, 89] width 717 height 15
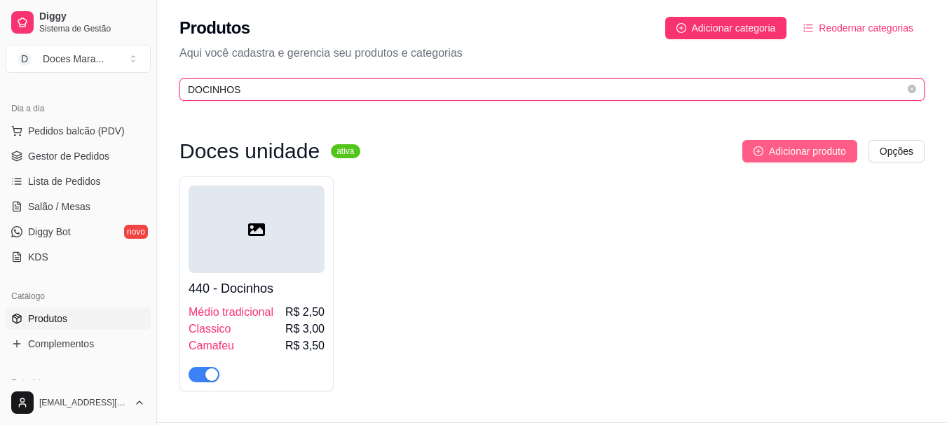
type input "DOCINHOS"
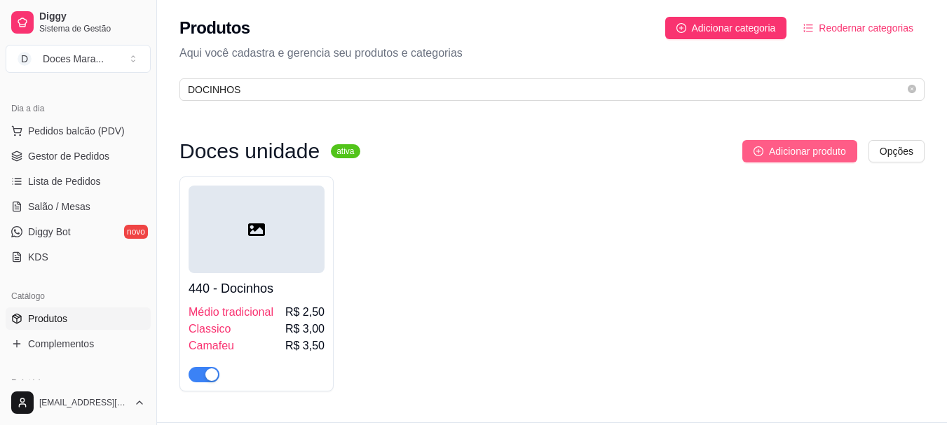
click at [802, 146] on span "Adicionar produto" at bounding box center [807, 151] width 77 height 15
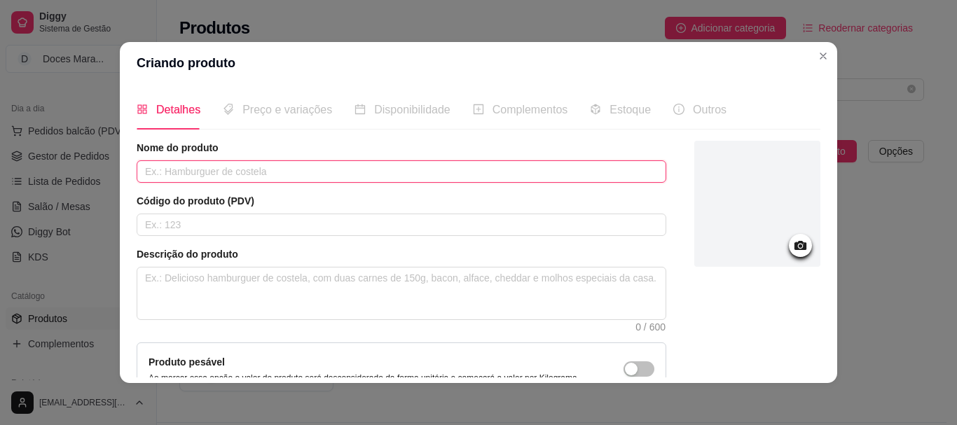
click at [140, 176] on input "text" at bounding box center [402, 171] width 530 height 22
type input "R"
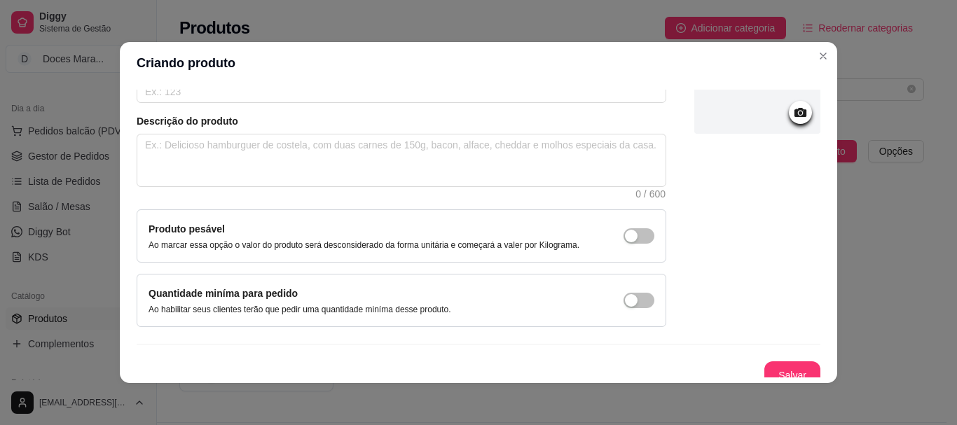
scroll to position [145, 0]
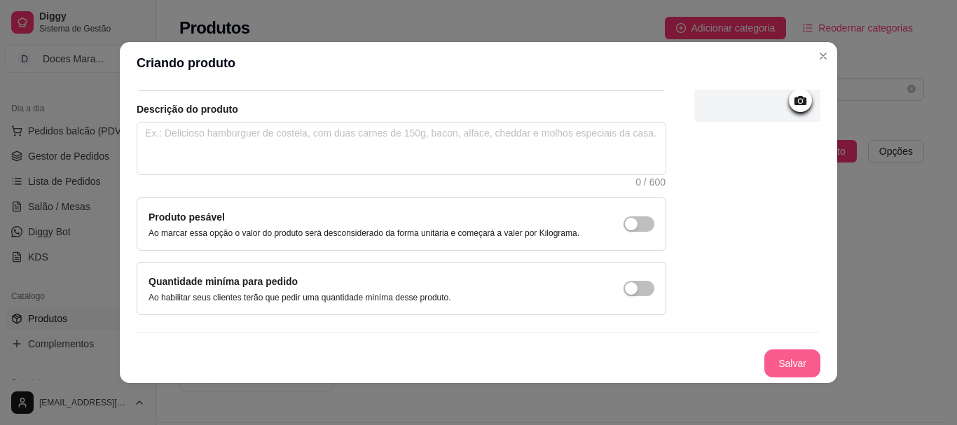
type input "BRIGADEIRÃO"
click at [783, 365] on button "Salvar" at bounding box center [792, 363] width 55 height 27
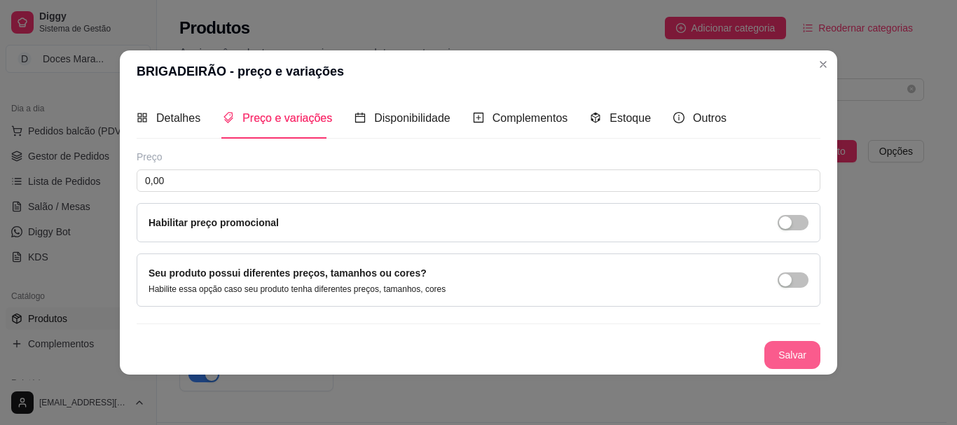
scroll to position [0, 0]
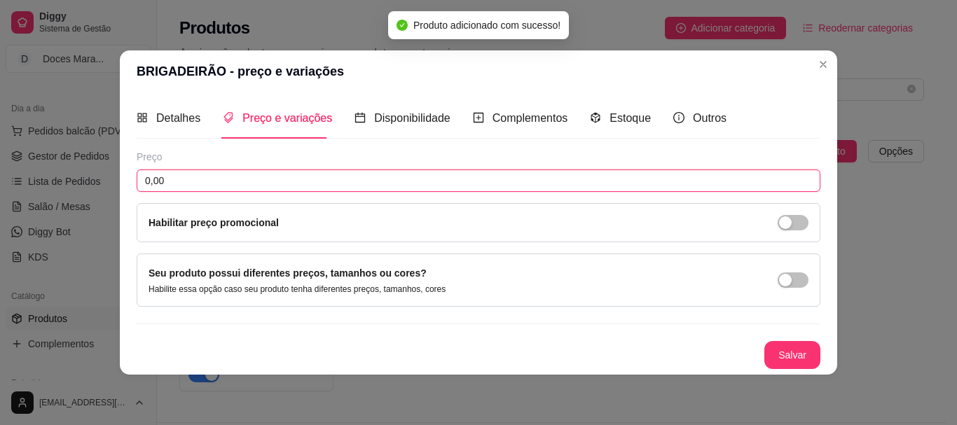
click at [174, 178] on input "0,00" at bounding box center [479, 181] width 684 height 22
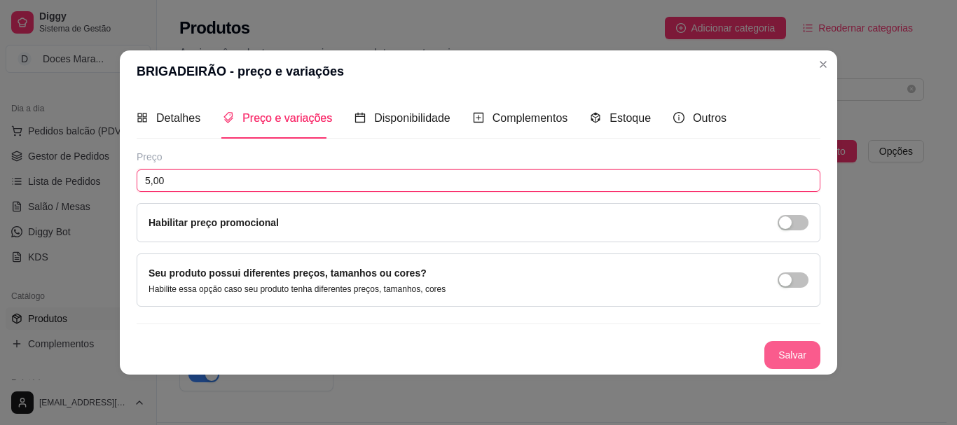
type input "5,00"
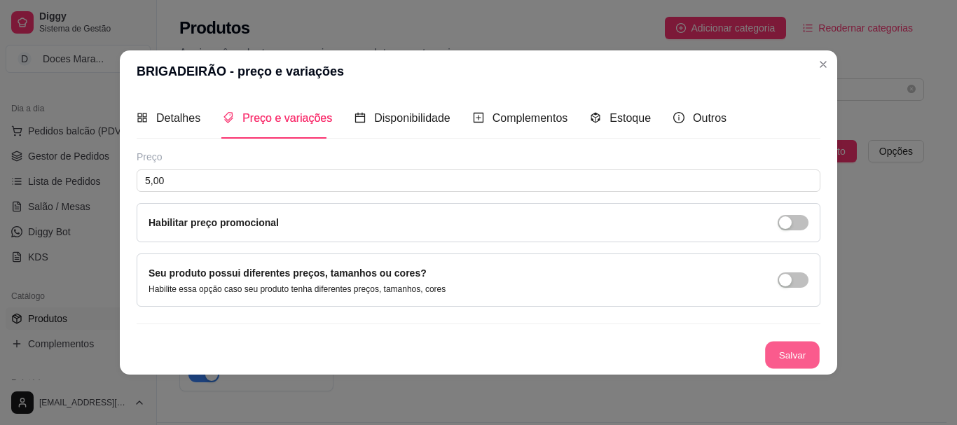
click at [793, 355] on button "Salvar" at bounding box center [792, 354] width 55 height 27
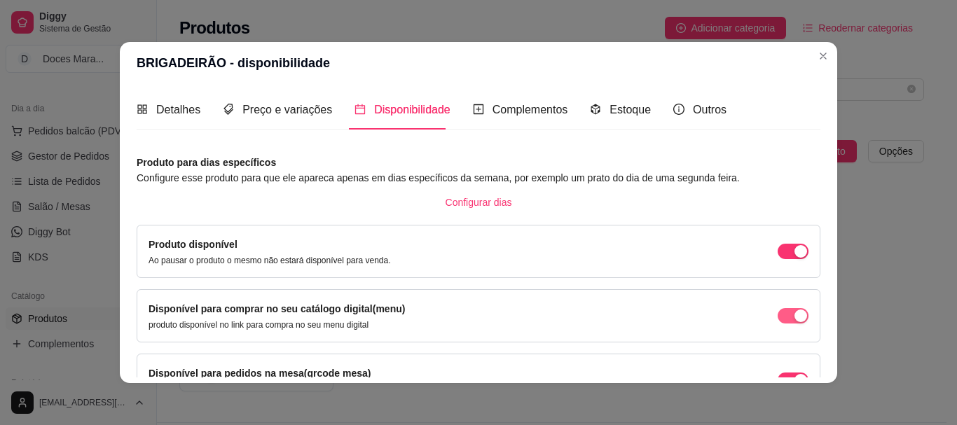
click at [778, 318] on span "button" at bounding box center [793, 315] width 31 height 15
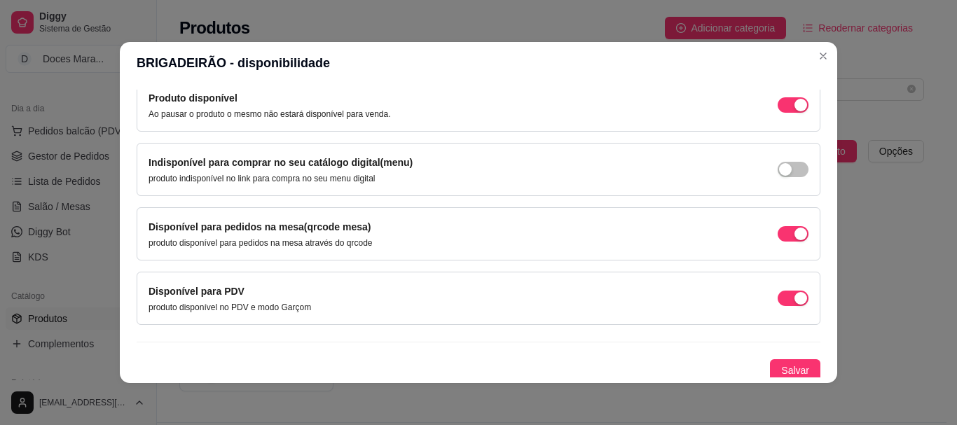
scroll to position [151, 0]
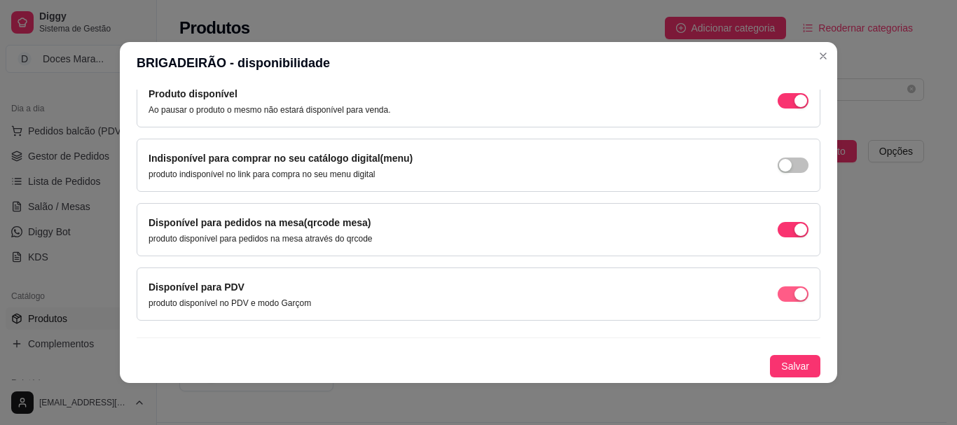
click at [778, 295] on span "button" at bounding box center [793, 294] width 31 height 15
click at [778, 229] on span "button" at bounding box center [793, 229] width 31 height 15
click at [781, 362] on span "Salvar" at bounding box center [795, 366] width 28 height 15
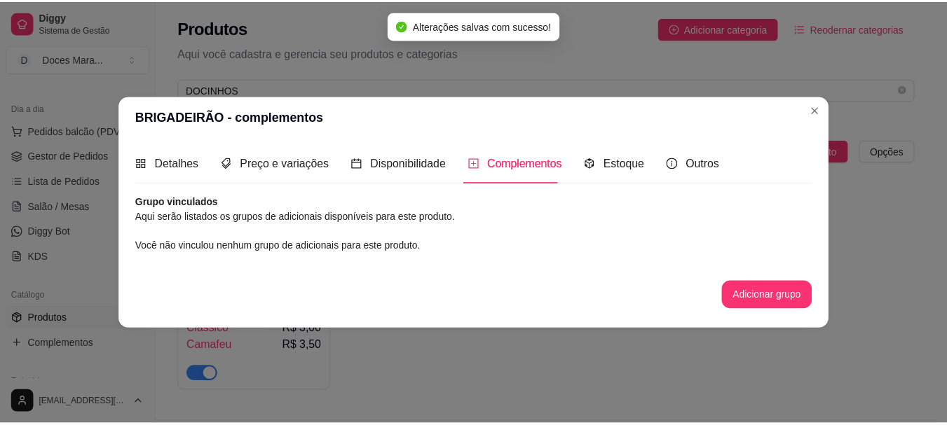
scroll to position [0, 0]
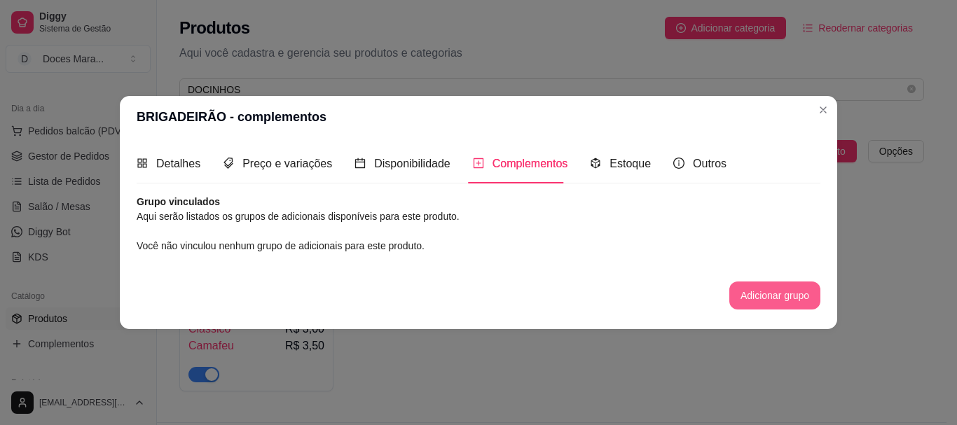
click at [760, 287] on button "Adicionar grupo" at bounding box center [774, 296] width 91 height 28
click at [624, 167] on span "Estoque" at bounding box center [630, 164] width 41 height 12
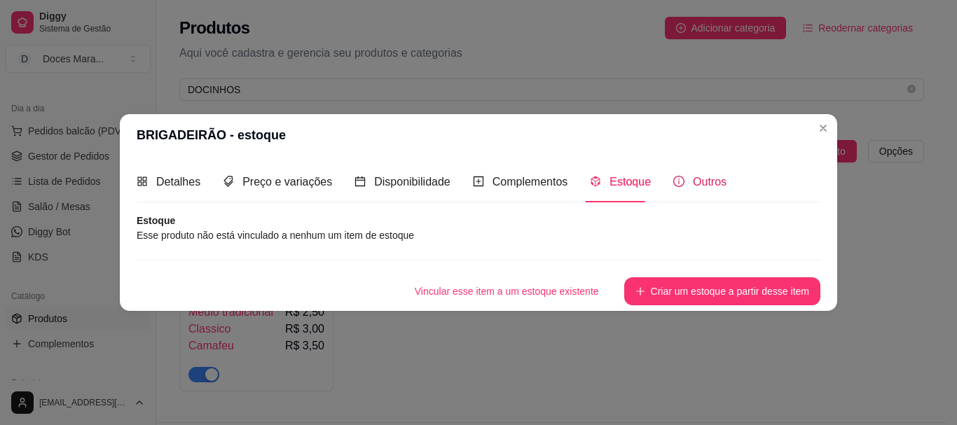
click at [694, 185] on span "Outros" at bounding box center [710, 182] width 34 height 12
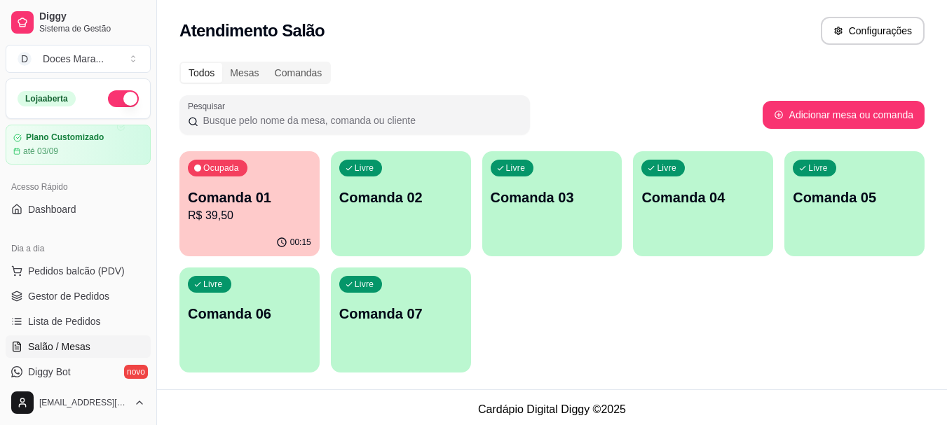
click at [221, 208] on p "R$ 39,50" at bounding box center [249, 215] width 123 height 17
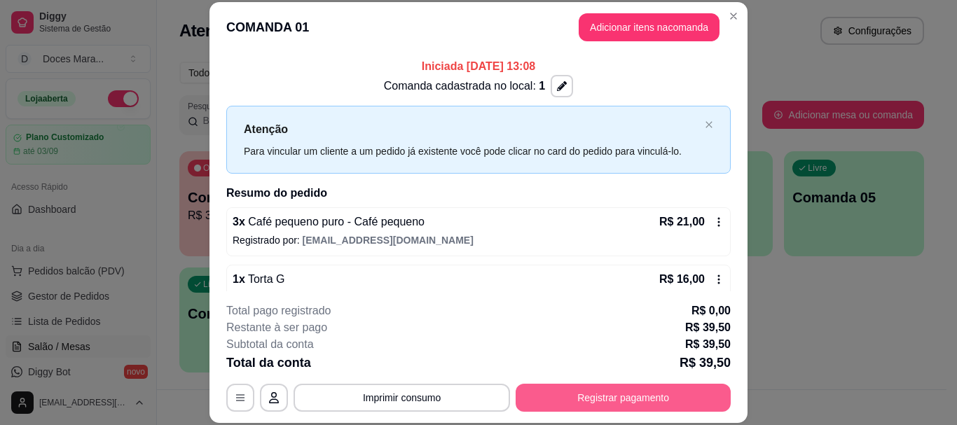
click at [612, 400] on button "Registrar pagamento" at bounding box center [623, 398] width 215 height 28
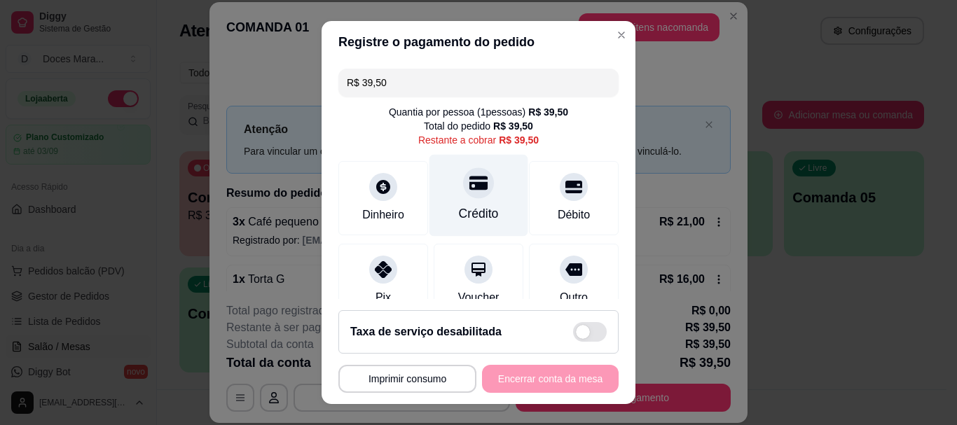
click at [465, 202] on div "Crédito" at bounding box center [479, 196] width 99 height 82
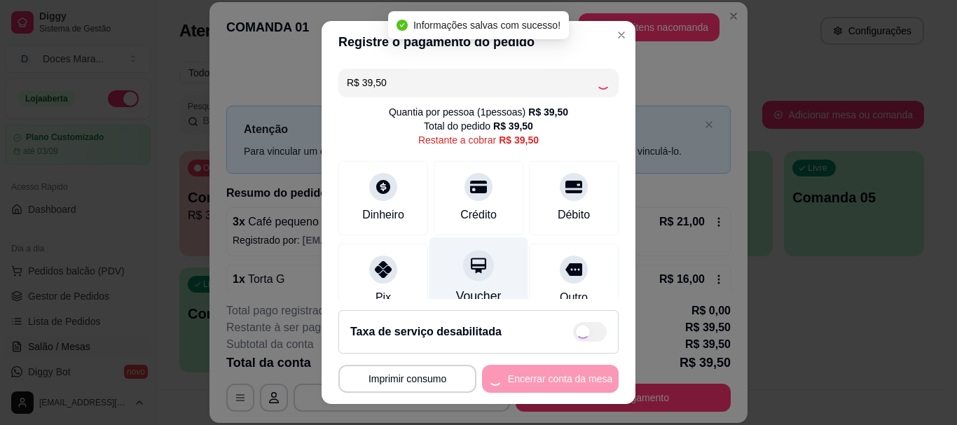
type input "R$ 0,00"
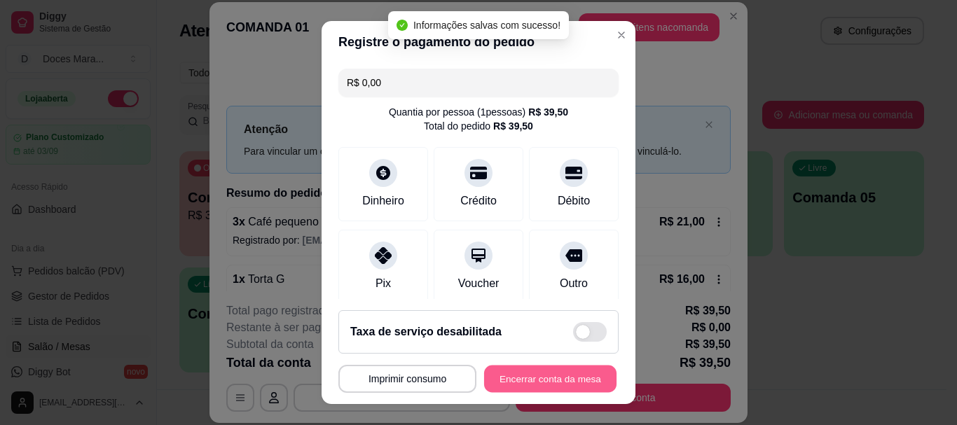
click at [523, 370] on button "Encerrar conta da mesa" at bounding box center [550, 378] width 132 height 27
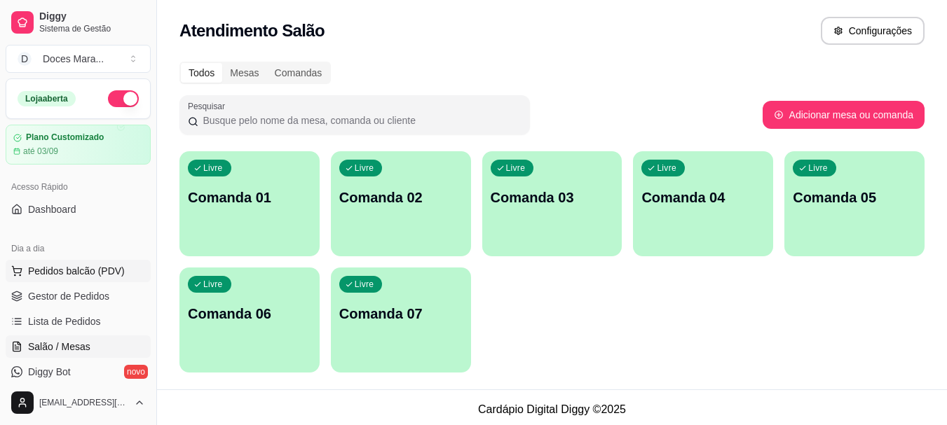
click at [63, 268] on span "Pedidos balcão (PDV)" at bounding box center [76, 271] width 97 height 14
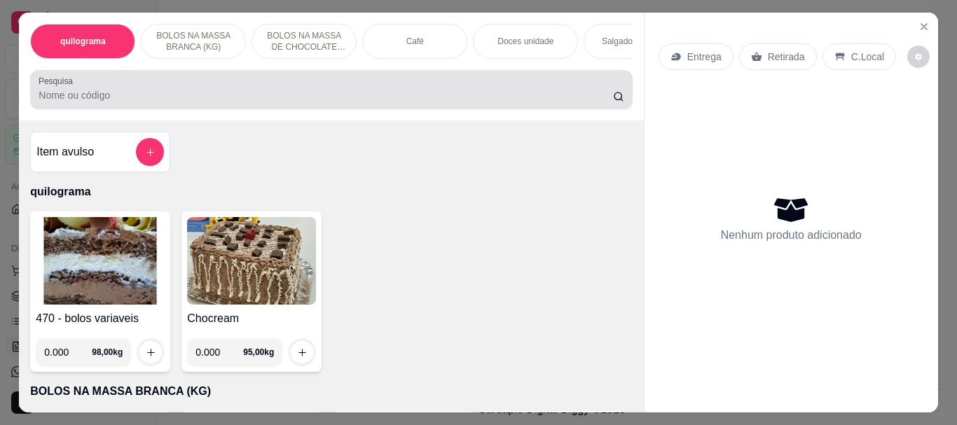
drag, startPoint x: 91, startPoint y: 96, endPoint x: 98, endPoint y: 95, distance: 7.1
click at [94, 97] on input "Pesquisa" at bounding box center [326, 95] width 575 height 14
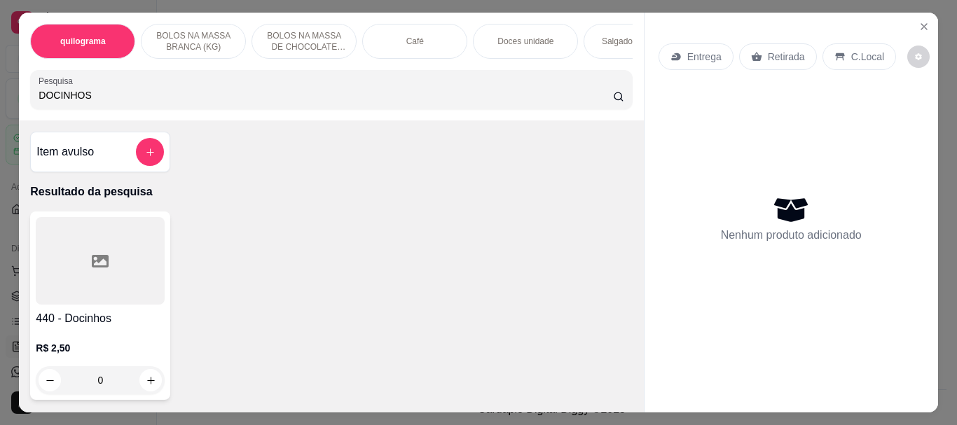
click at [92, 238] on div at bounding box center [100, 261] width 129 height 88
click at [99, 102] on input "DOCINHOS" at bounding box center [326, 95] width 575 height 14
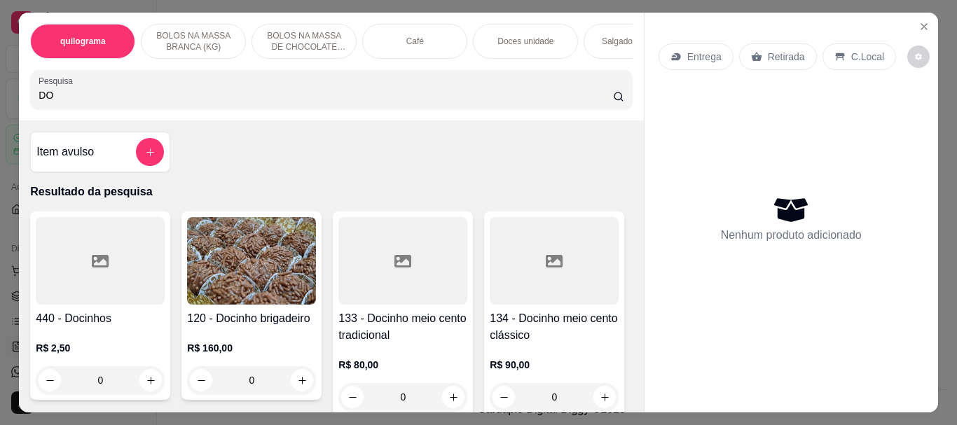
type input "D"
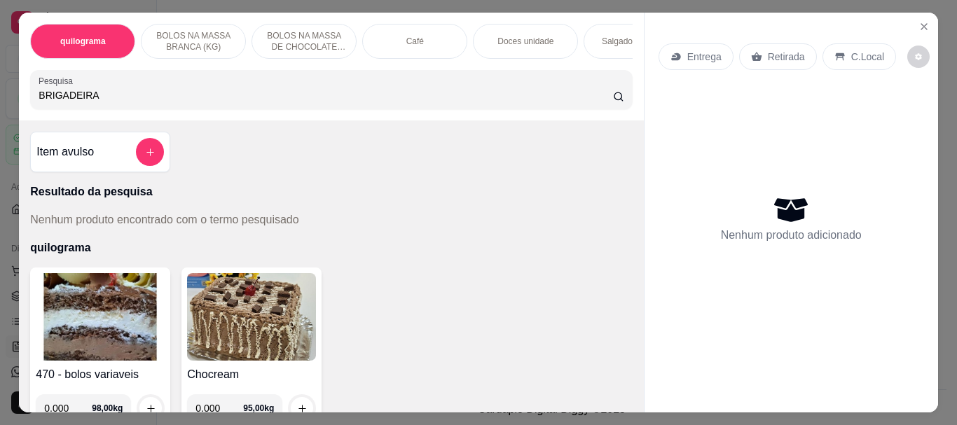
type input "BRIGADEIRAO"
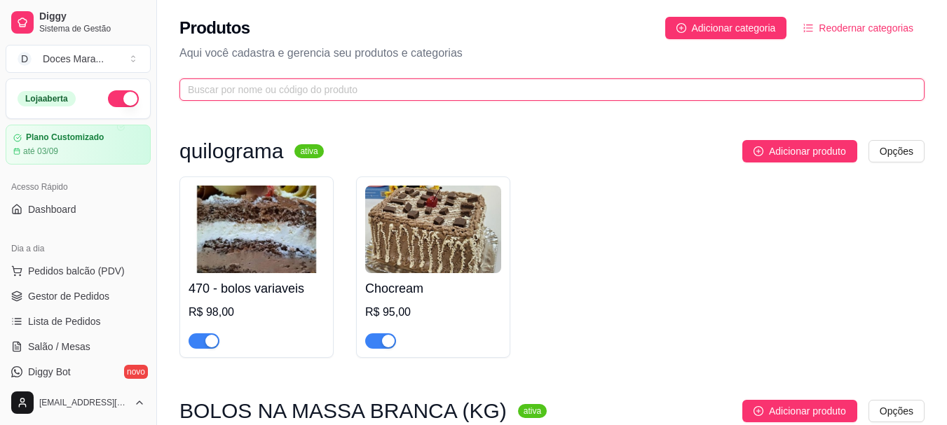
click at [244, 83] on input "text" at bounding box center [546, 89] width 717 height 15
click at [246, 92] on input "text" at bounding box center [546, 89] width 717 height 15
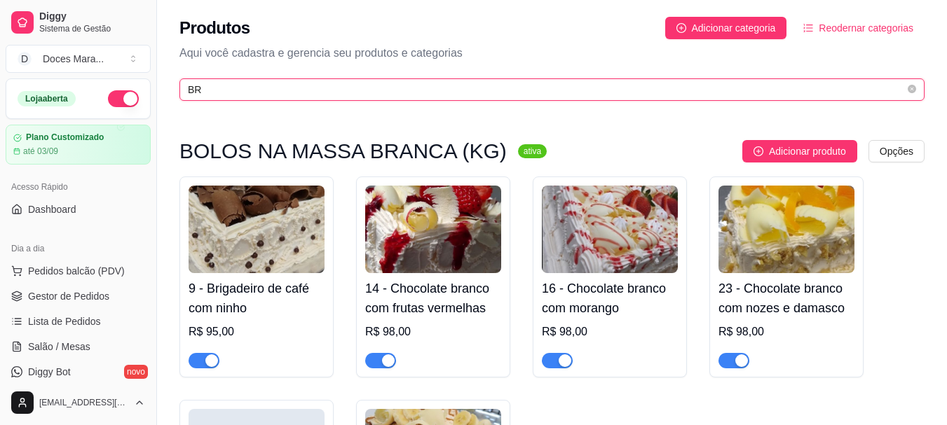
type input "B"
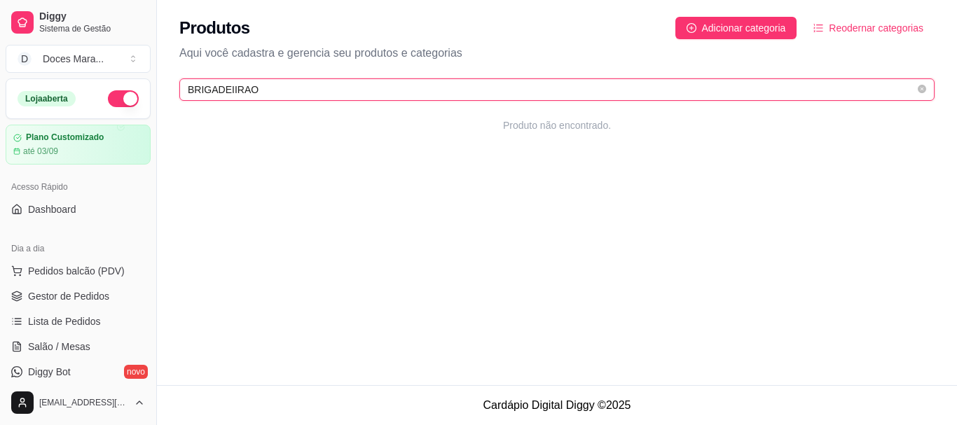
click at [227, 90] on input "BRIGADEIIRAO" at bounding box center [551, 89] width 727 height 15
click at [229, 90] on input "BRIGADEIIRAO" at bounding box center [551, 89] width 727 height 15
click at [249, 88] on input "BRIGADEIRAO" at bounding box center [551, 89] width 727 height 15
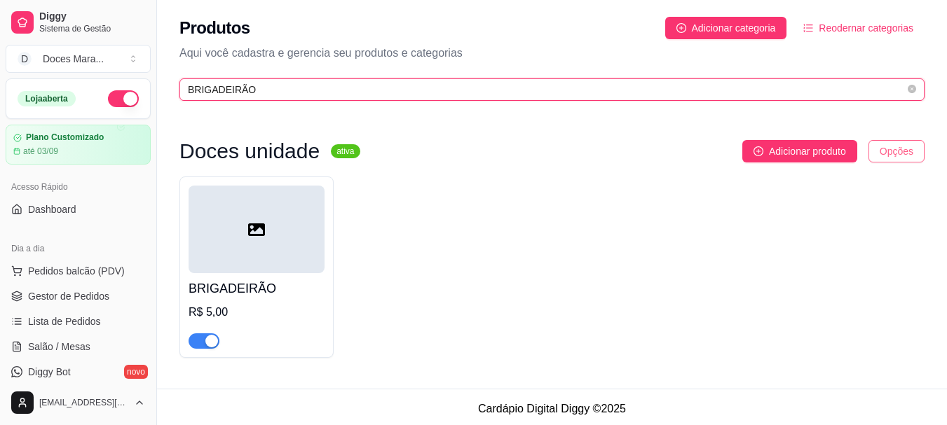
type input "BRIGADEIRÃO"
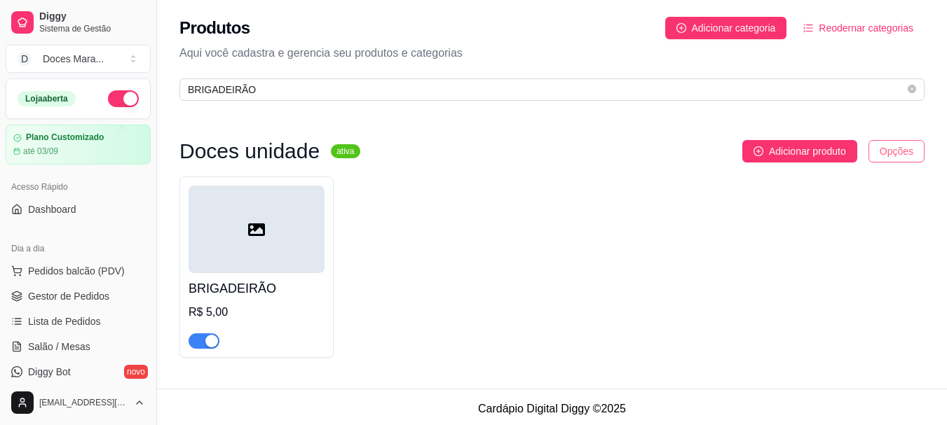
click at [907, 151] on html "Diggy Sistema de Gestão D Doces Mara ... Loja aberta Plano Customizado até 03/0…" at bounding box center [473, 212] width 947 height 425
drag, startPoint x: 606, startPoint y: 245, endPoint x: 575, endPoint y: 282, distance: 49.3
click at [575, 282] on div "BRIGADEIRÃO R$ 5,00" at bounding box center [551, 267] width 745 height 181
click at [786, 156] on span "Adicionar produto" at bounding box center [807, 151] width 77 height 15
drag, startPoint x: 275, startPoint y: 231, endPoint x: 694, endPoint y: 200, distance: 420.1
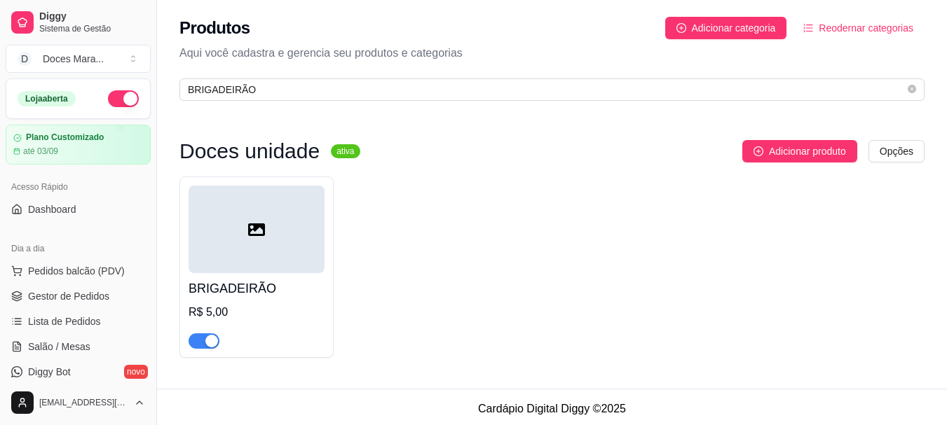
click at [694, 200] on div "BRIGADEIRÃO R$ 5,00" at bounding box center [551, 267] width 745 height 181
click at [202, 338] on span "button" at bounding box center [203, 341] width 31 height 15
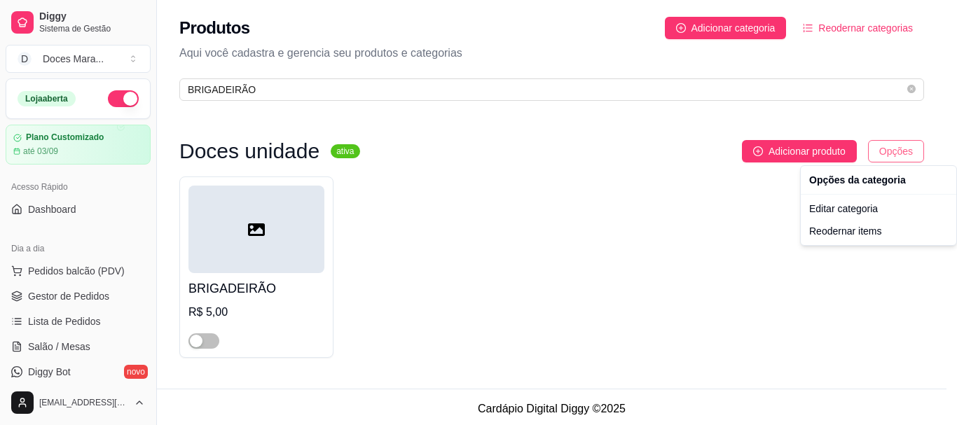
click at [896, 154] on html "Diggy Sistema de Gestão D Doces Mara ... Loja aberta Plano Customizado até 03/0…" at bounding box center [478, 212] width 957 height 425
click at [865, 211] on div "Editar categoria" at bounding box center [879, 209] width 150 height 22
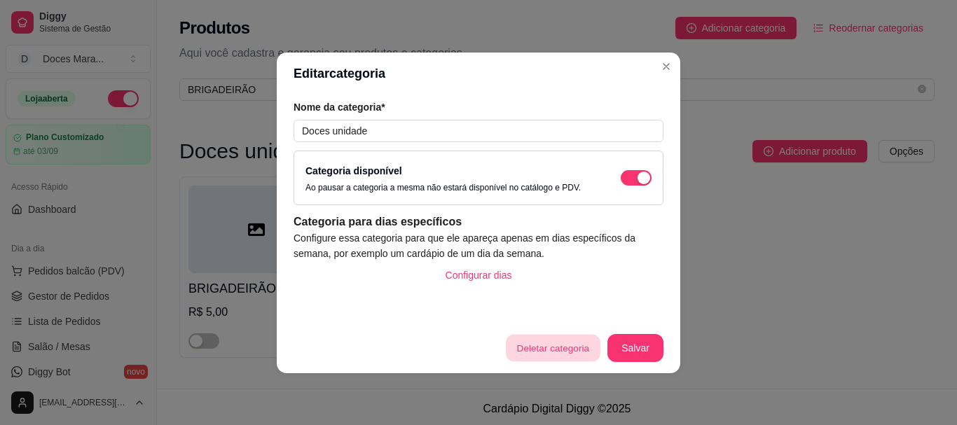
click at [560, 345] on button "Deletar categoria" at bounding box center [553, 347] width 94 height 27
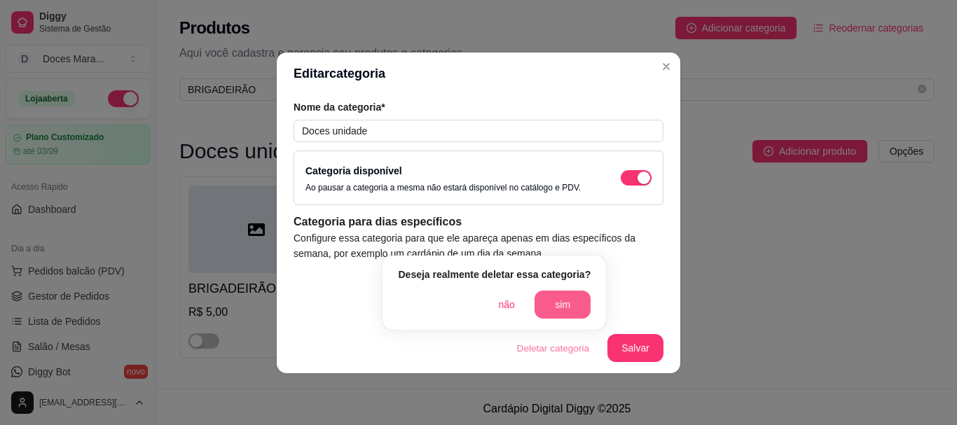
click at [549, 301] on button "sim" at bounding box center [563, 305] width 56 height 28
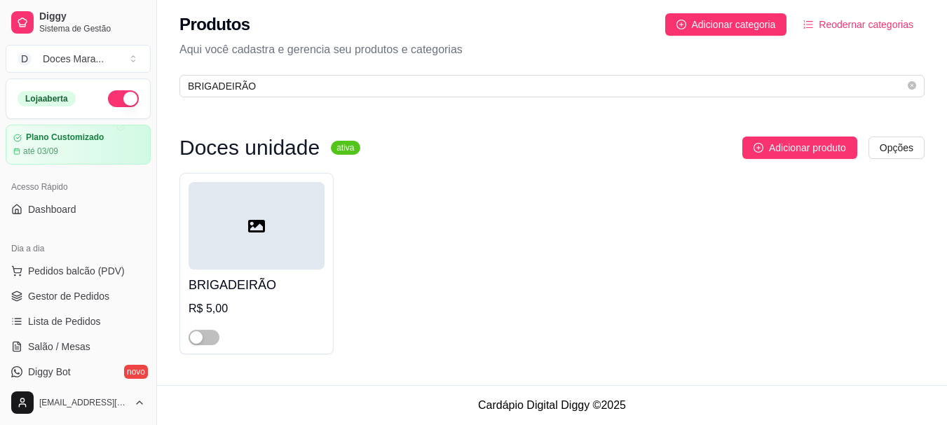
scroll to position [4, 0]
